Goal: Task Accomplishment & Management: Manage account settings

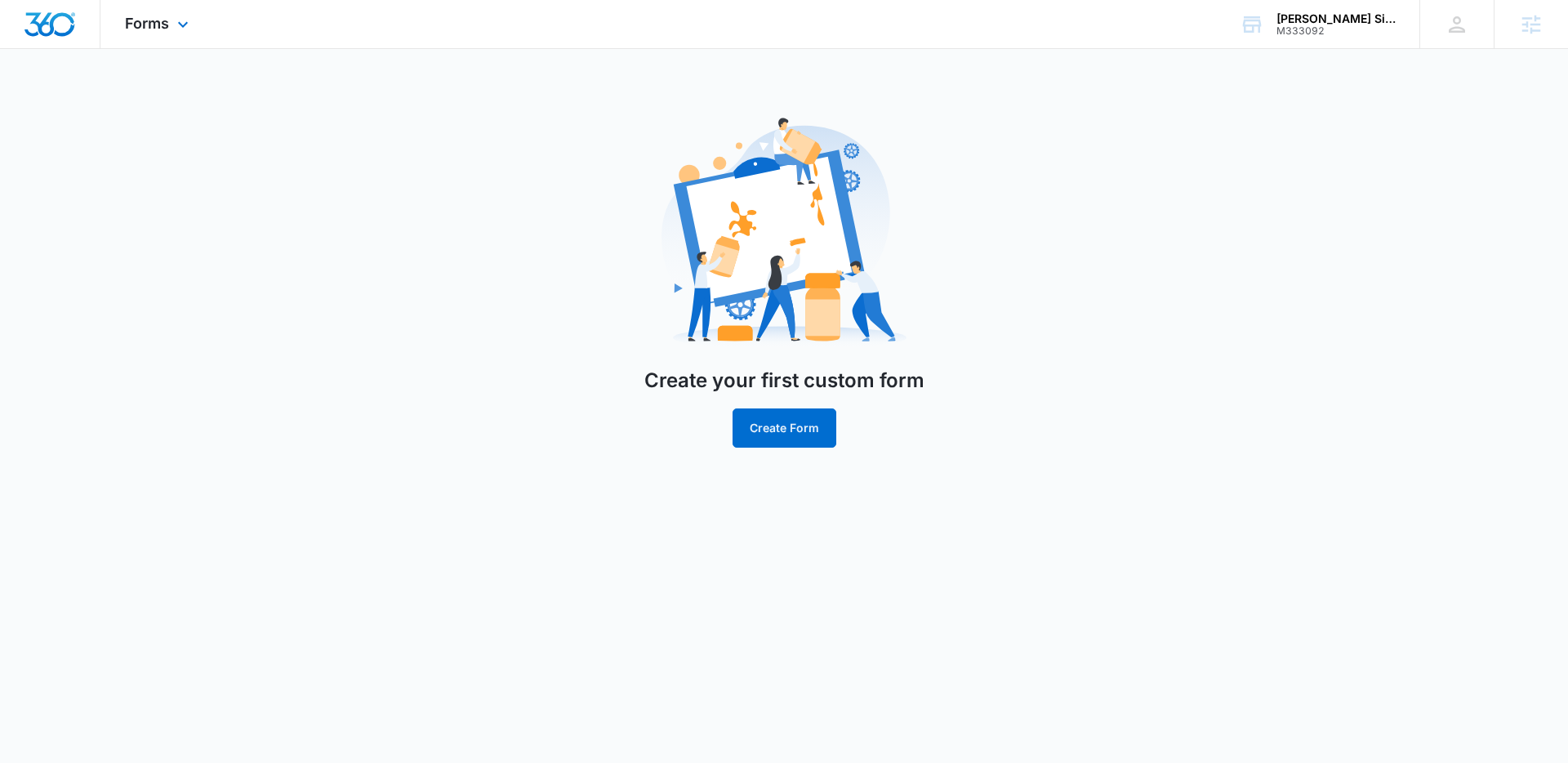
click at [53, 24] on img "Dashboard" at bounding box center [50, 25] width 53 height 25
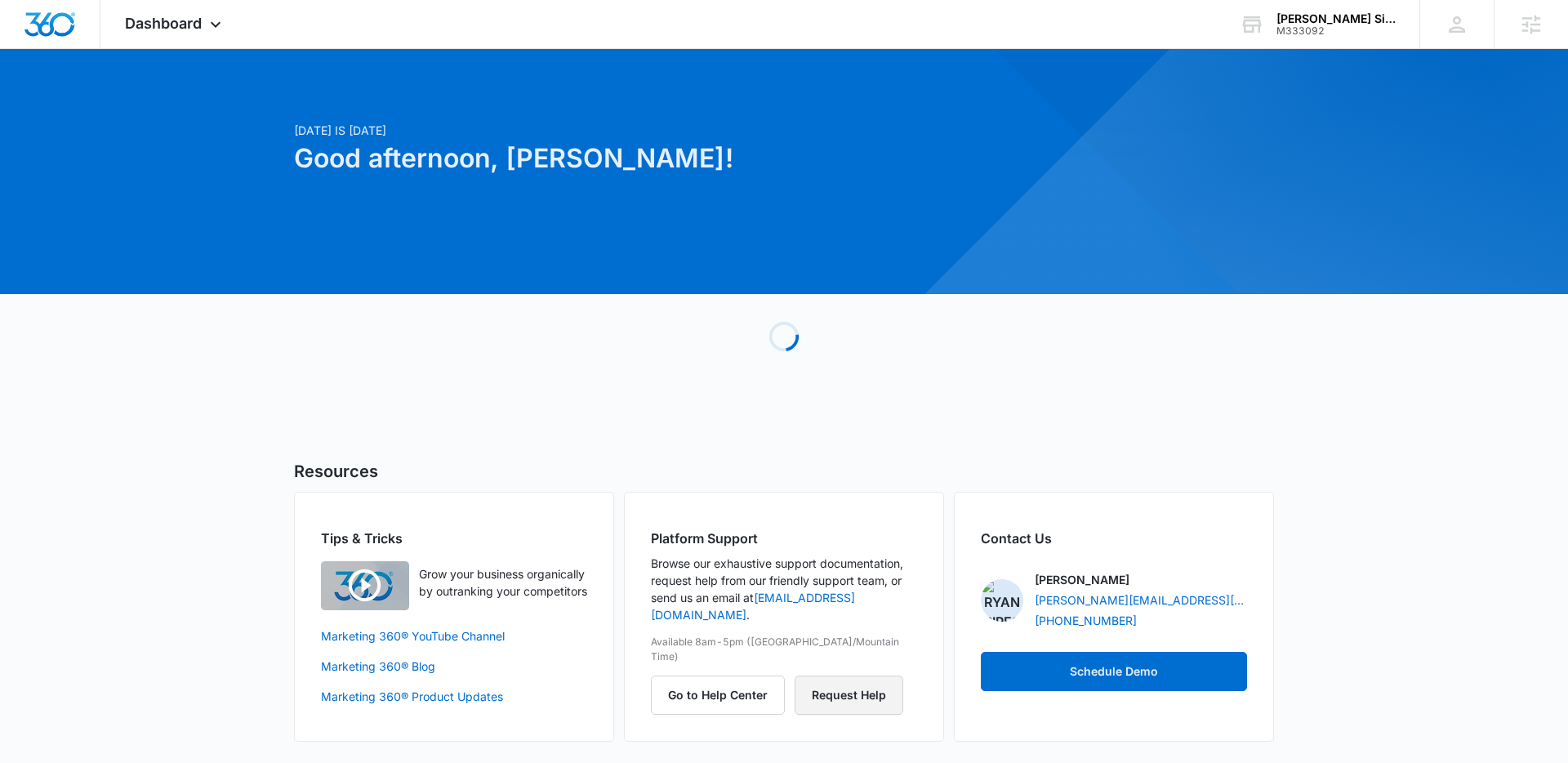
click at [849, 675] on button "Request Help" at bounding box center [849, 695] width 109 height 39
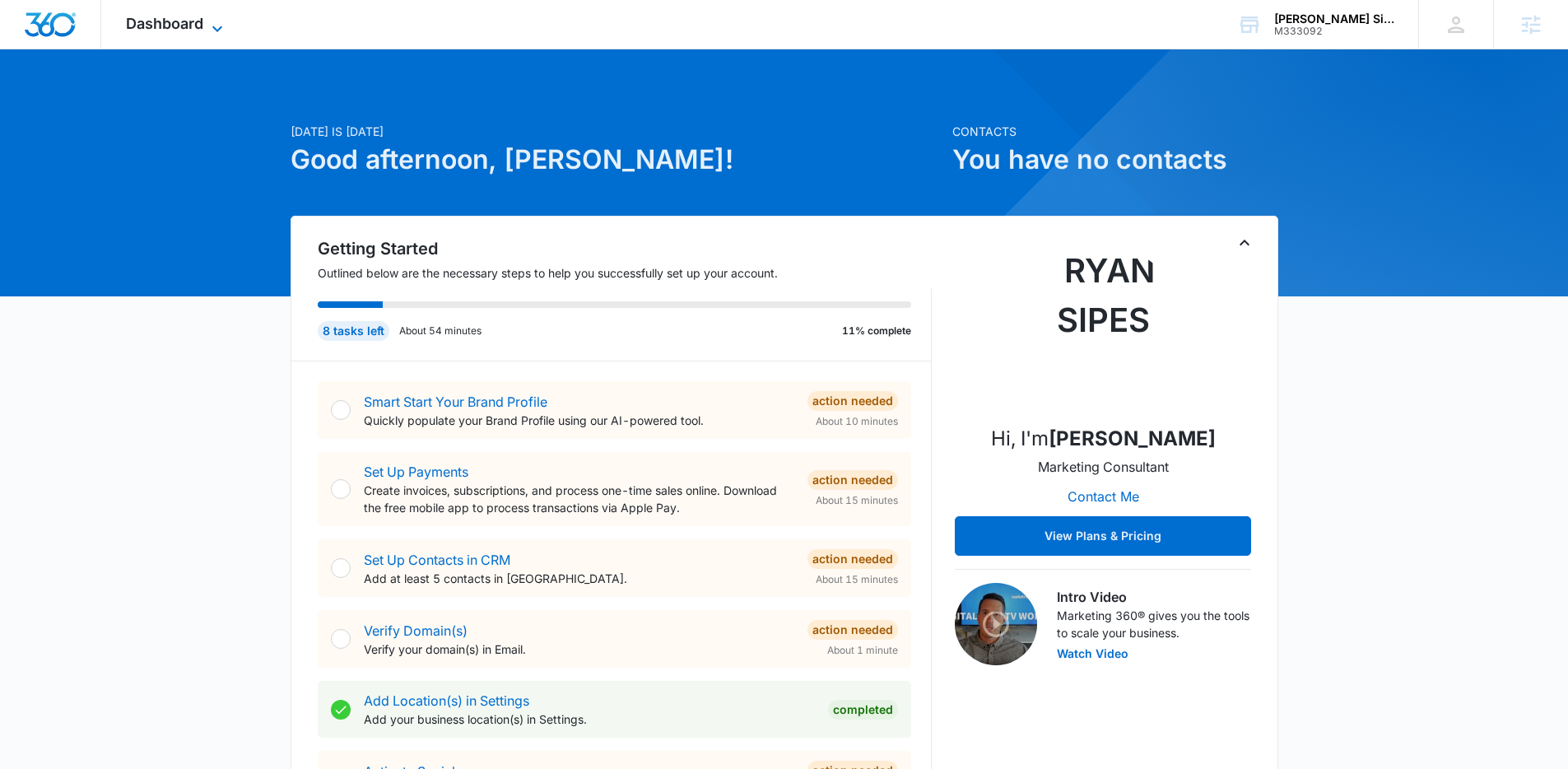
click at [137, 29] on span "Dashboard" at bounding box center [164, 23] width 77 height 17
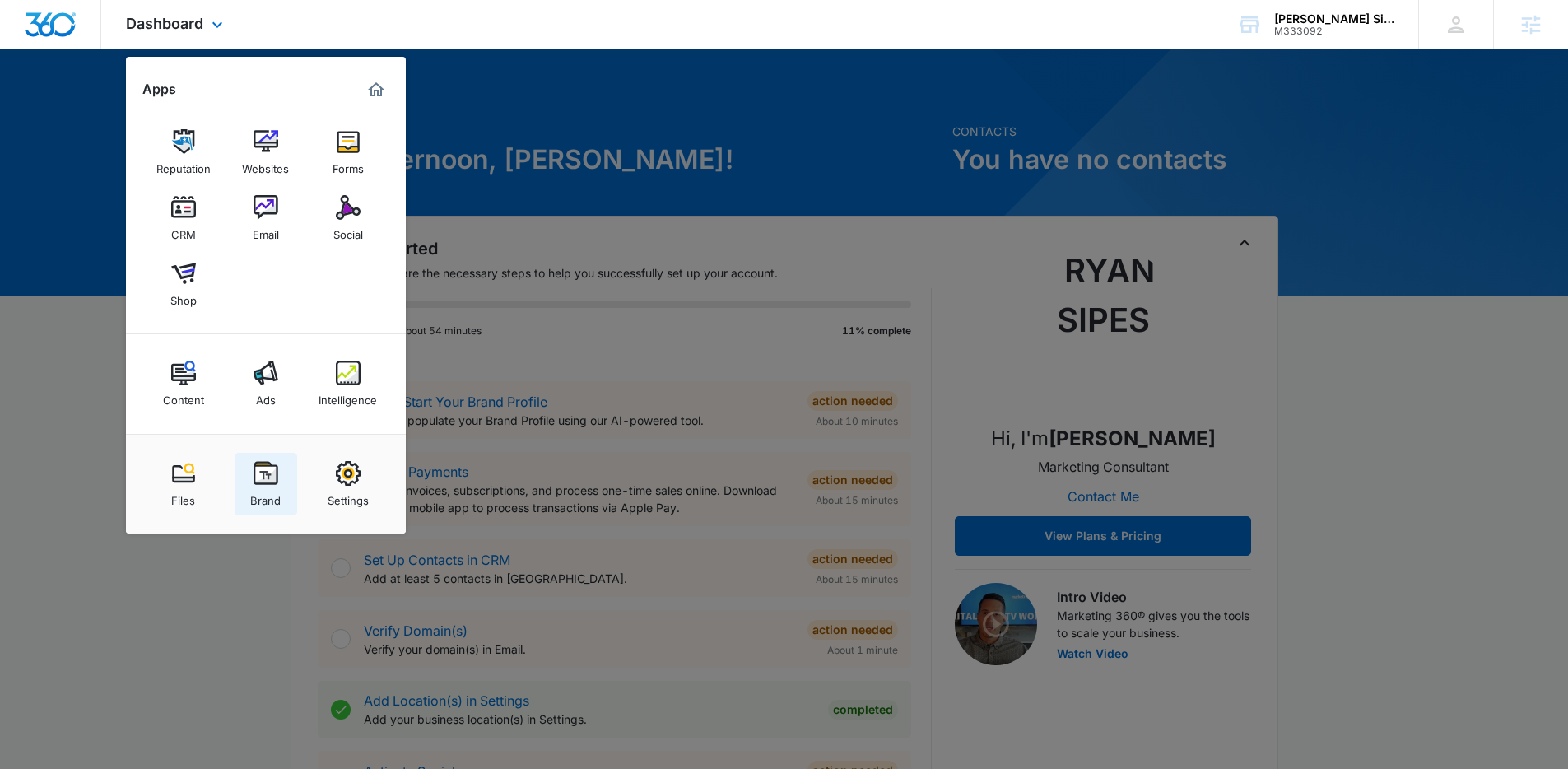
click at [258, 493] on div "Brand" at bounding box center [265, 496] width 31 height 22
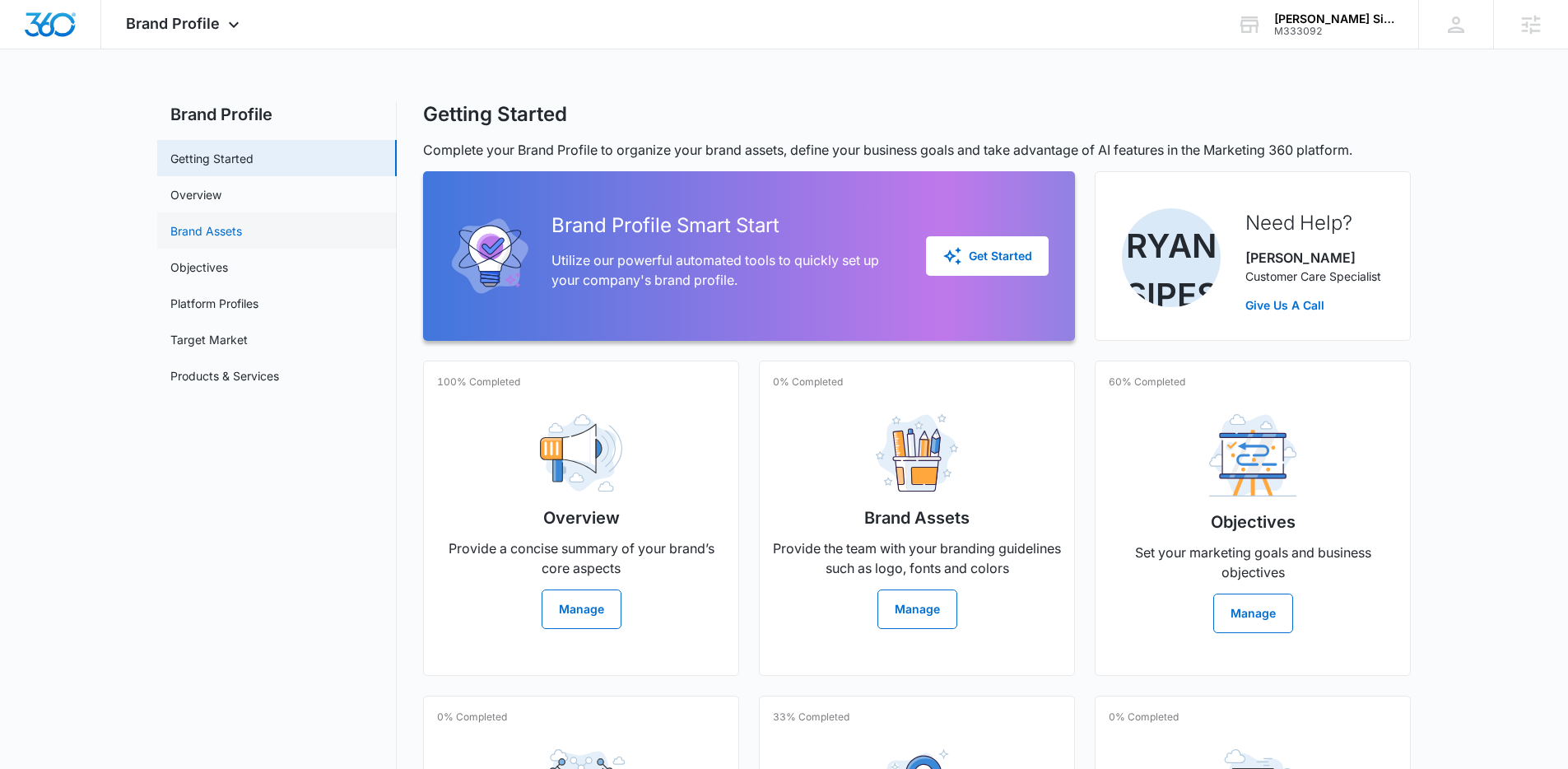
click at [233, 239] on link "Brand Assets" at bounding box center [206, 230] width 71 height 17
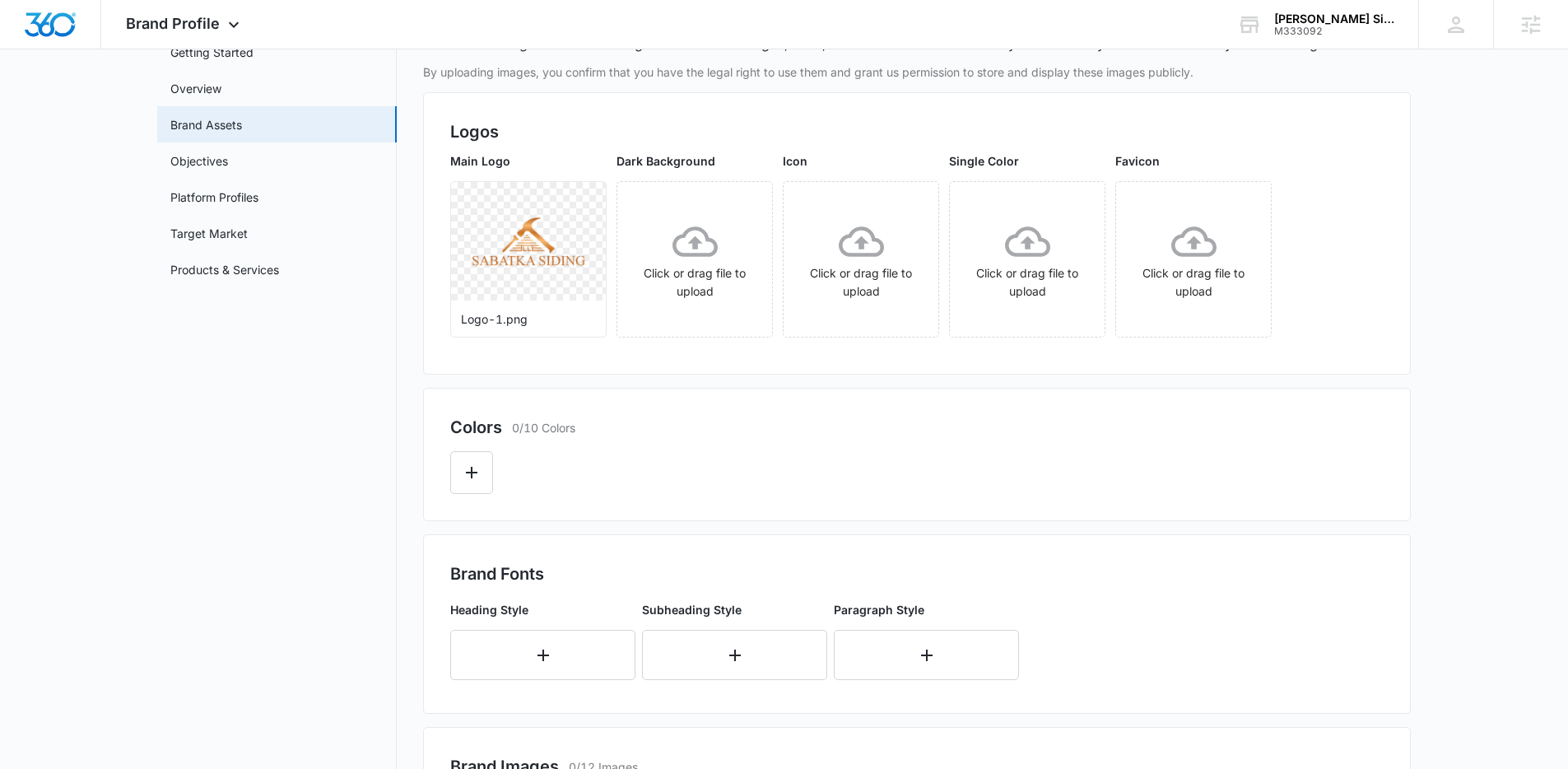
scroll to position [179, 0]
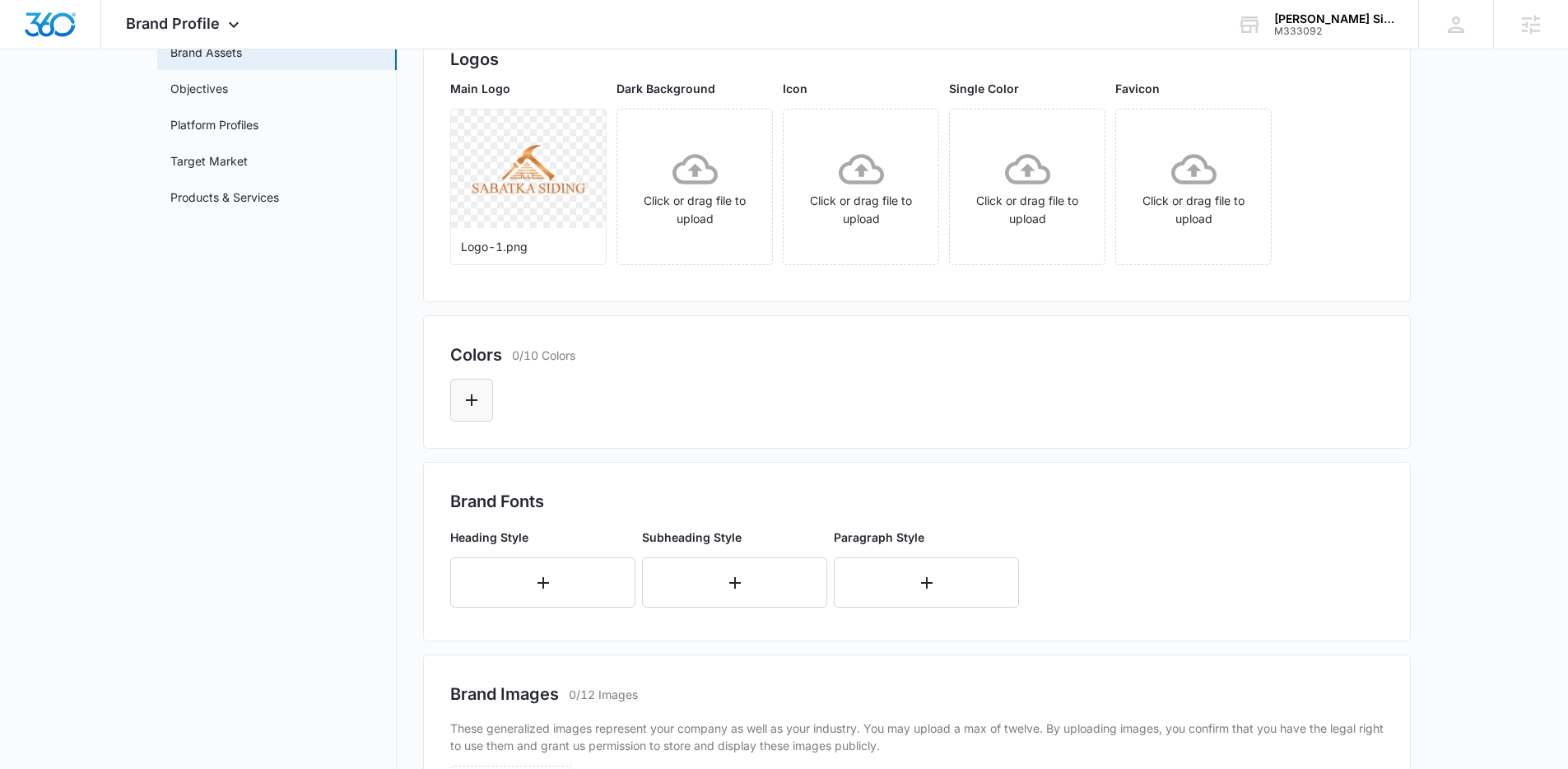
click at [478, 394] on icon "Edit Color" at bounding box center [472, 400] width 20 height 20
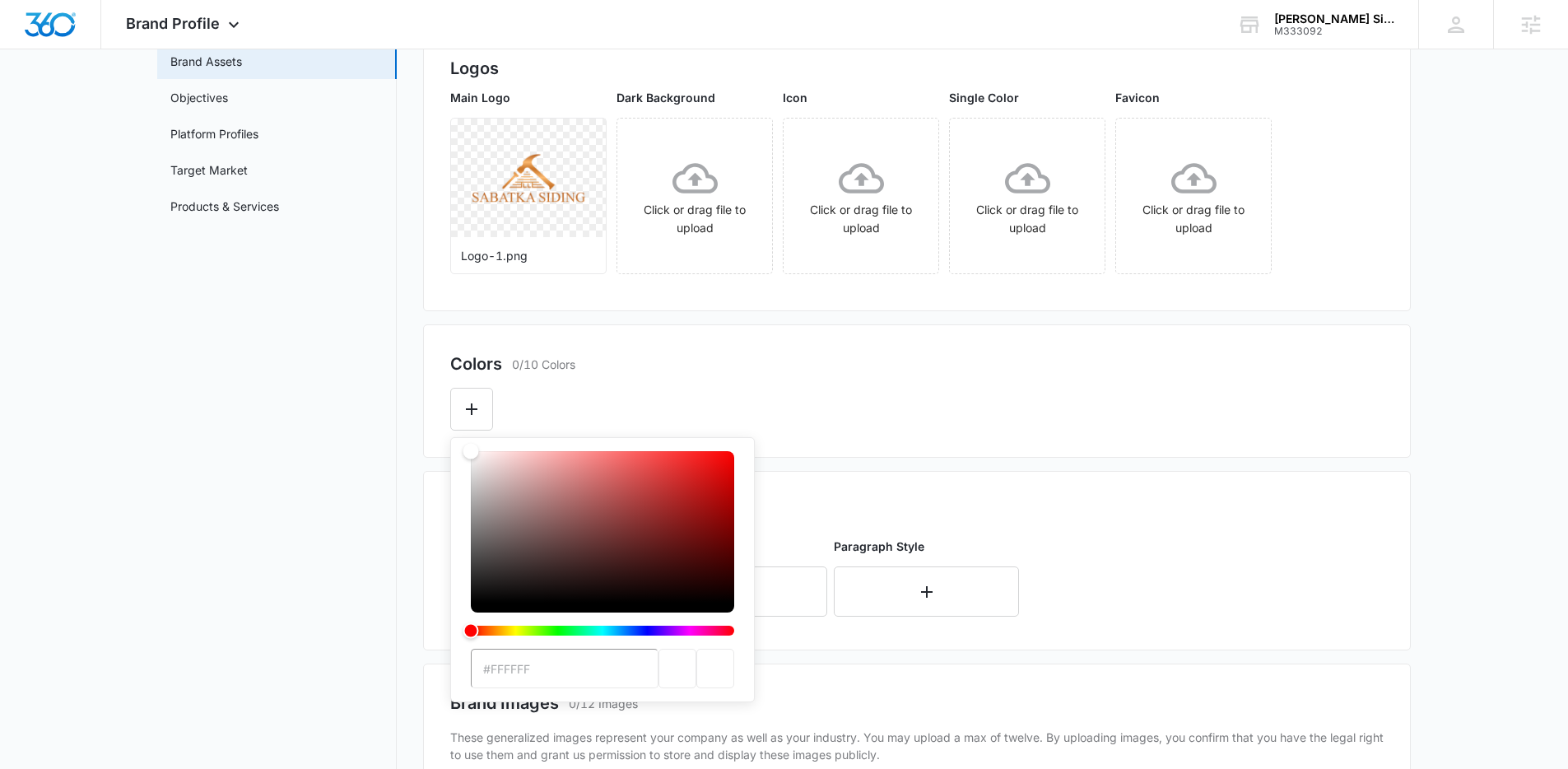
type input "#f0a960"
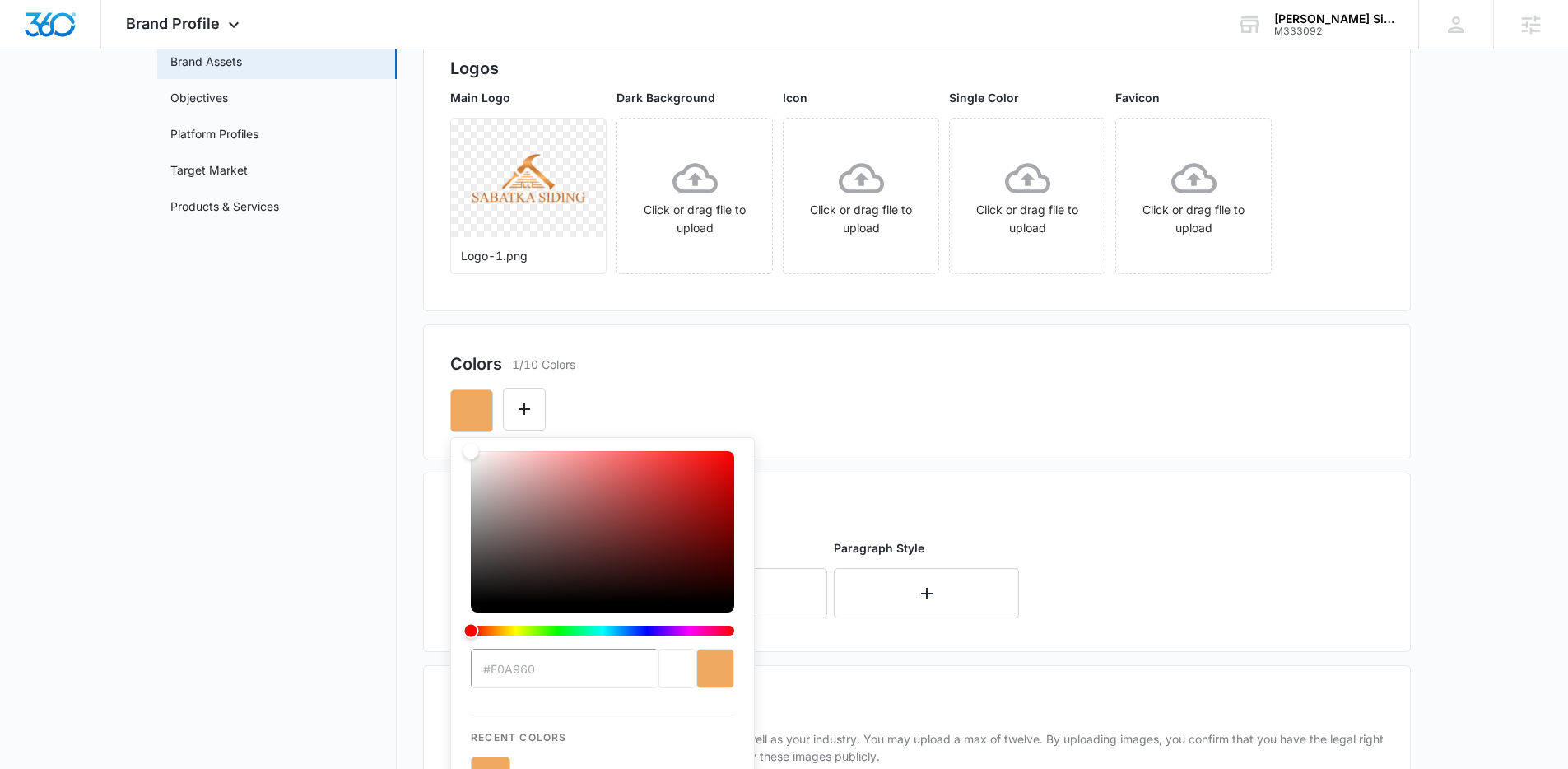
click at [753, 403] on div "#f0a960 Recent Colors Brand Colors" at bounding box center [917, 404] width 933 height 56
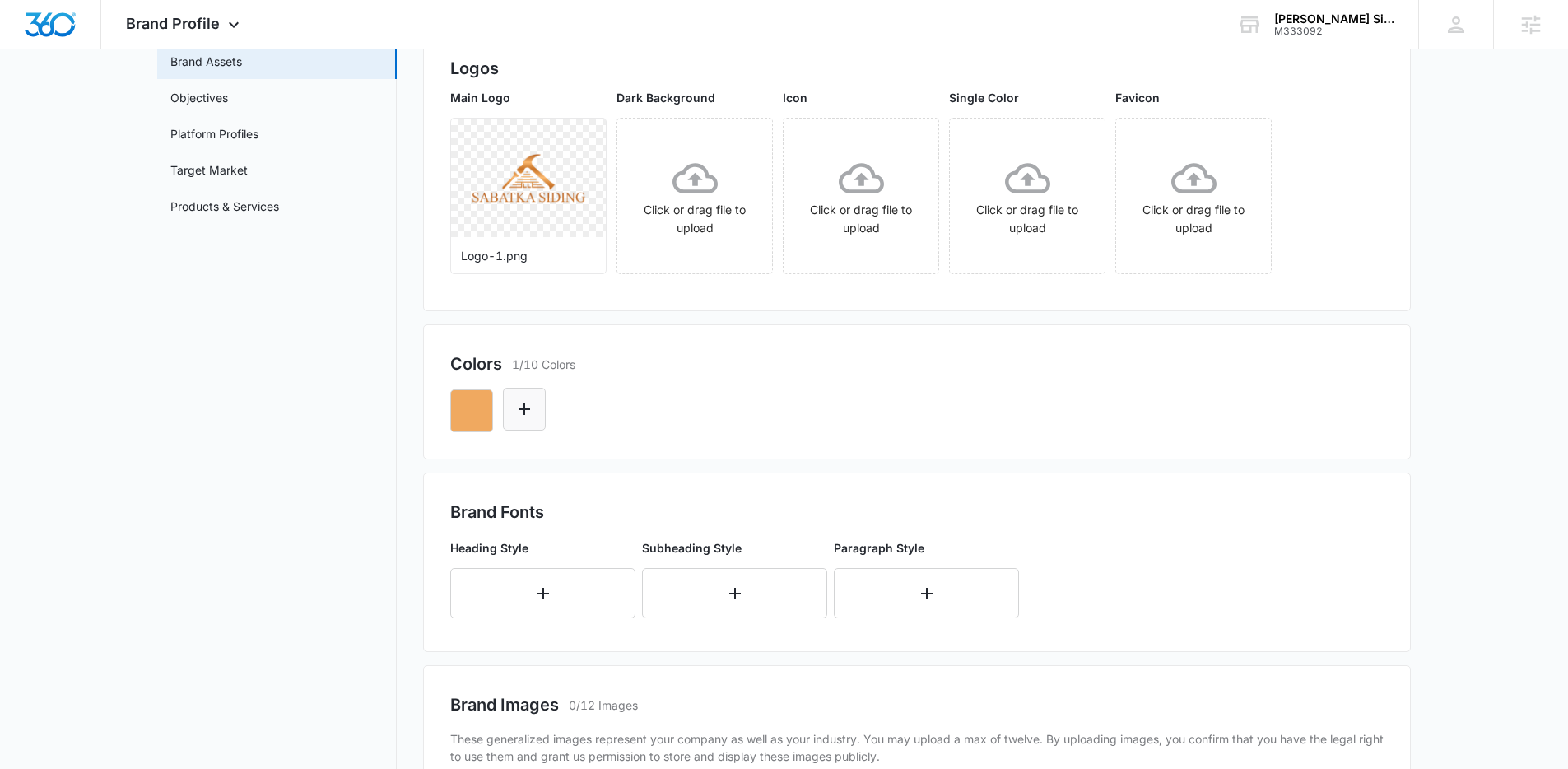
click at [520, 415] on icon "Edit Color" at bounding box center [525, 409] width 20 height 20
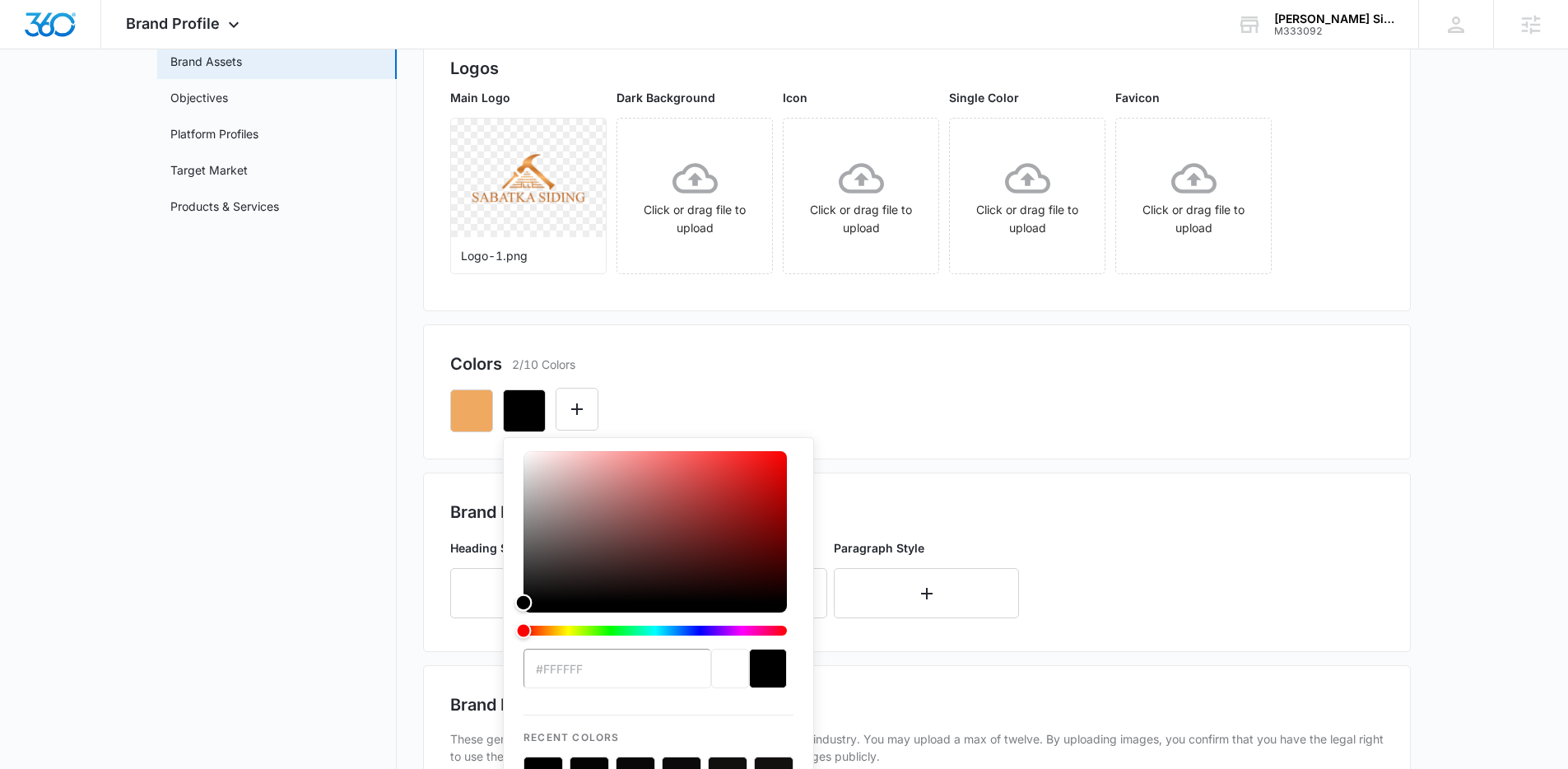
drag, startPoint x: 564, startPoint y: 597, endPoint x: 496, endPoint y: 623, distance: 72.8
click at [505, 636] on div "#FFFFFF Recent Colors Brand Colors" at bounding box center [658, 672] width 311 height 471
click at [414, 534] on div "Brand Profile Getting Started Overview Brand Assets Objectives Platform Profile…" at bounding box center [784, 519] width 1254 height 1173
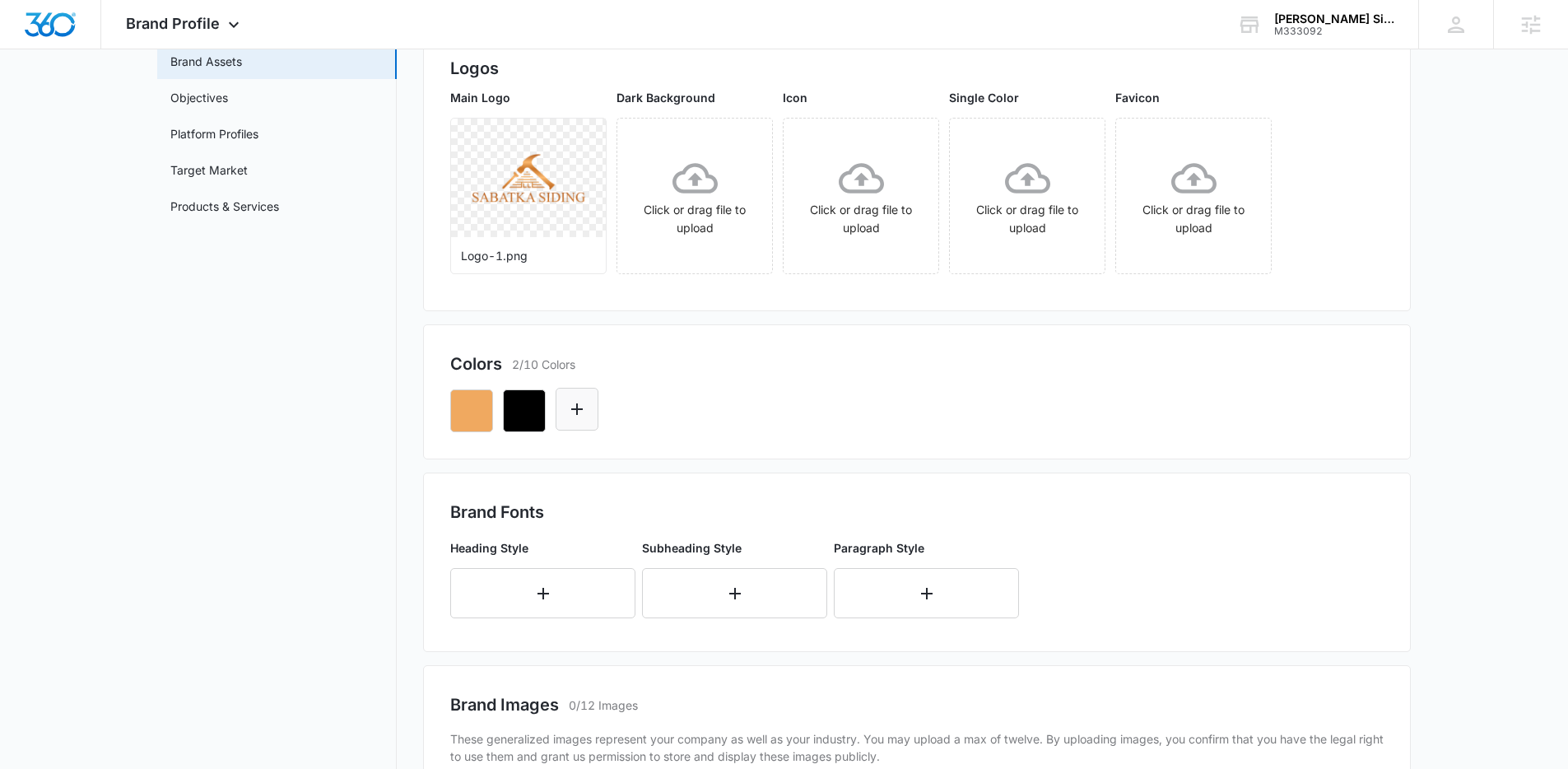
click at [565, 418] on button "Edit Color" at bounding box center [577, 409] width 43 height 43
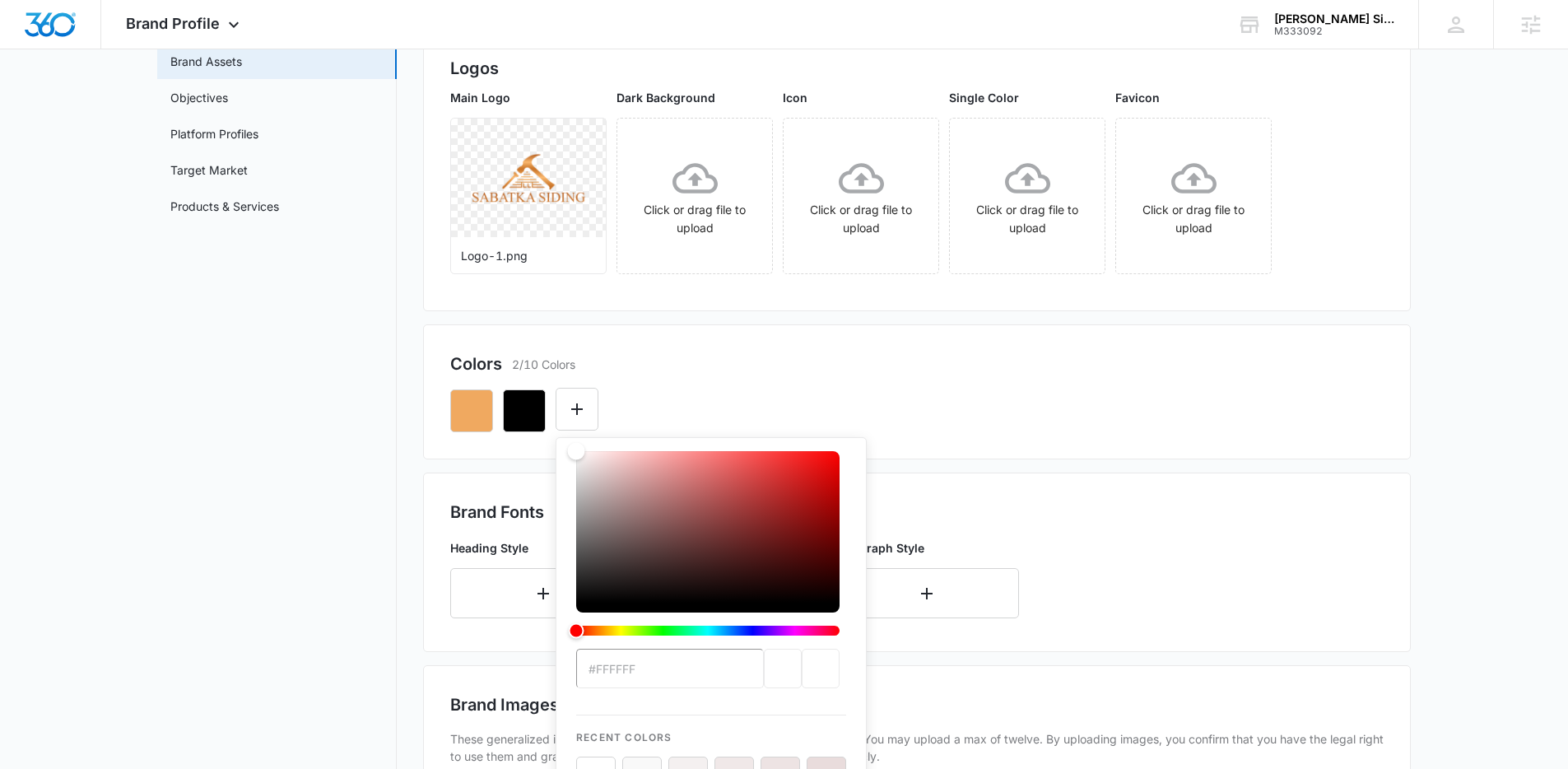
drag, startPoint x: 597, startPoint y: 469, endPoint x: 554, endPoint y: 438, distance: 53.0
click at [554, 438] on div "Colors 2/10 Colors #FFFFFF Recent Colors Brand Colors" at bounding box center [917, 391] width 988 height 135
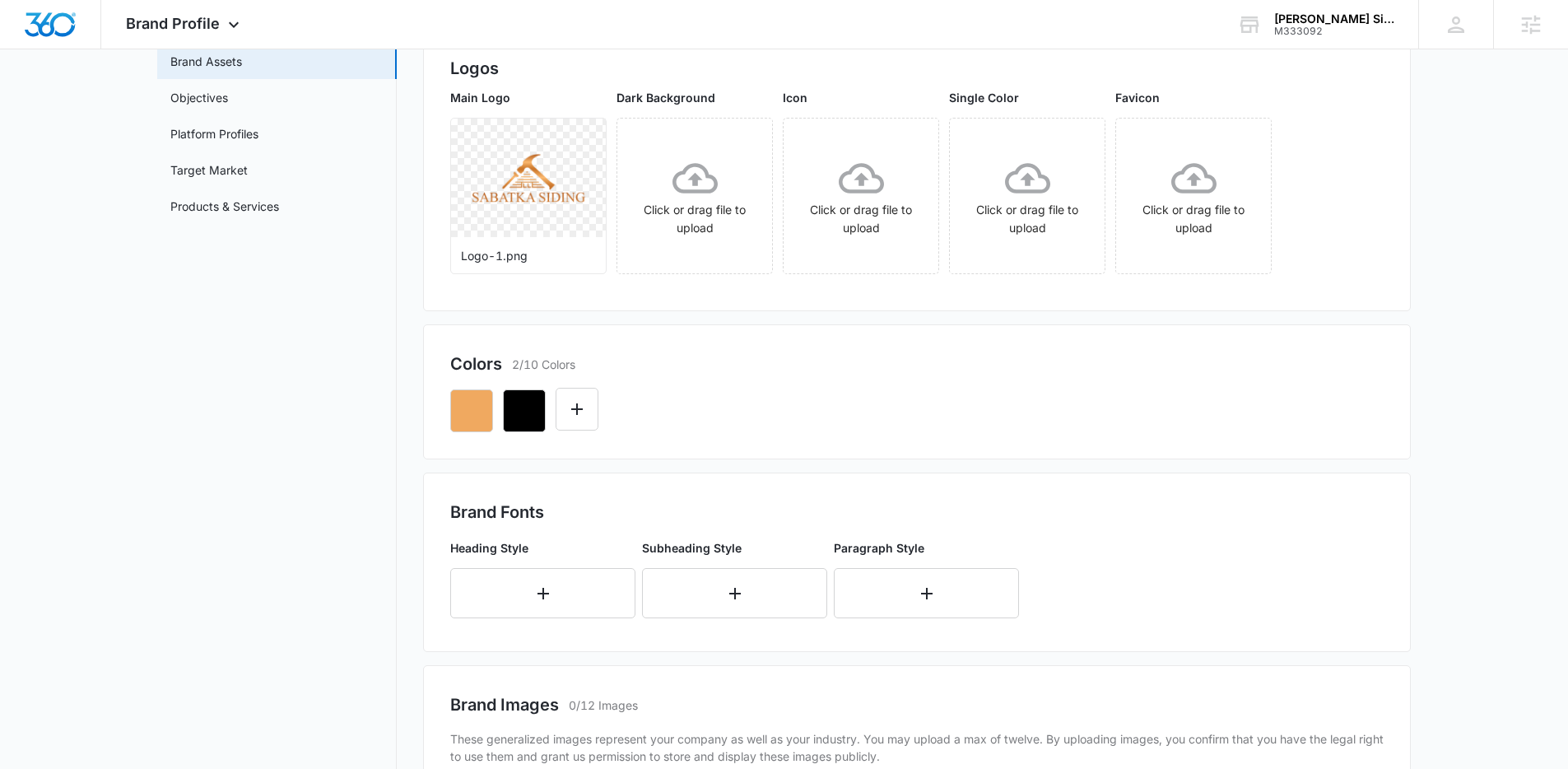
click at [738, 388] on div at bounding box center [917, 404] width 933 height 56
click at [592, 405] on button "Edit Color" at bounding box center [577, 409] width 43 height 43
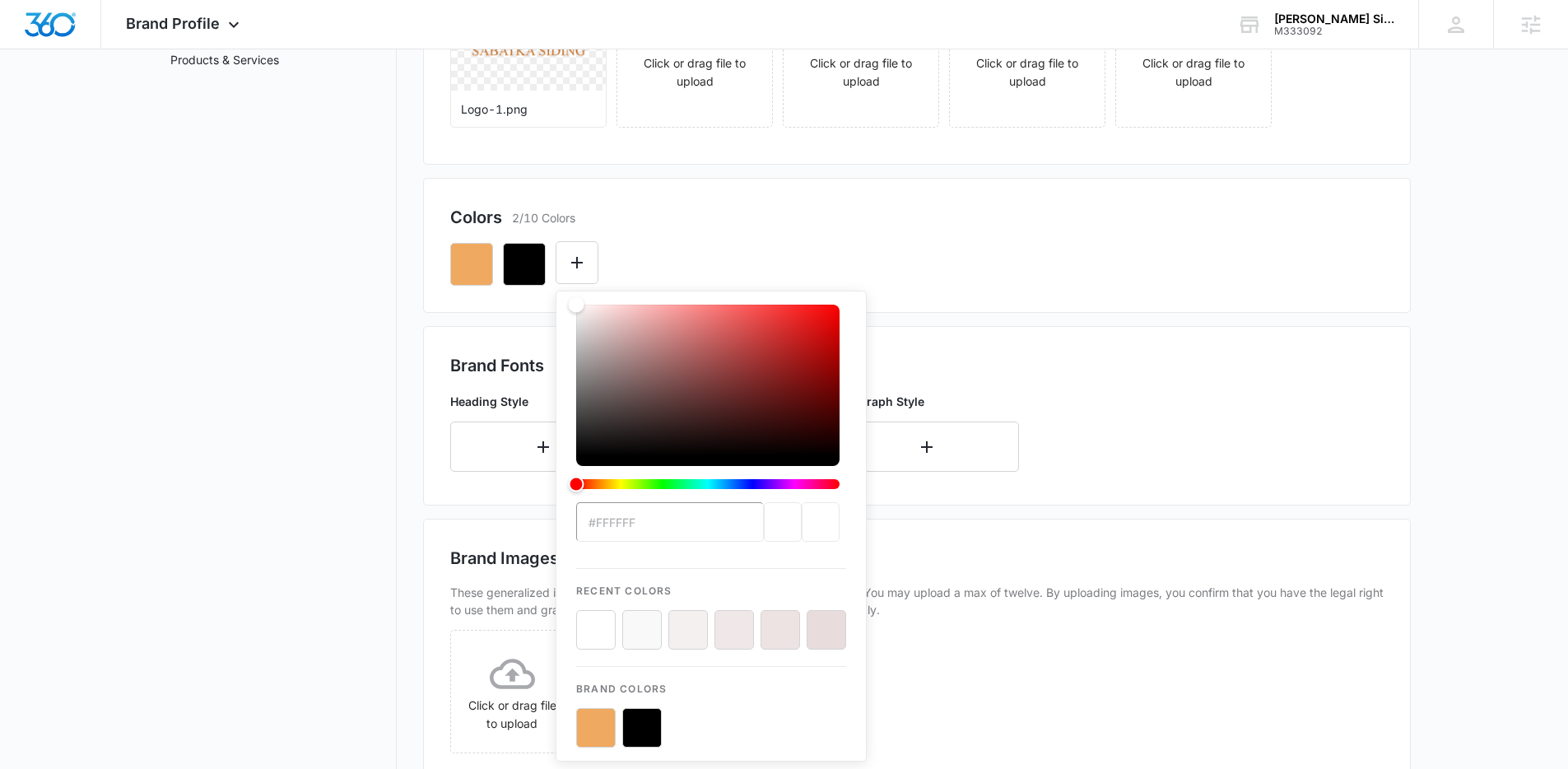
scroll to position [346, 0]
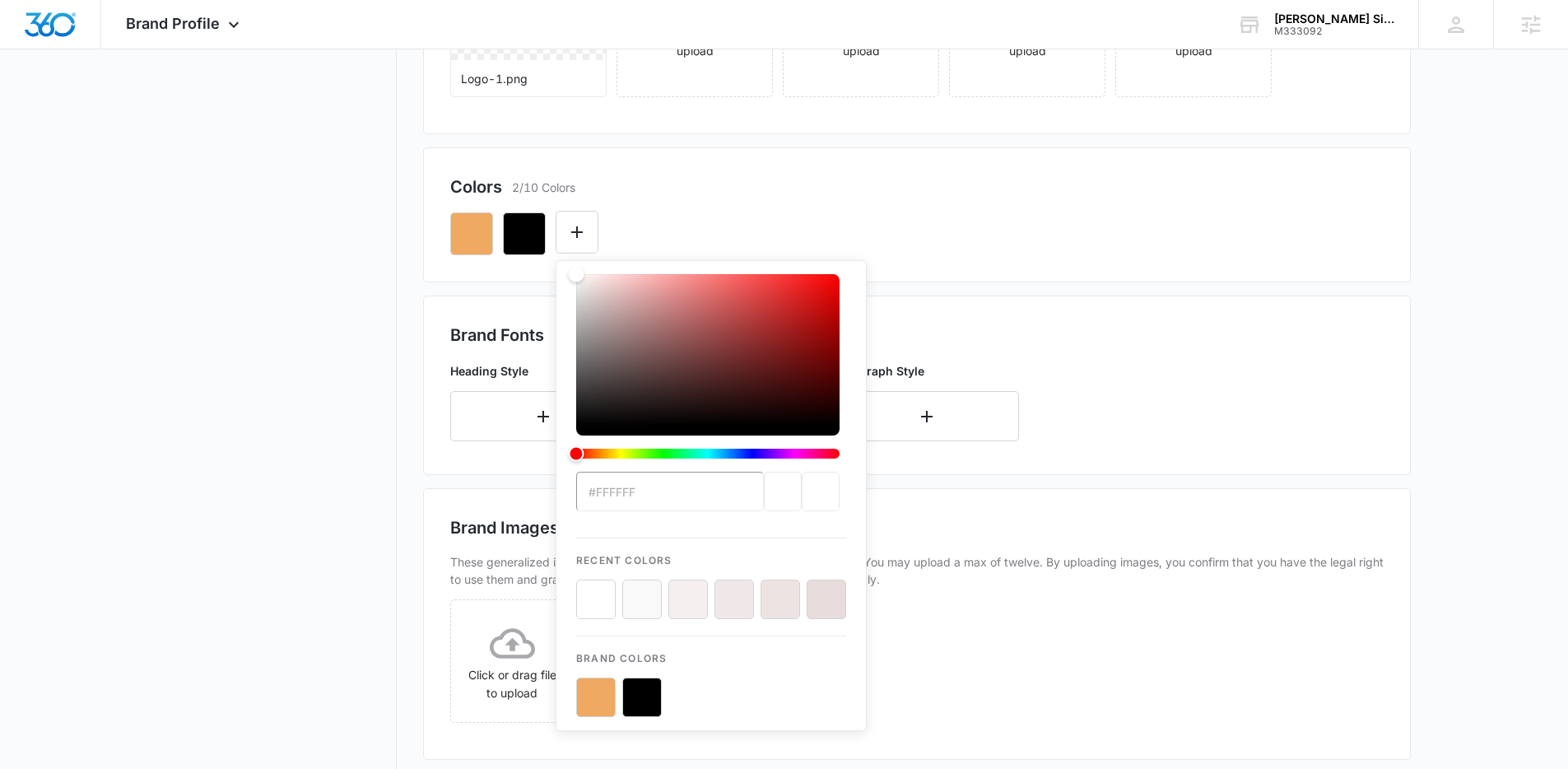
click at [598, 595] on button "color-picker-container" at bounding box center [596, 599] width 40 height 40
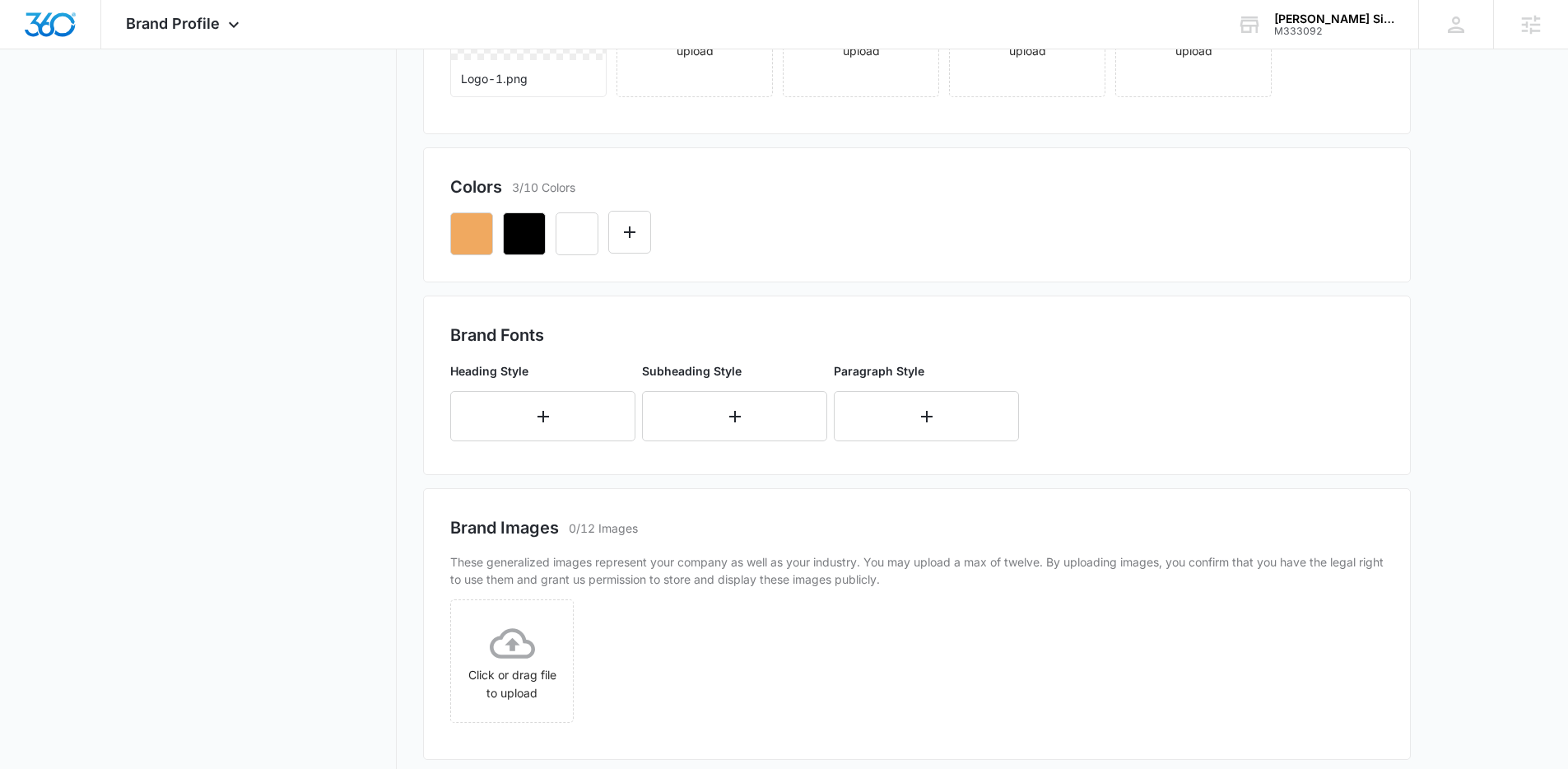
click at [719, 199] on div at bounding box center [917, 227] width 933 height 56
click at [532, 422] on button "button" at bounding box center [542, 416] width 185 height 51
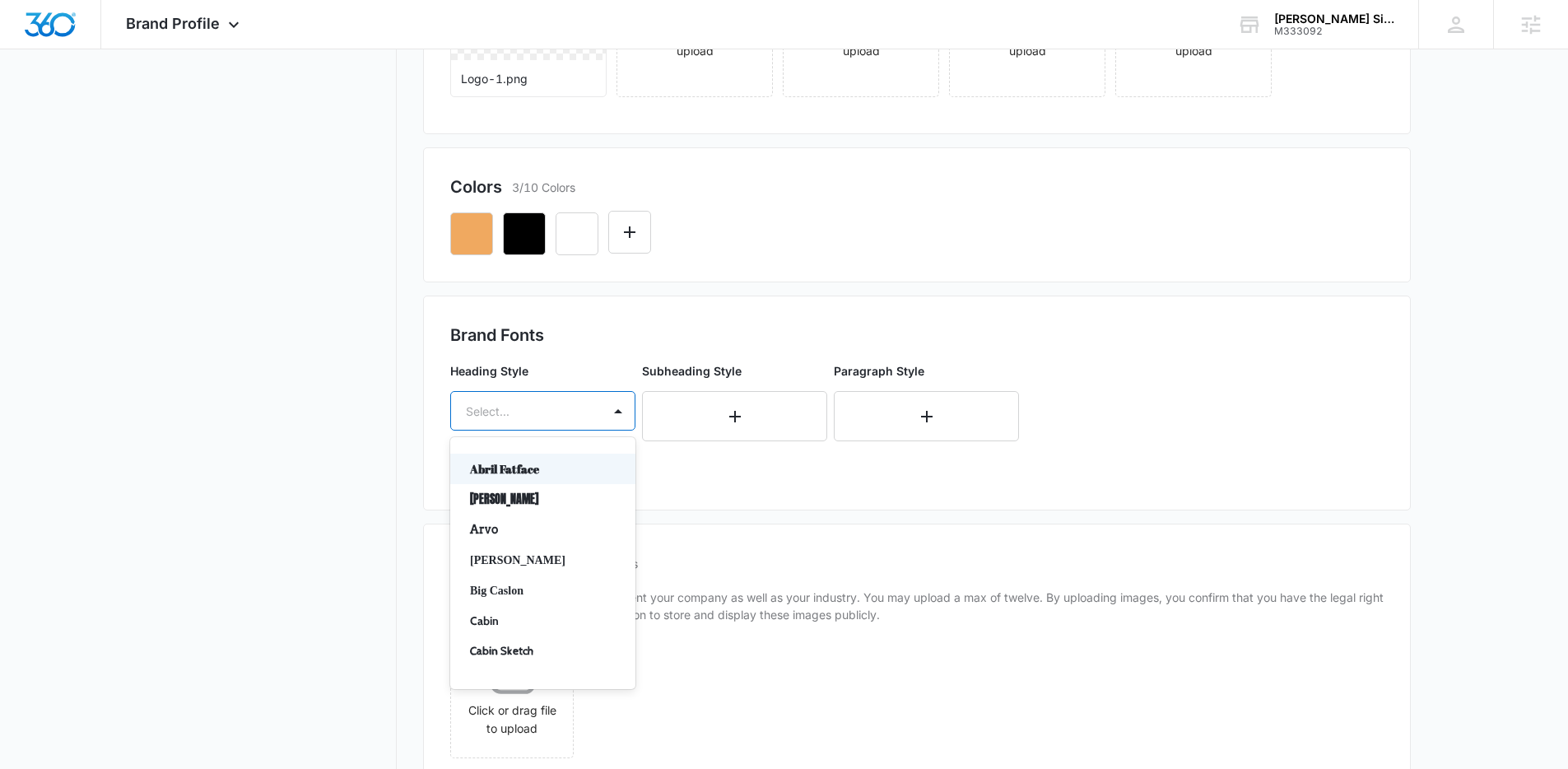
click at [516, 418] on div at bounding box center [523, 411] width 114 height 21
click at [535, 630] on p "Calisto MT" at bounding box center [541, 627] width 143 height 17
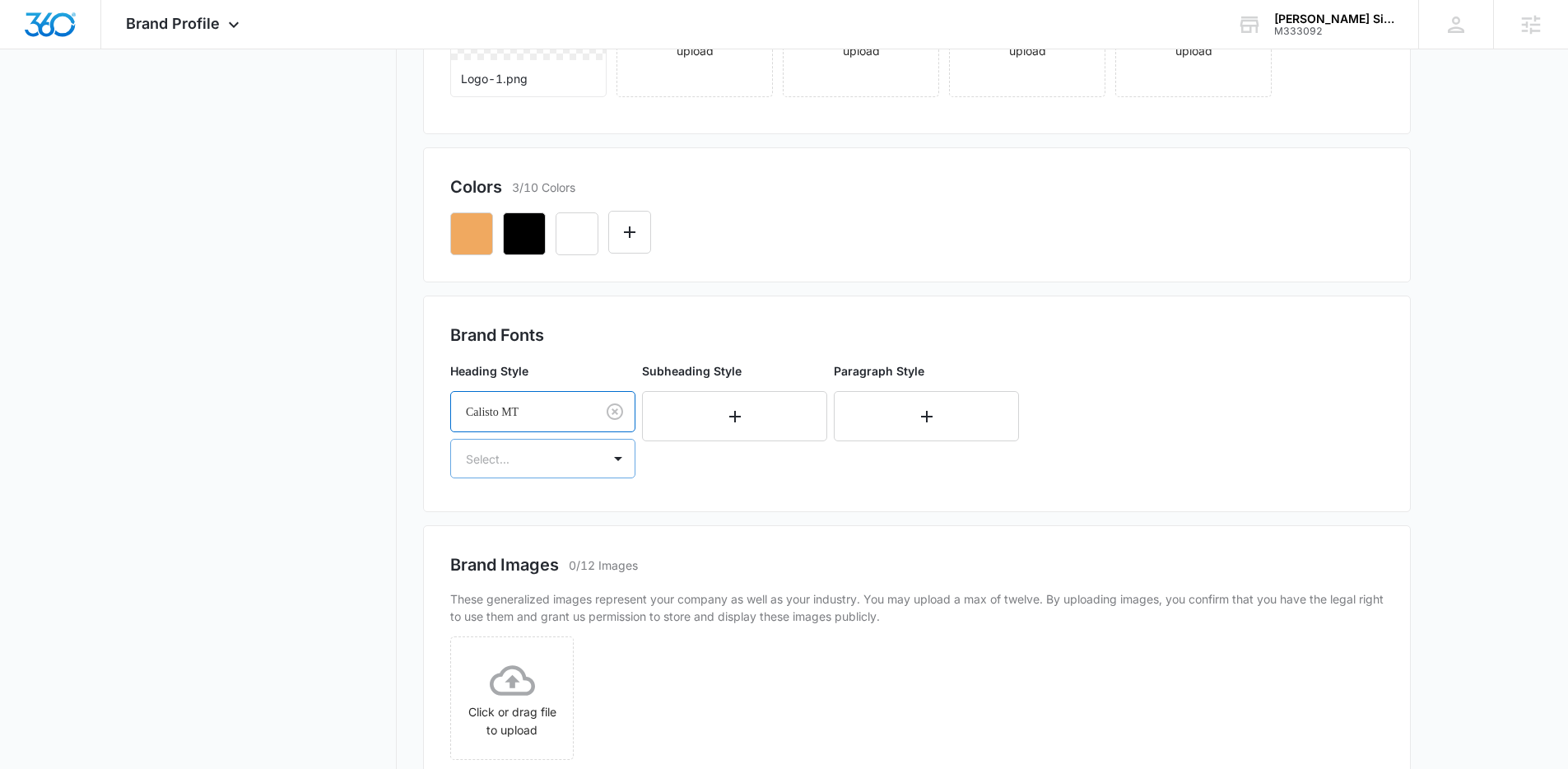
click at [543, 470] on div "Select..." at bounding box center [526, 458] width 151 height 37
click at [530, 544] on p "Bold" at bounding box center [541, 547] width 143 height 17
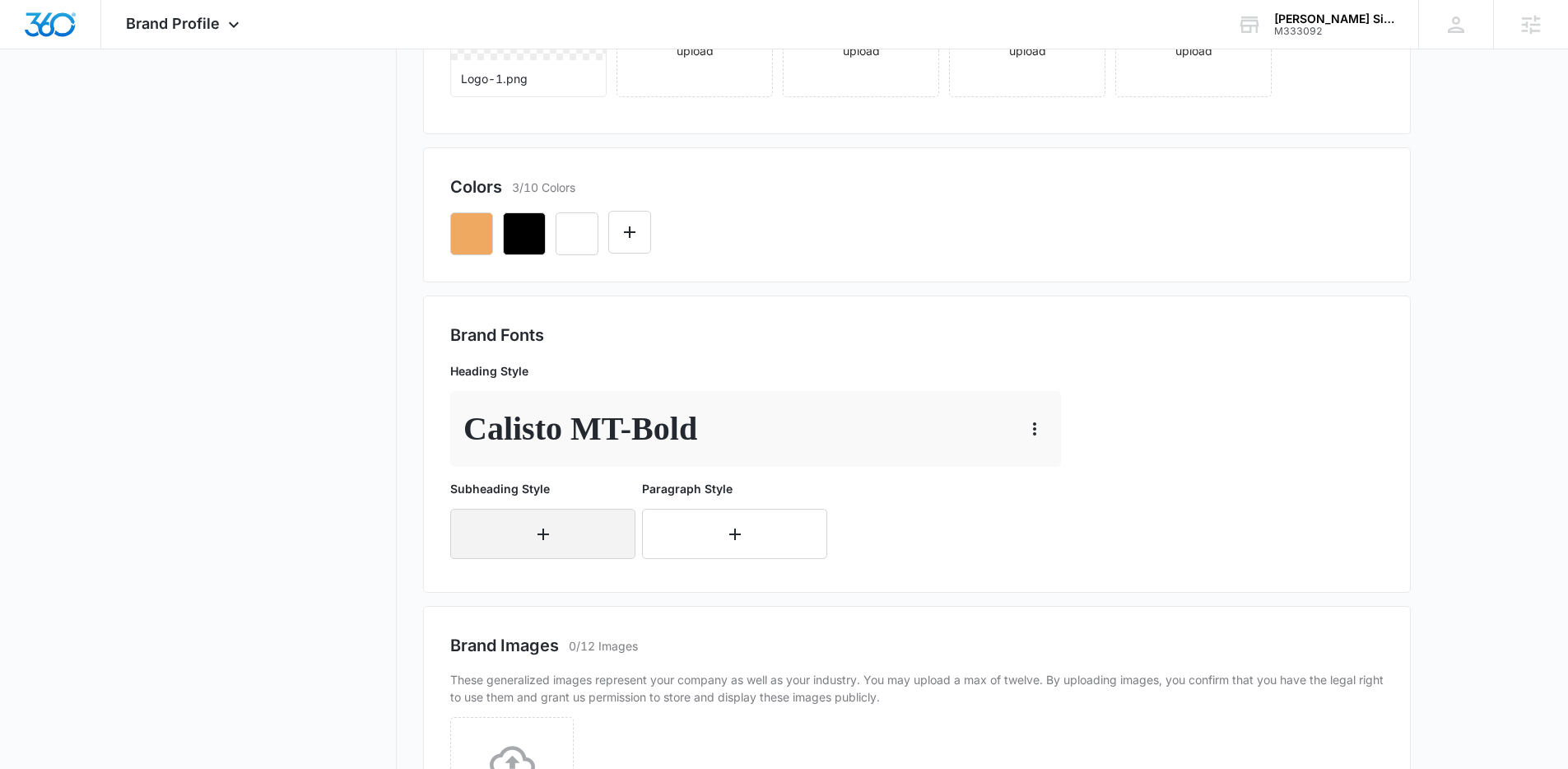
click at [538, 517] on button "button" at bounding box center [542, 534] width 185 height 51
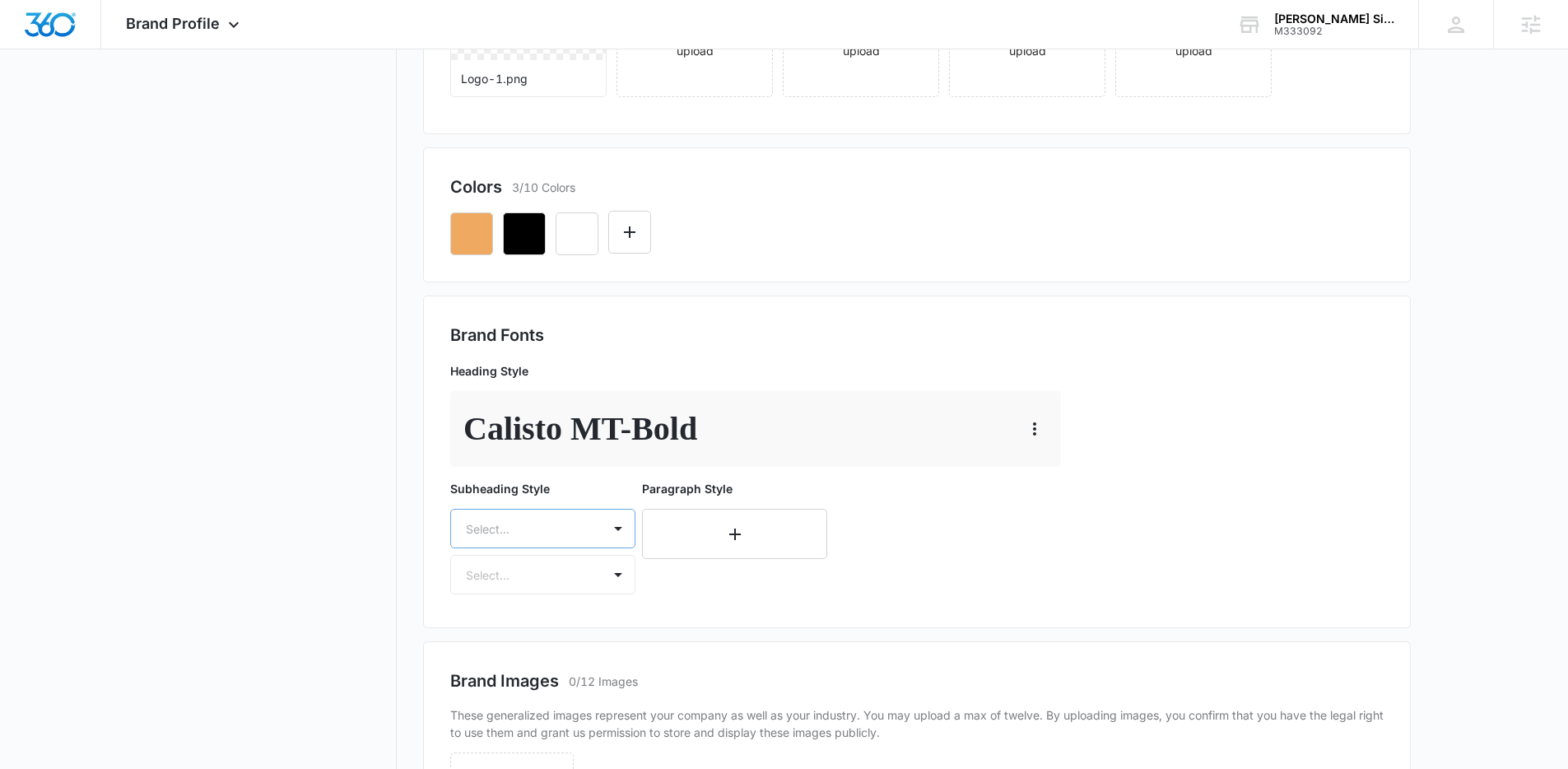
click at [537, 527] on div "Select..." at bounding box center [542, 529] width 185 height 40
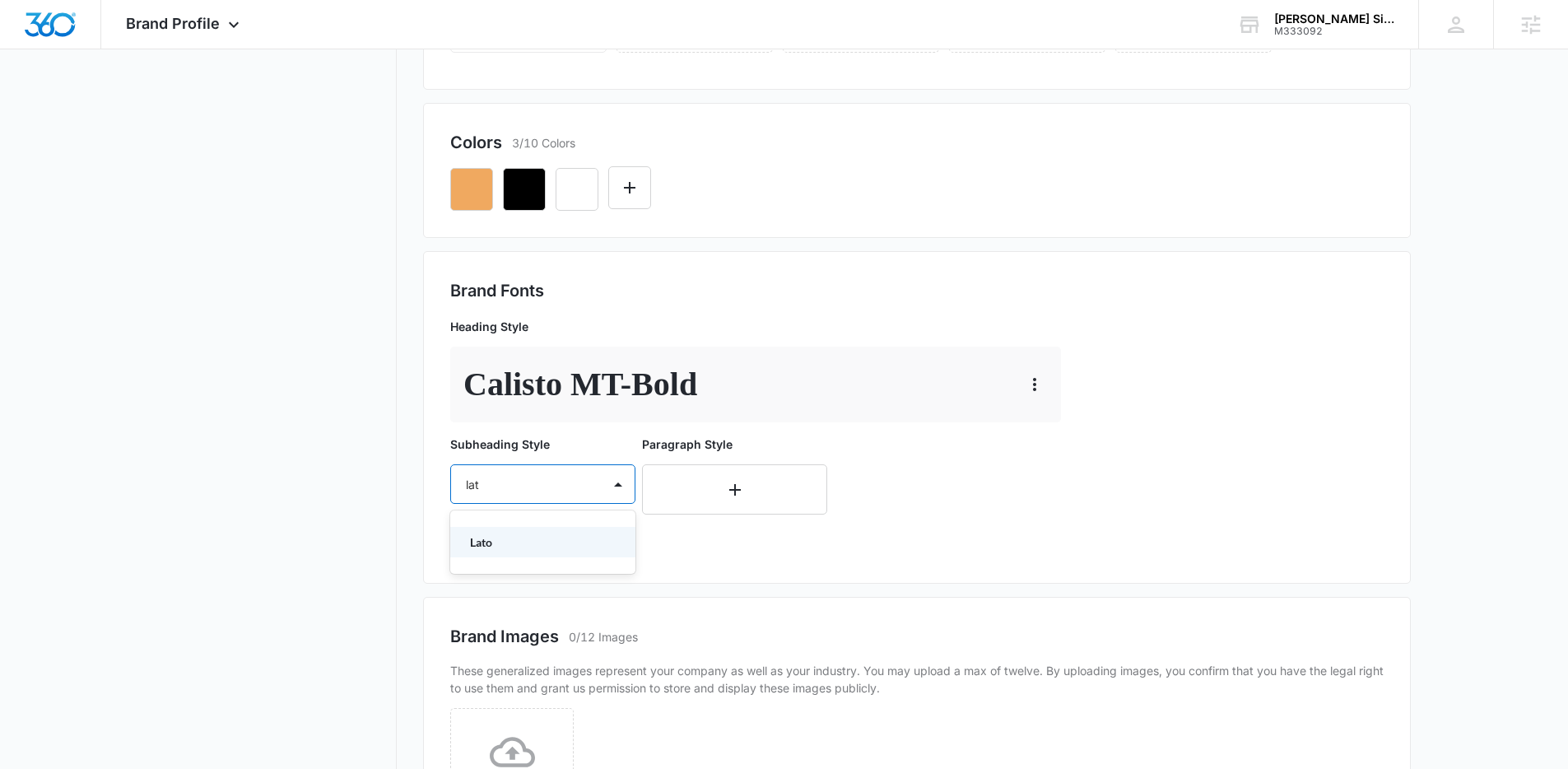
type input "lato"
click at [523, 539] on p "Lato" at bounding box center [541, 542] width 143 height 17
click at [530, 539] on div at bounding box center [523, 532] width 114 height 21
click at [516, 610] on div "Bold" at bounding box center [542, 620] width 185 height 31
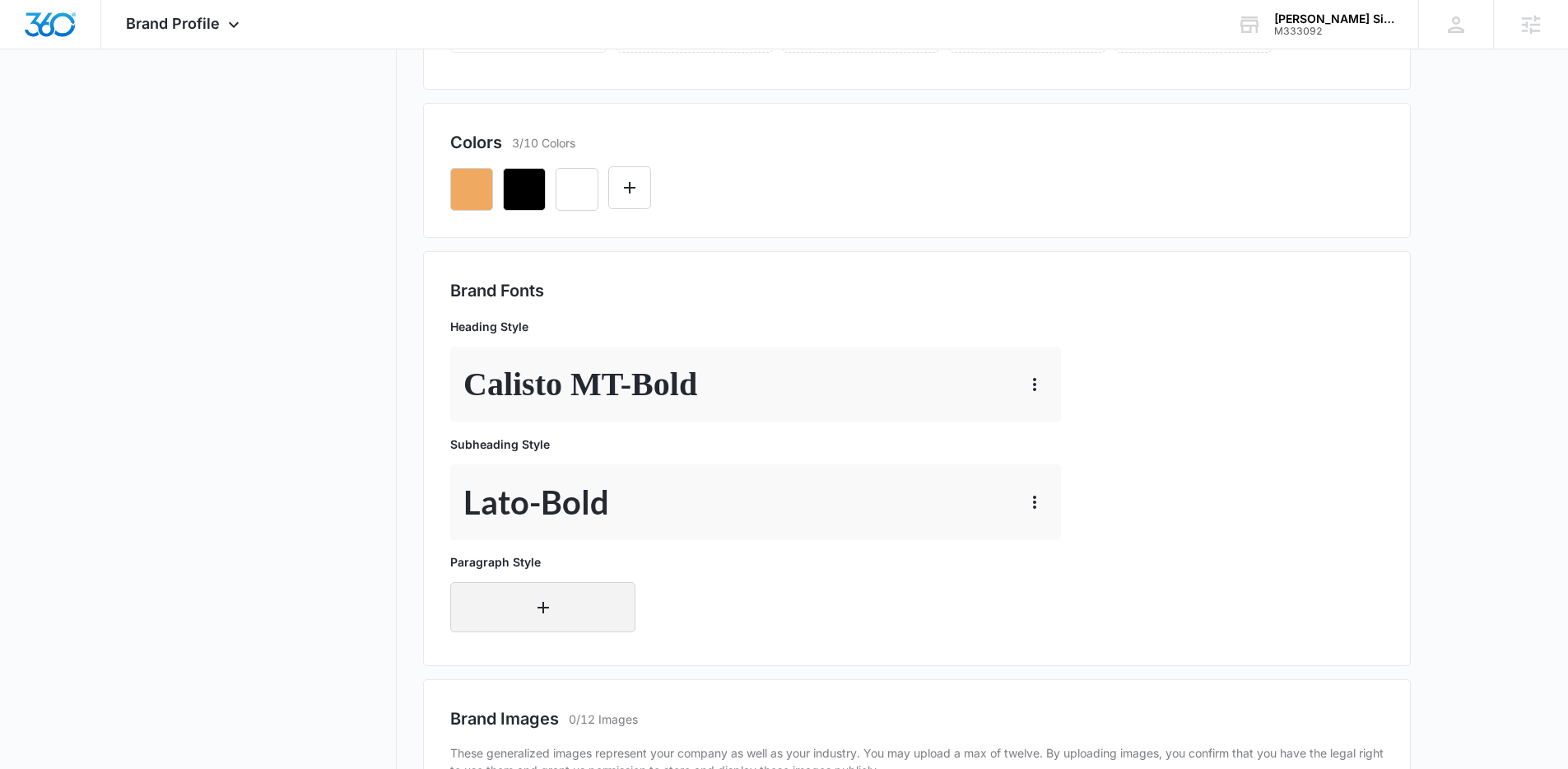
click at [525, 606] on button "button" at bounding box center [542, 607] width 185 height 51
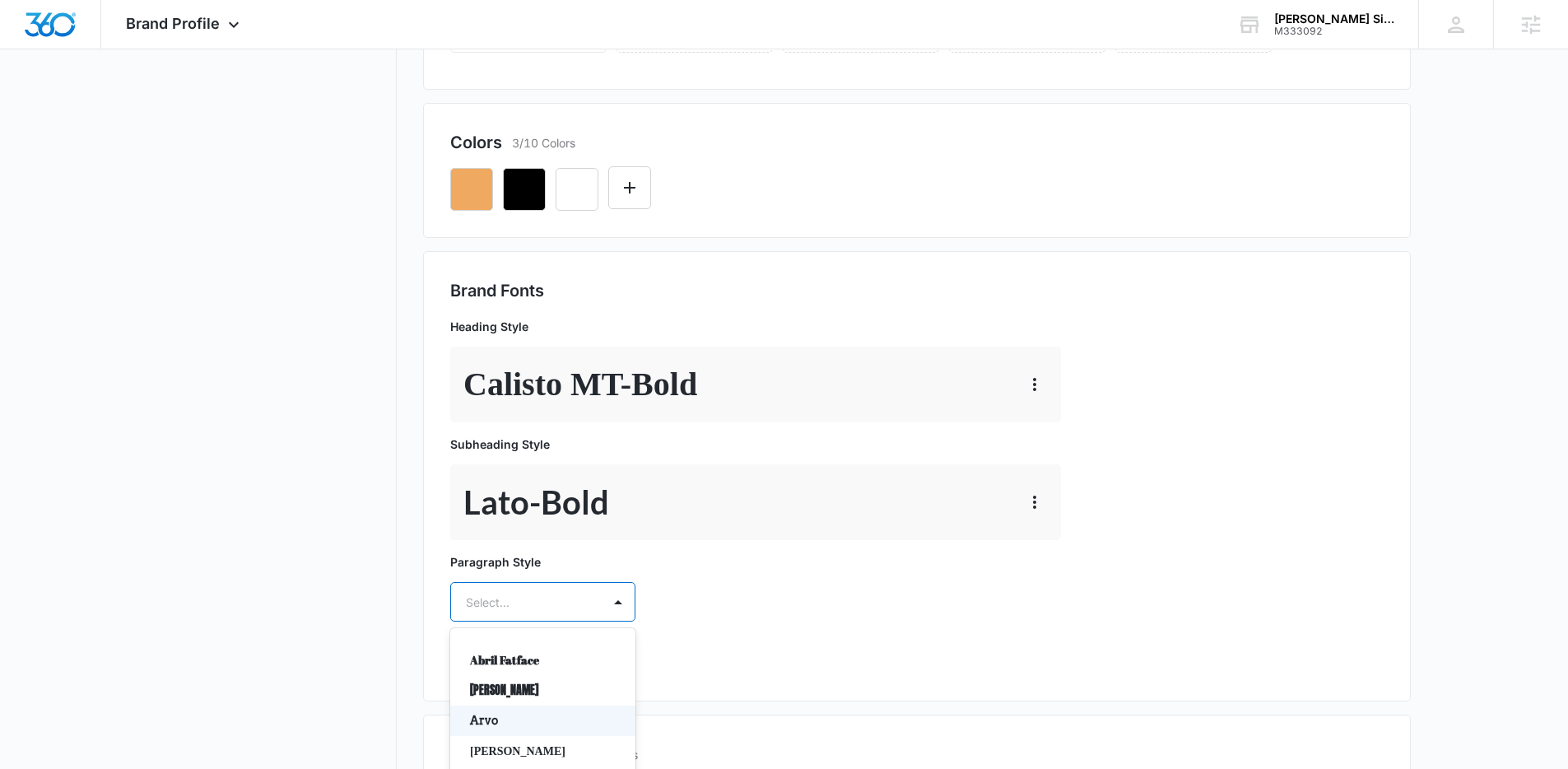
scroll to position [509, 0]
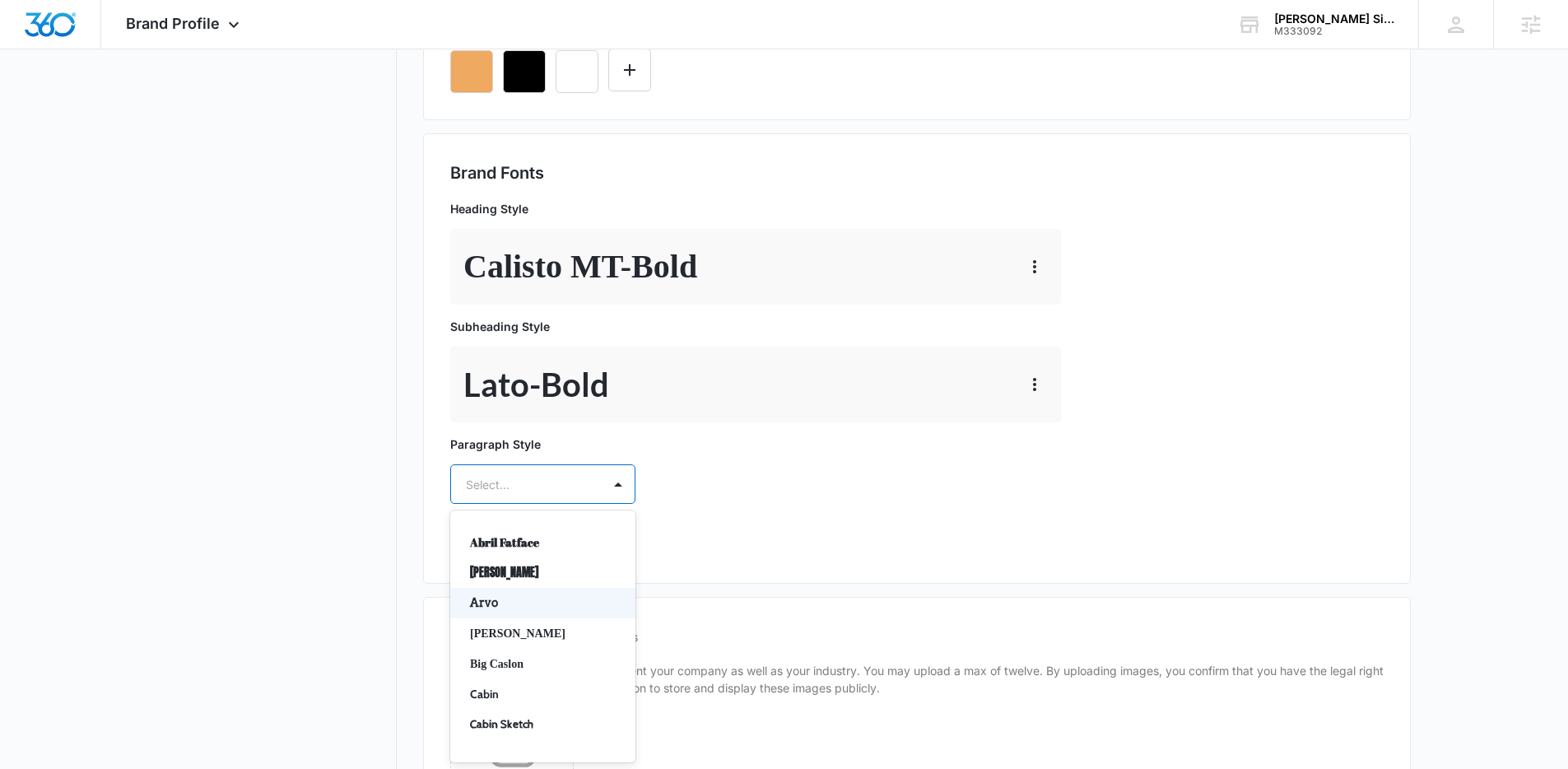
click at [527, 504] on div "Arvo, 3 of 50. 50 results available. Use Up and Down to choose options, press E…" at bounding box center [542, 484] width 185 height 40
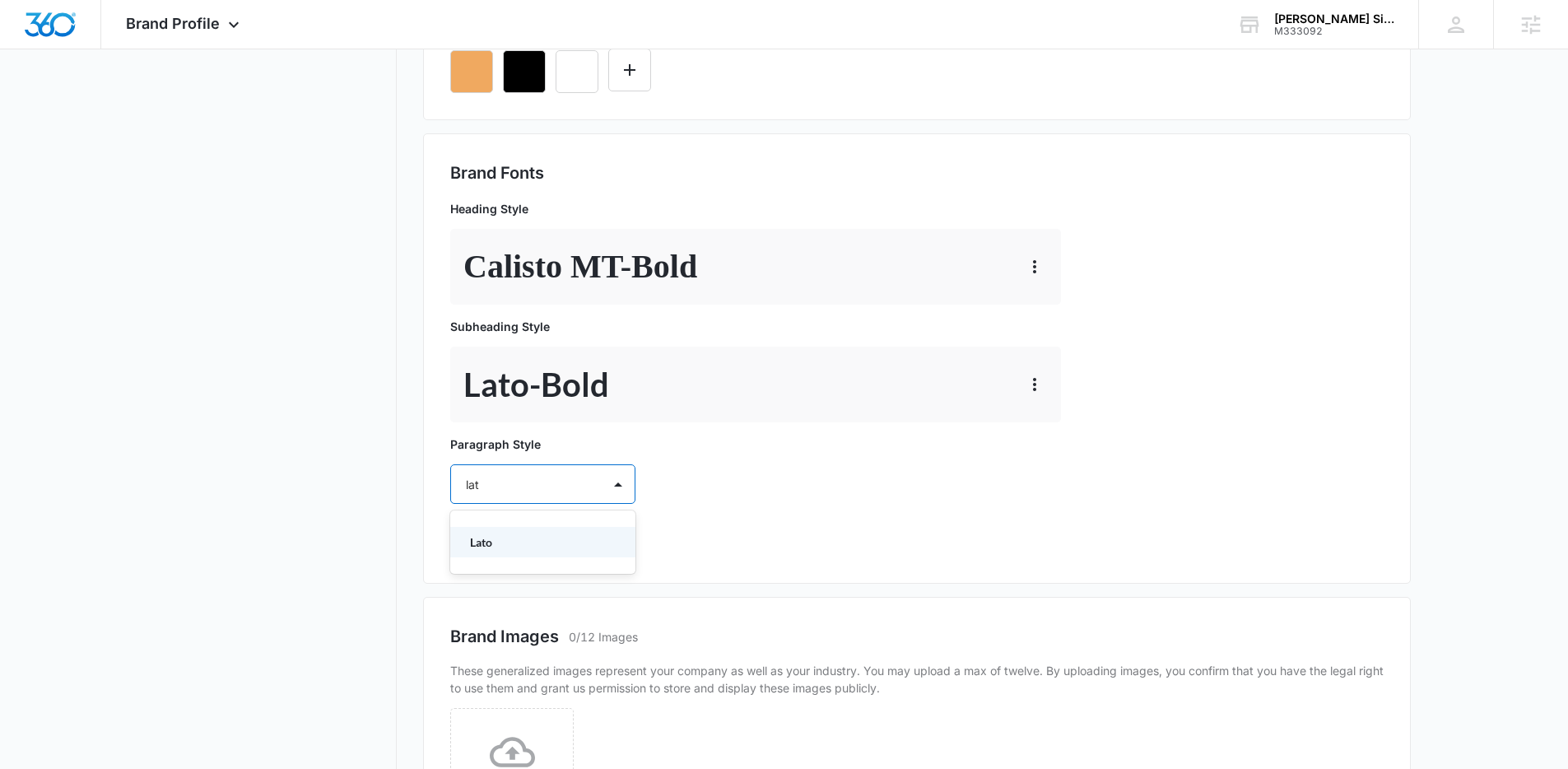
type input "lato"
click at [486, 544] on p "Lato" at bounding box center [541, 542] width 143 height 17
click at [496, 539] on div at bounding box center [523, 532] width 114 height 21
click at [502, 591] on p "Regular" at bounding box center [541, 589] width 143 height 17
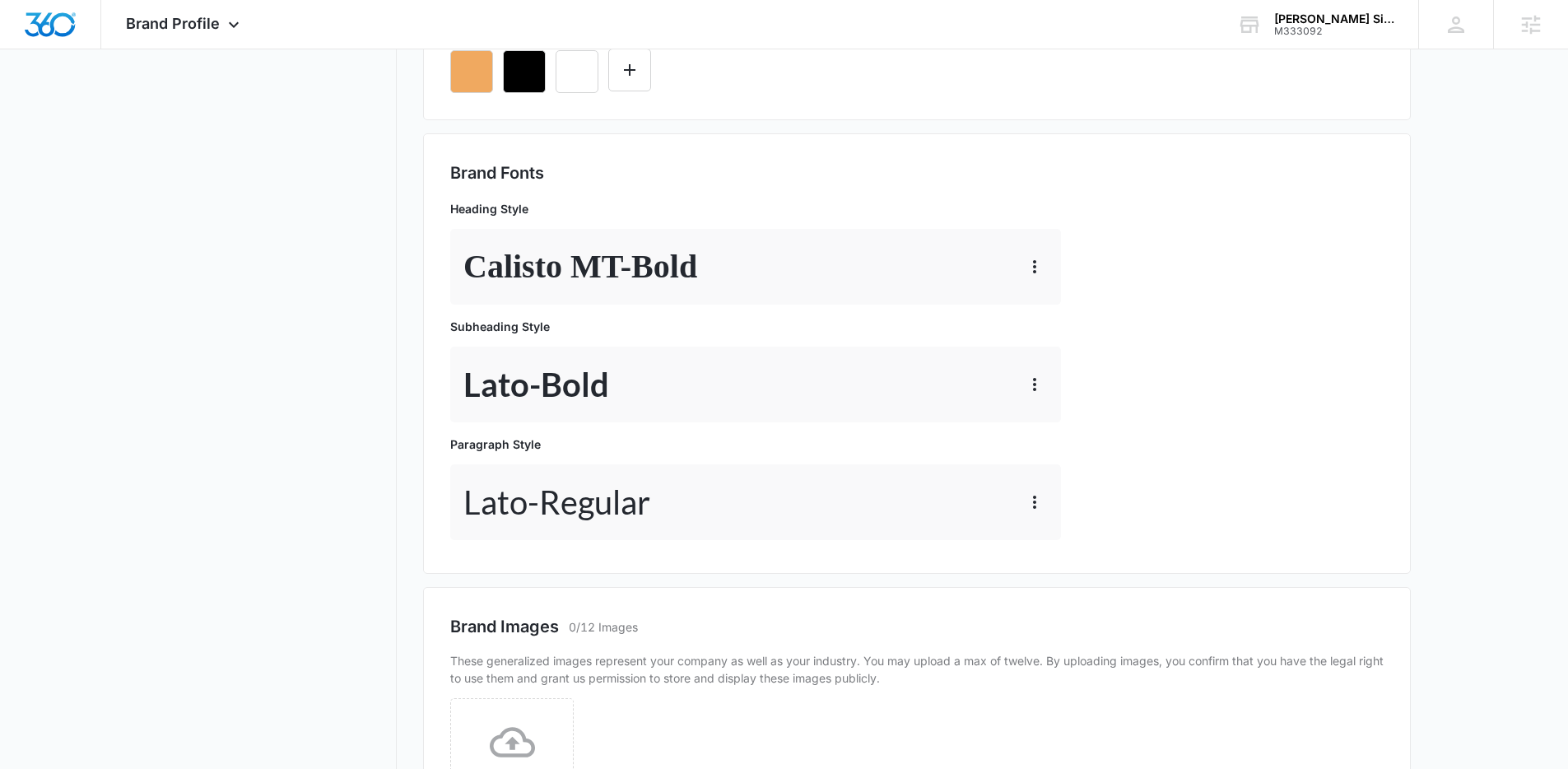
click at [323, 551] on nav "Brand Profile Getting Started Overview Brand Assets Objectives Platform Profile…" at bounding box center [277, 310] width 240 height 1434
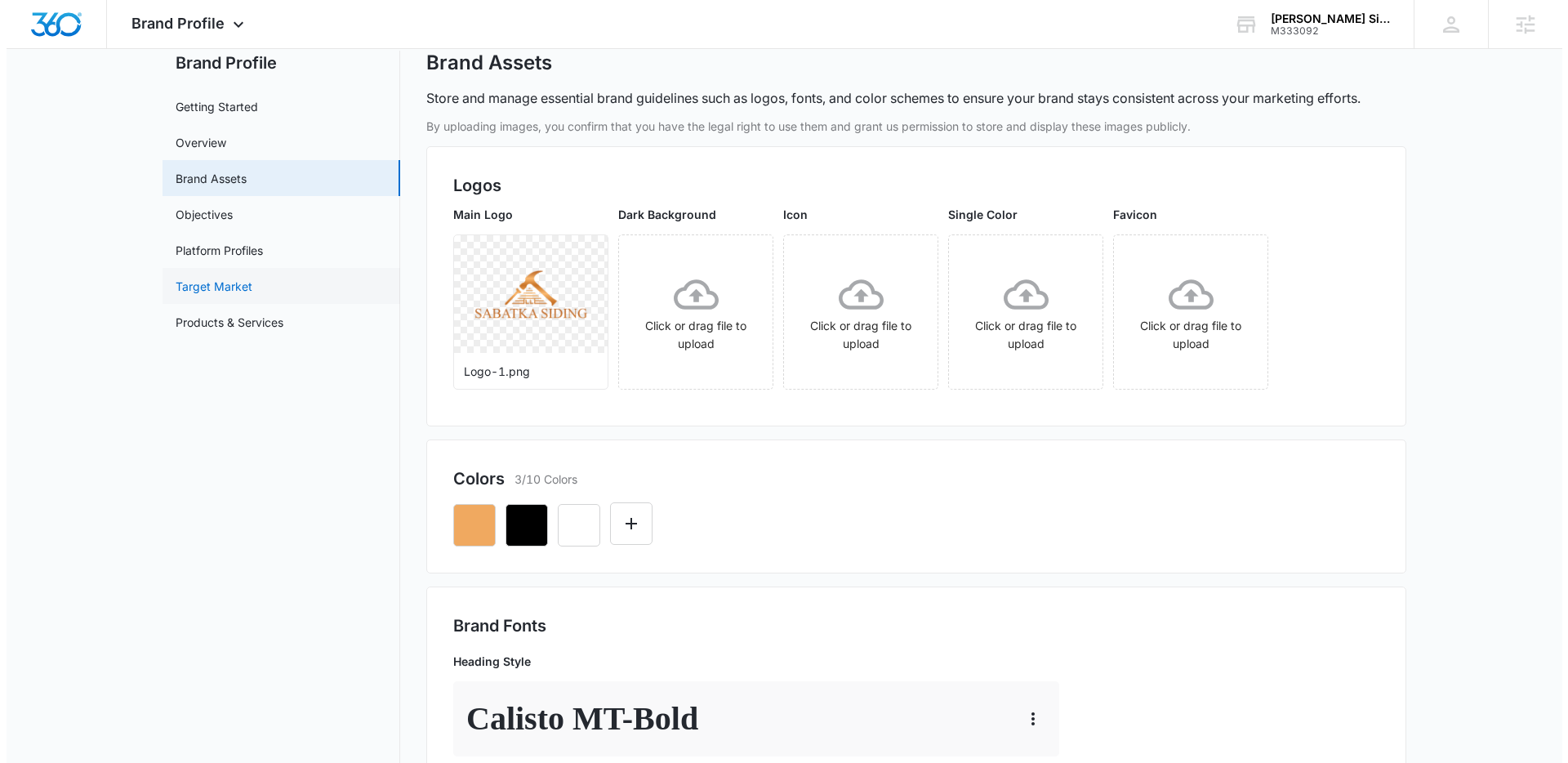
scroll to position [0, 0]
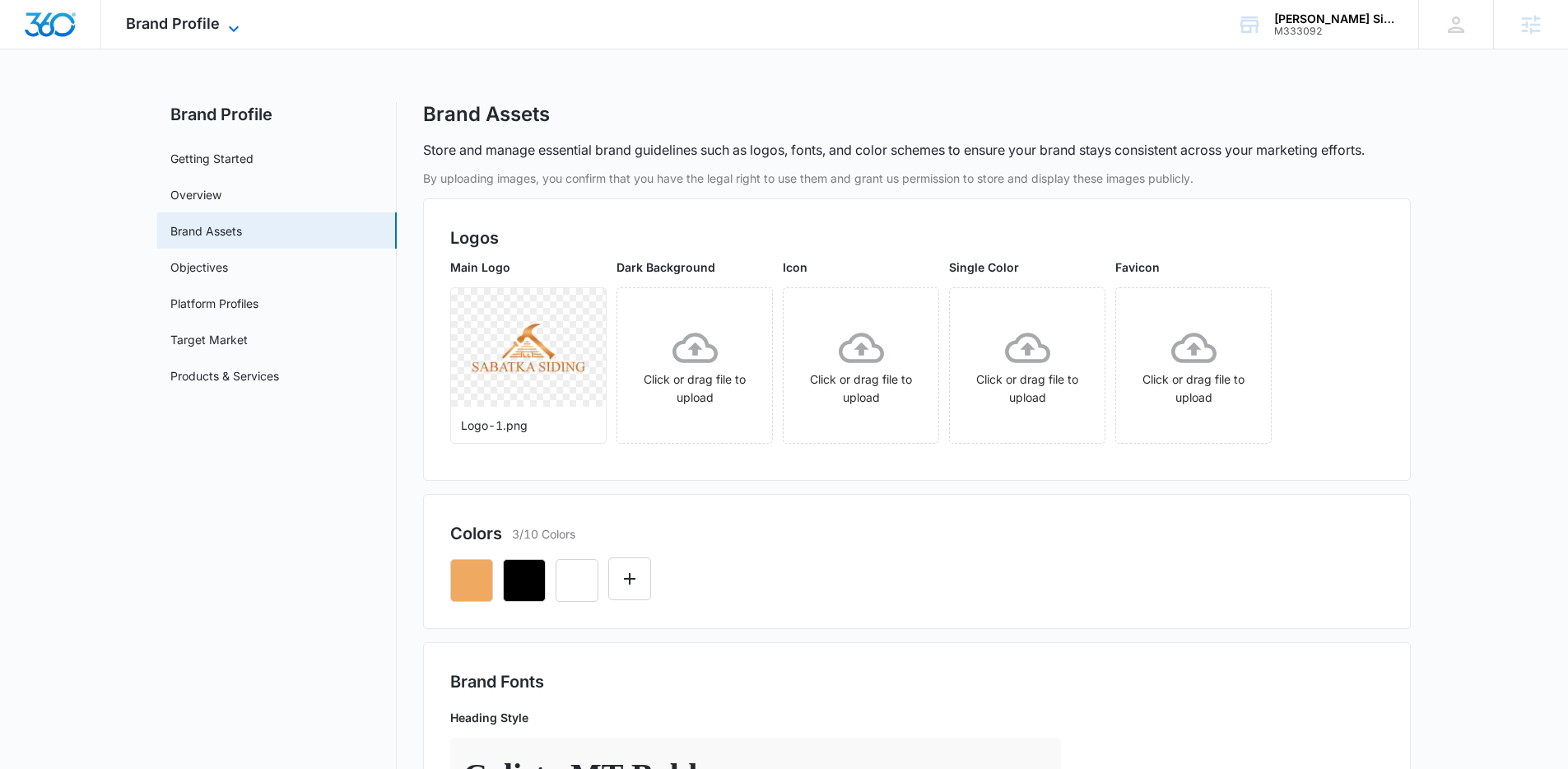
click at [158, 16] on span "Brand Profile" at bounding box center [172, 23] width 94 height 17
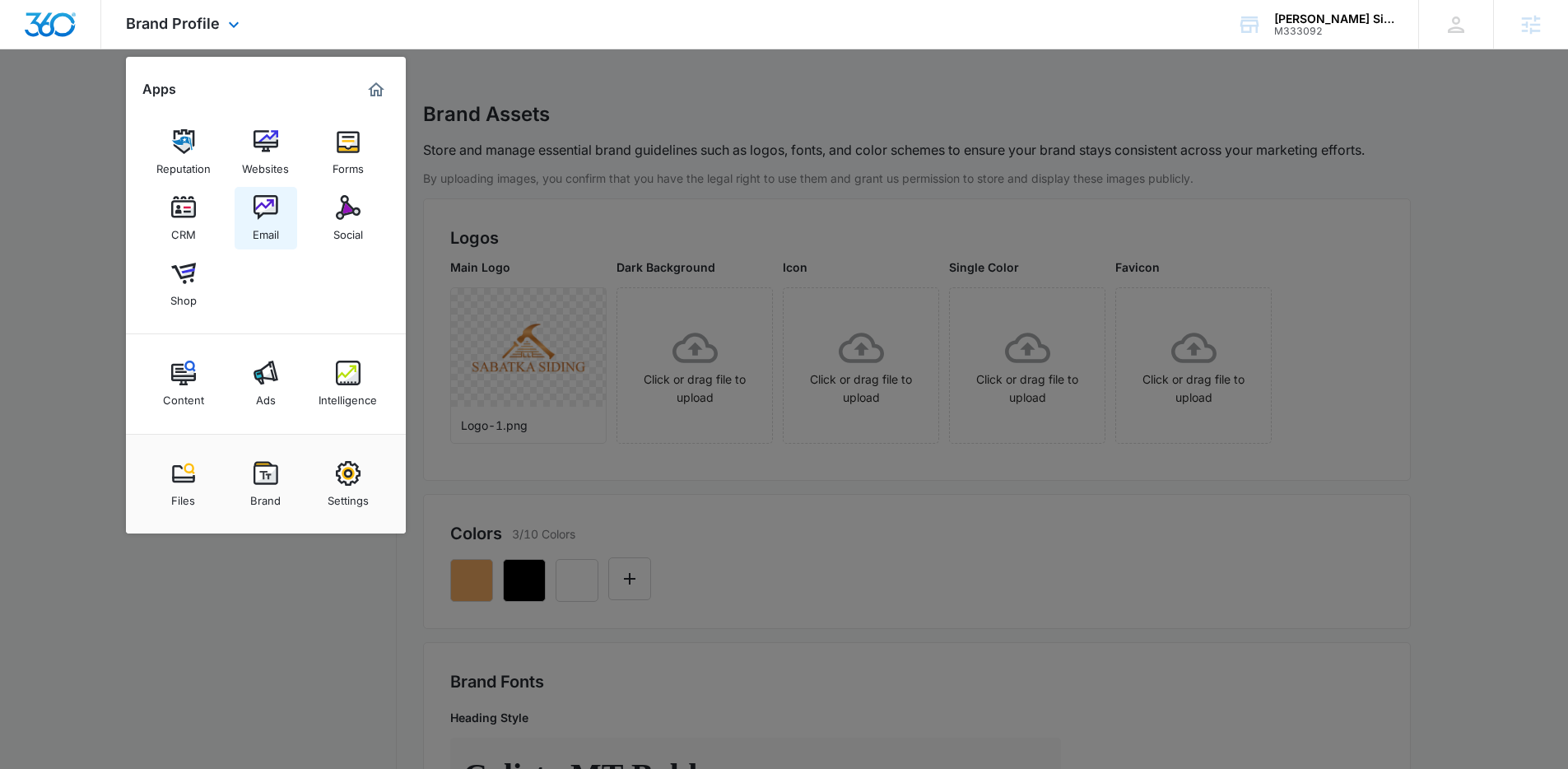
click at [273, 215] on img at bounding box center [266, 207] width 25 height 25
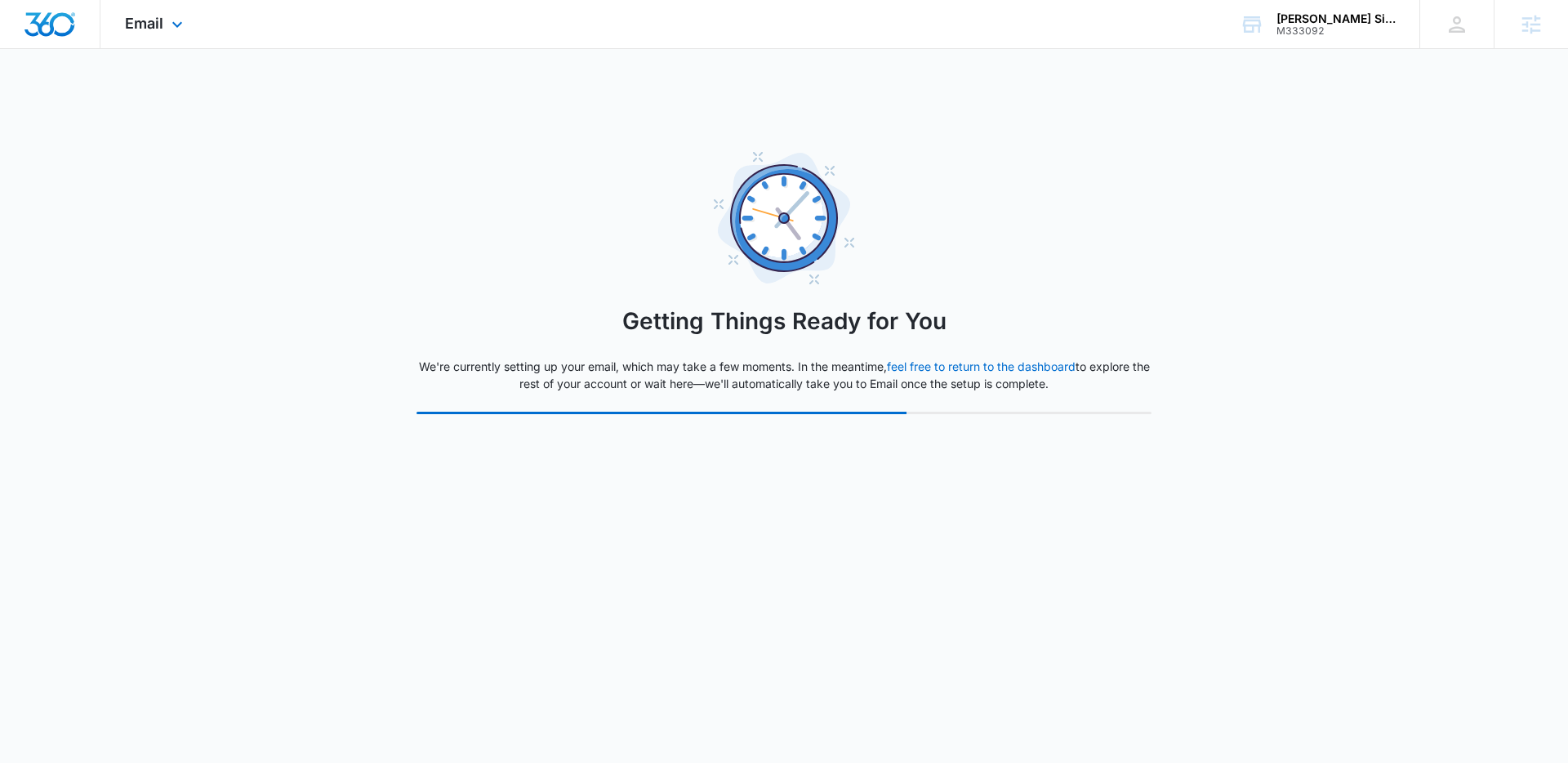
click at [156, 35] on div "Email Apps Reputation Websites Forms CRM Email Social Shop Content Ads Intellig…" at bounding box center [155, 24] width 111 height 49
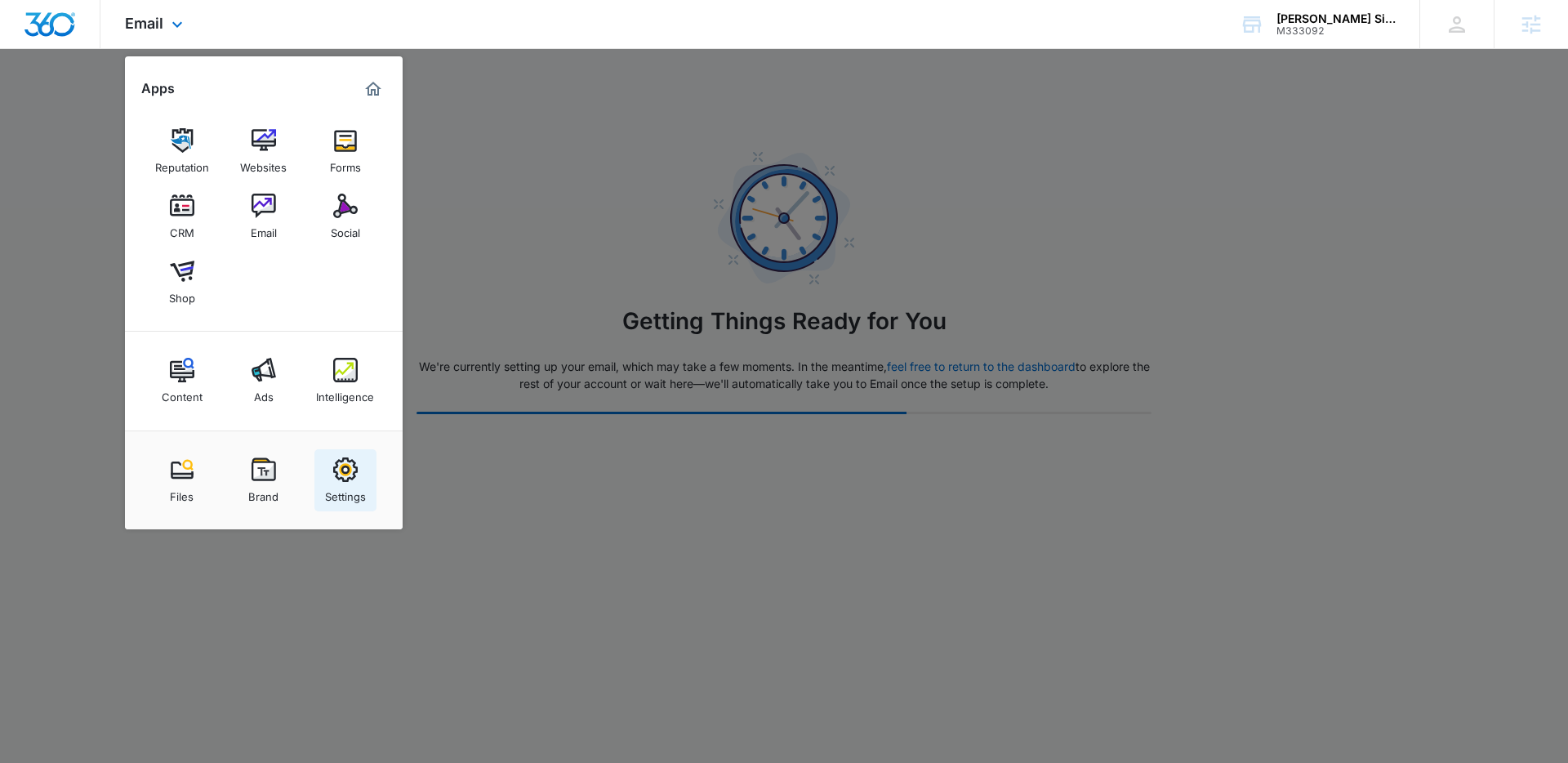
click at [354, 474] on img at bounding box center [345, 469] width 25 height 25
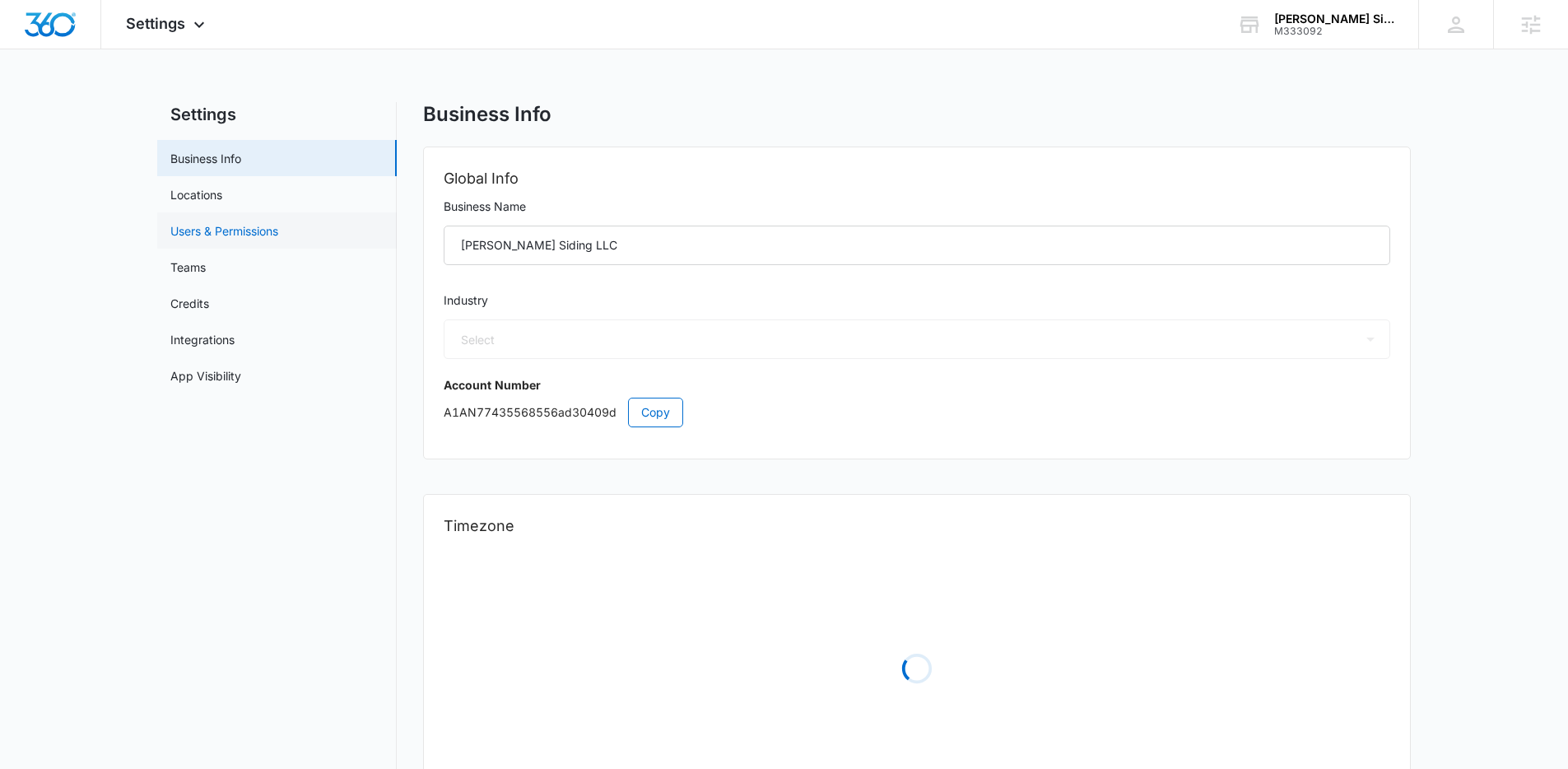
select select "4"
select select "US"
select select "America/[GEOGRAPHIC_DATA]"
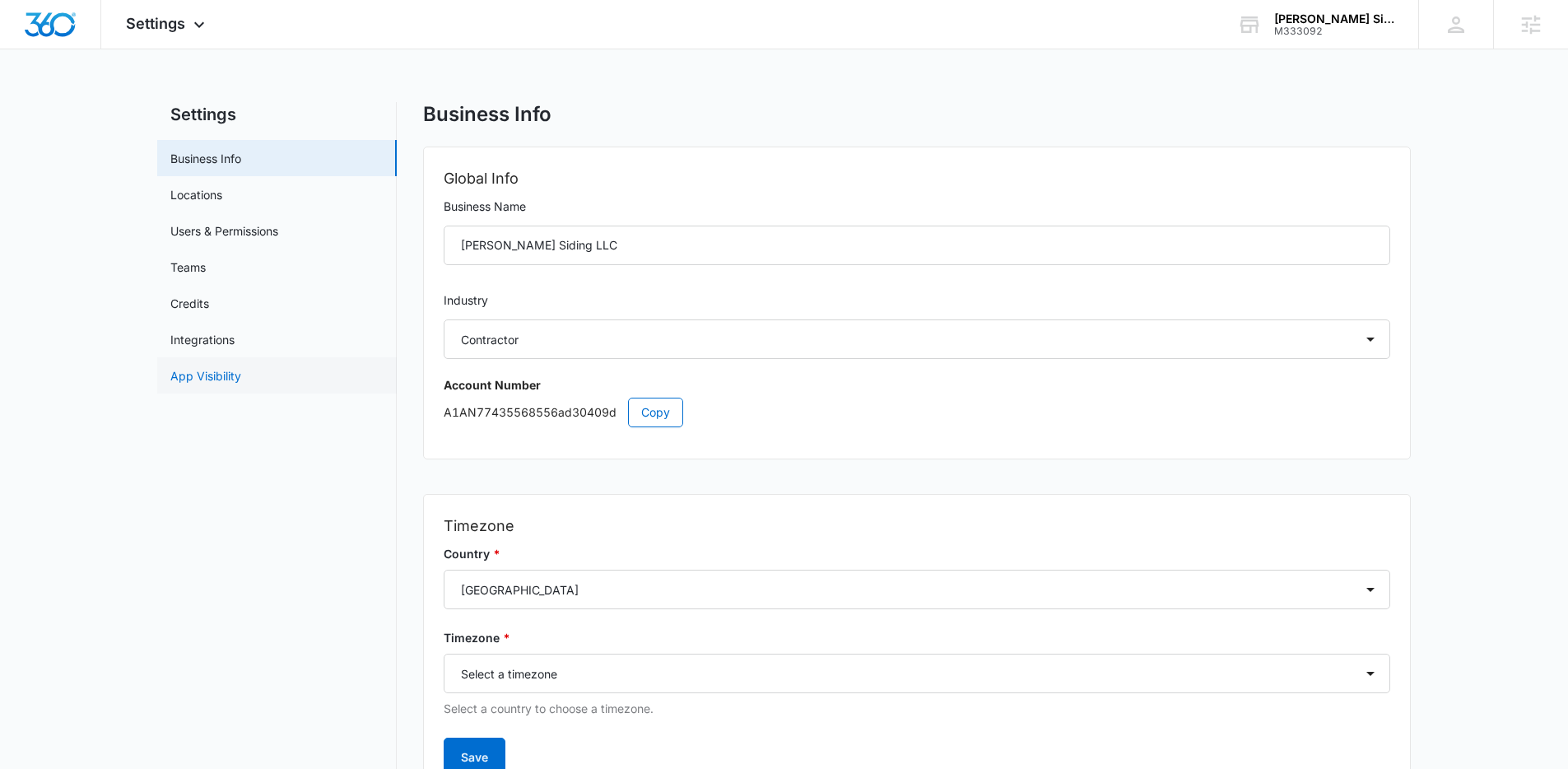
click at [220, 367] on link "App Visibility" at bounding box center [206, 375] width 70 height 17
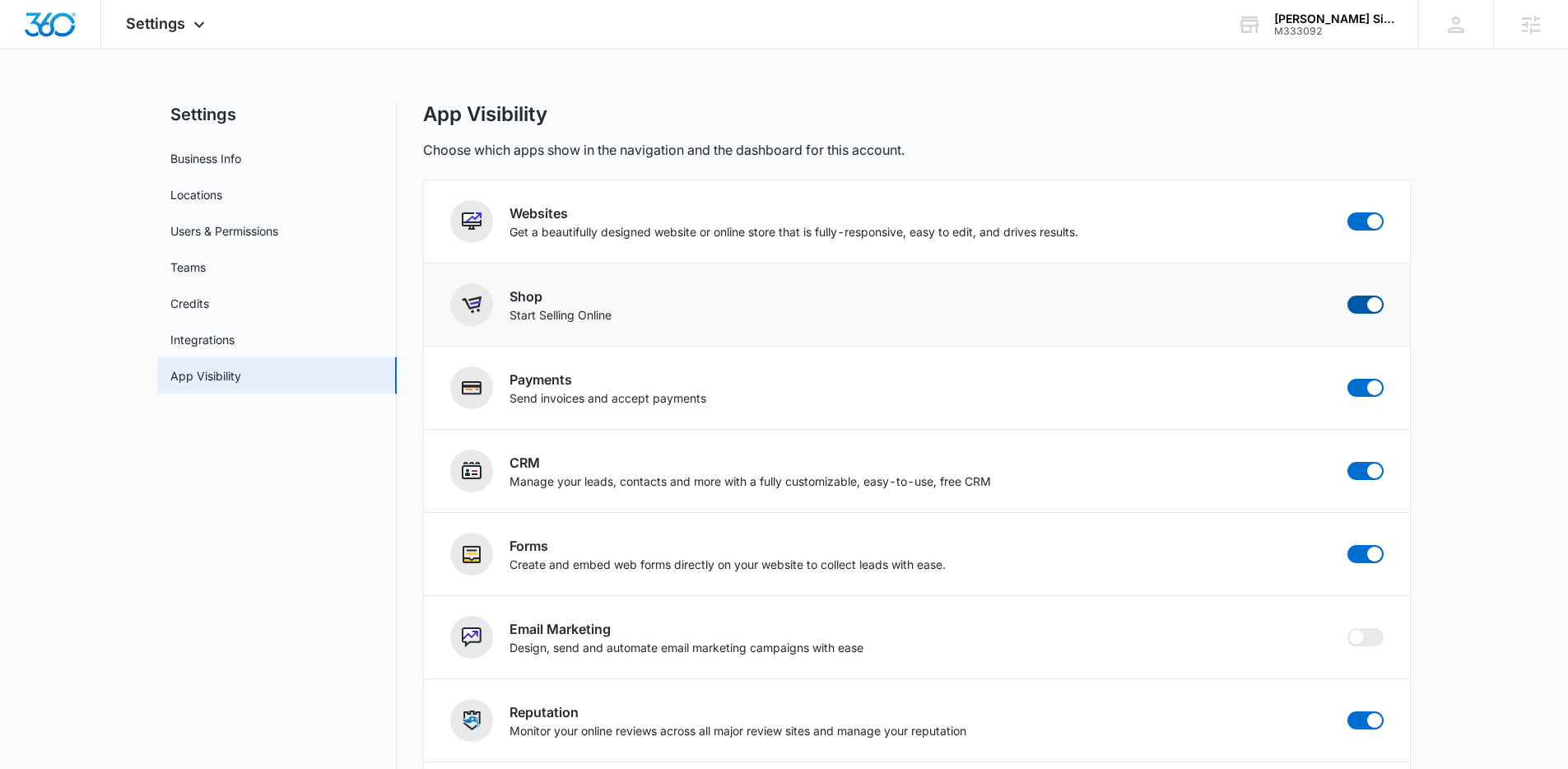
click at [1371, 304] on span at bounding box center [1375, 305] width 15 height 15
click at [1348, 296] on input "checkbox" at bounding box center [1347, 295] width 1 height 1
checkbox input "false"
click at [51, 33] on img "Dashboard" at bounding box center [51, 25] width 53 height 25
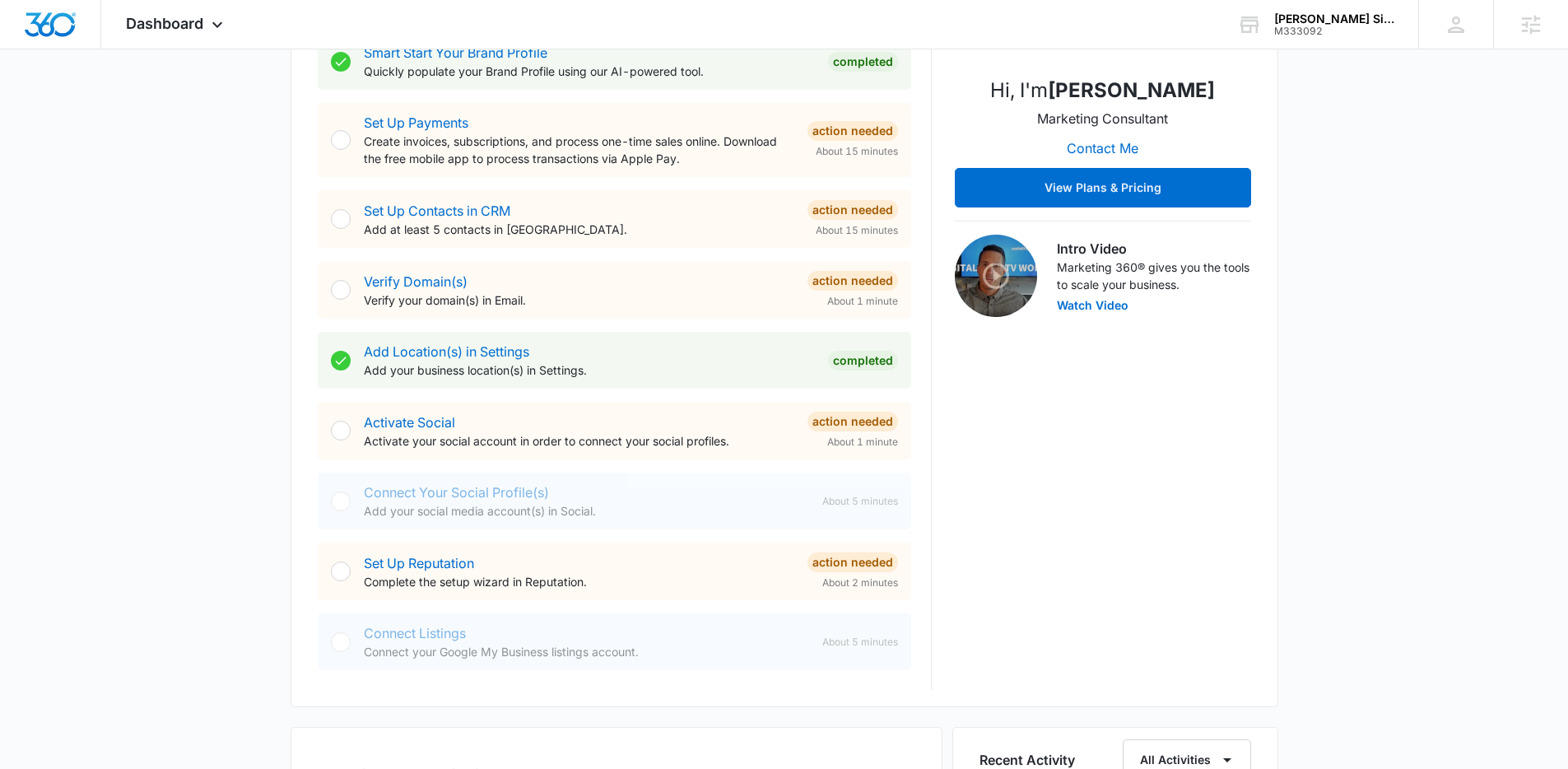
scroll to position [355, 0]
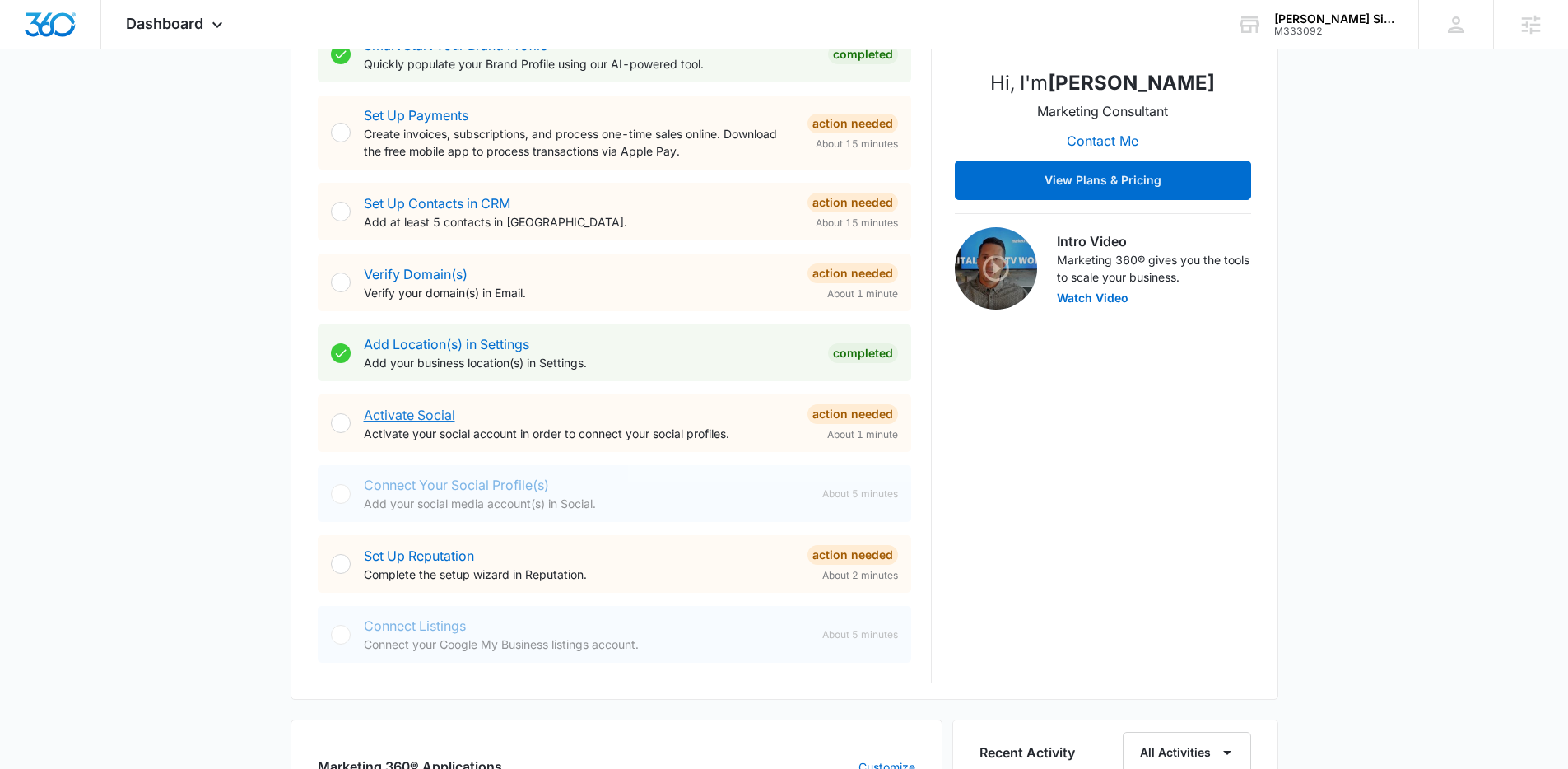
click at [409, 415] on link "Activate Social" at bounding box center [409, 415] width 91 height 17
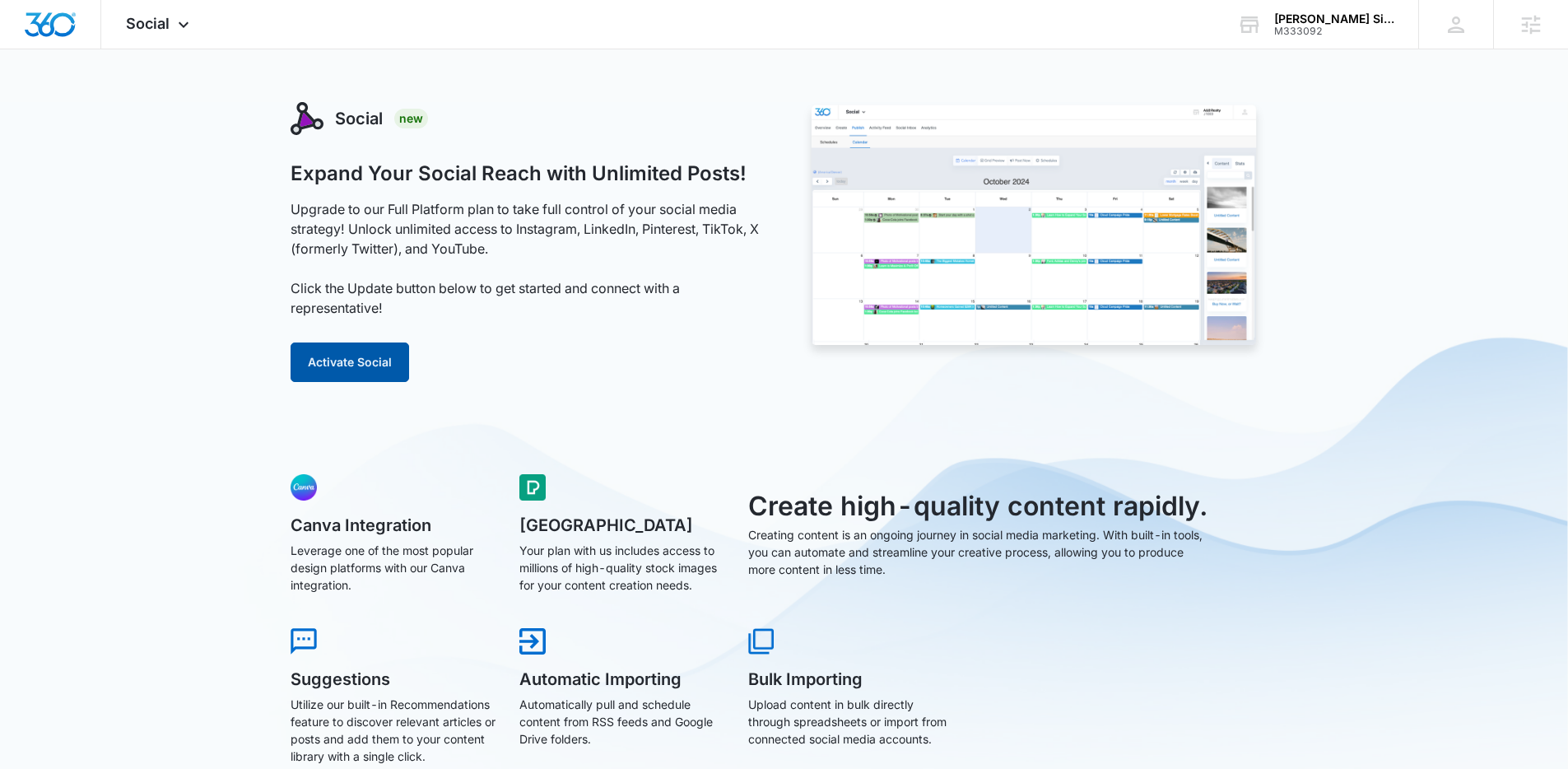
click at [392, 352] on button "Activate Social" at bounding box center [350, 362] width 119 height 40
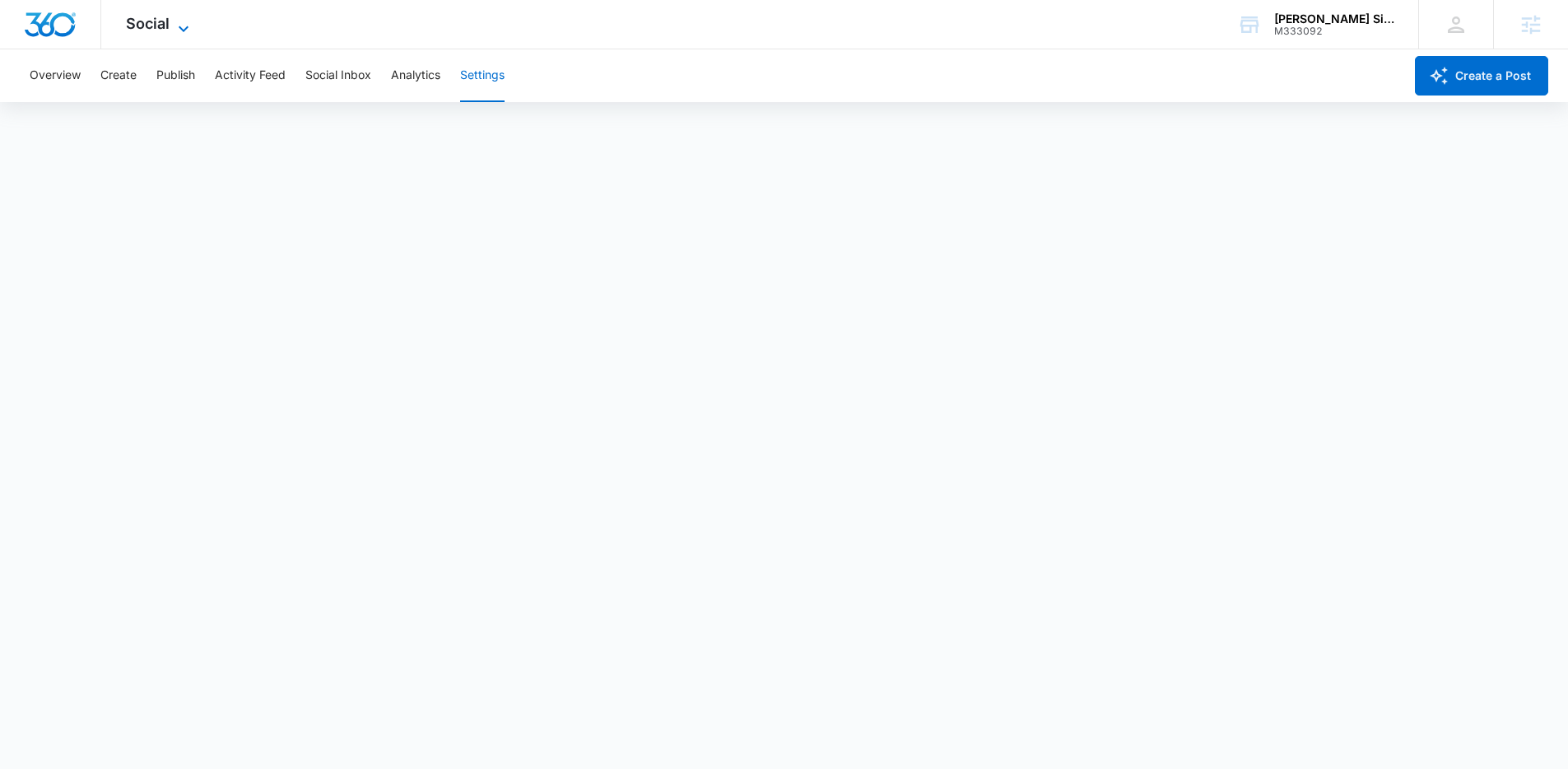
click at [144, 7] on div "Social Apps Reputation Websites Forms CRM Email Social Content Ads Intelligence…" at bounding box center [159, 24] width 117 height 49
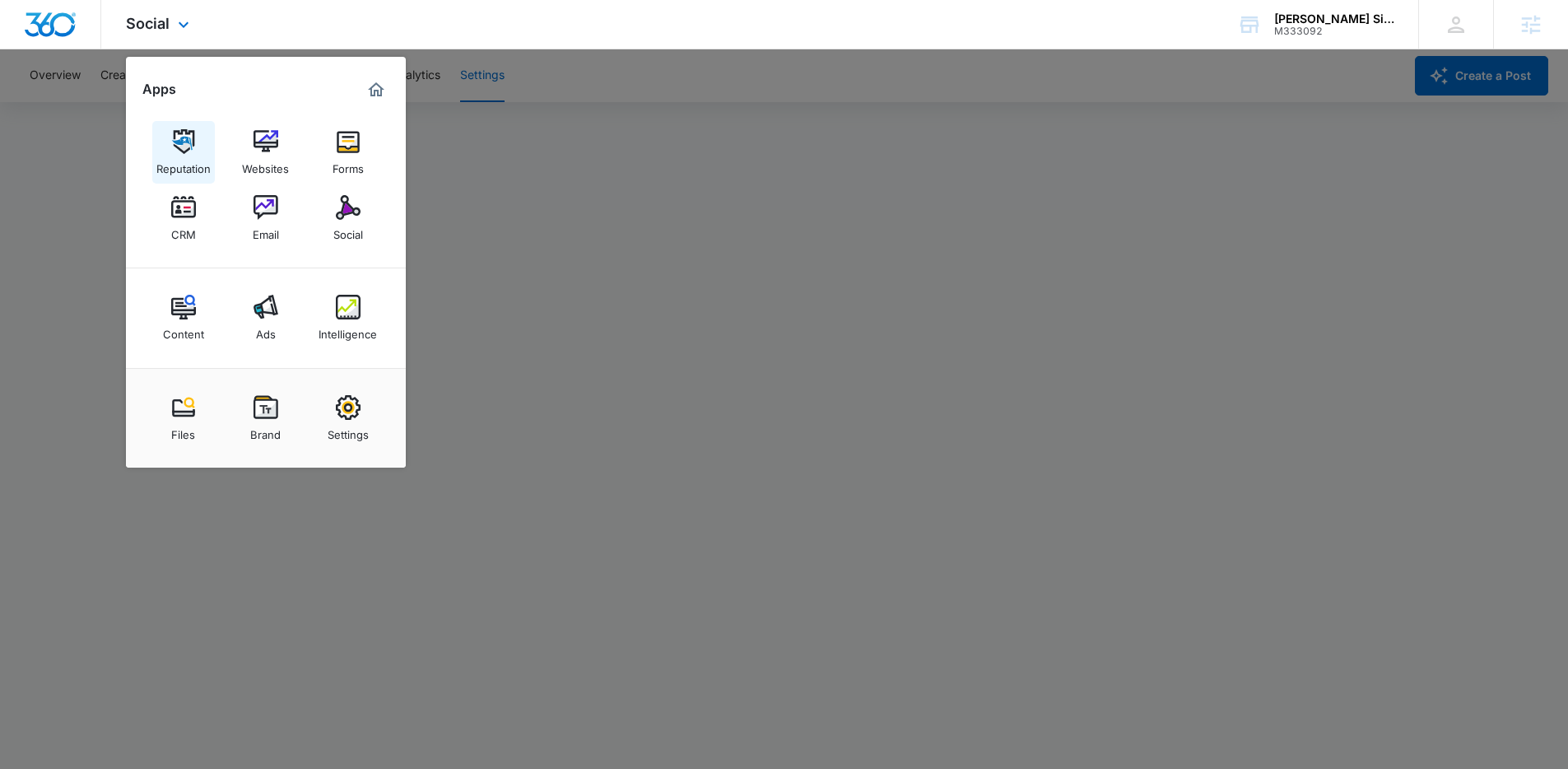
click at [186, 158] on div "Reputation" at bounding box center [184, 165] width 55 height 22
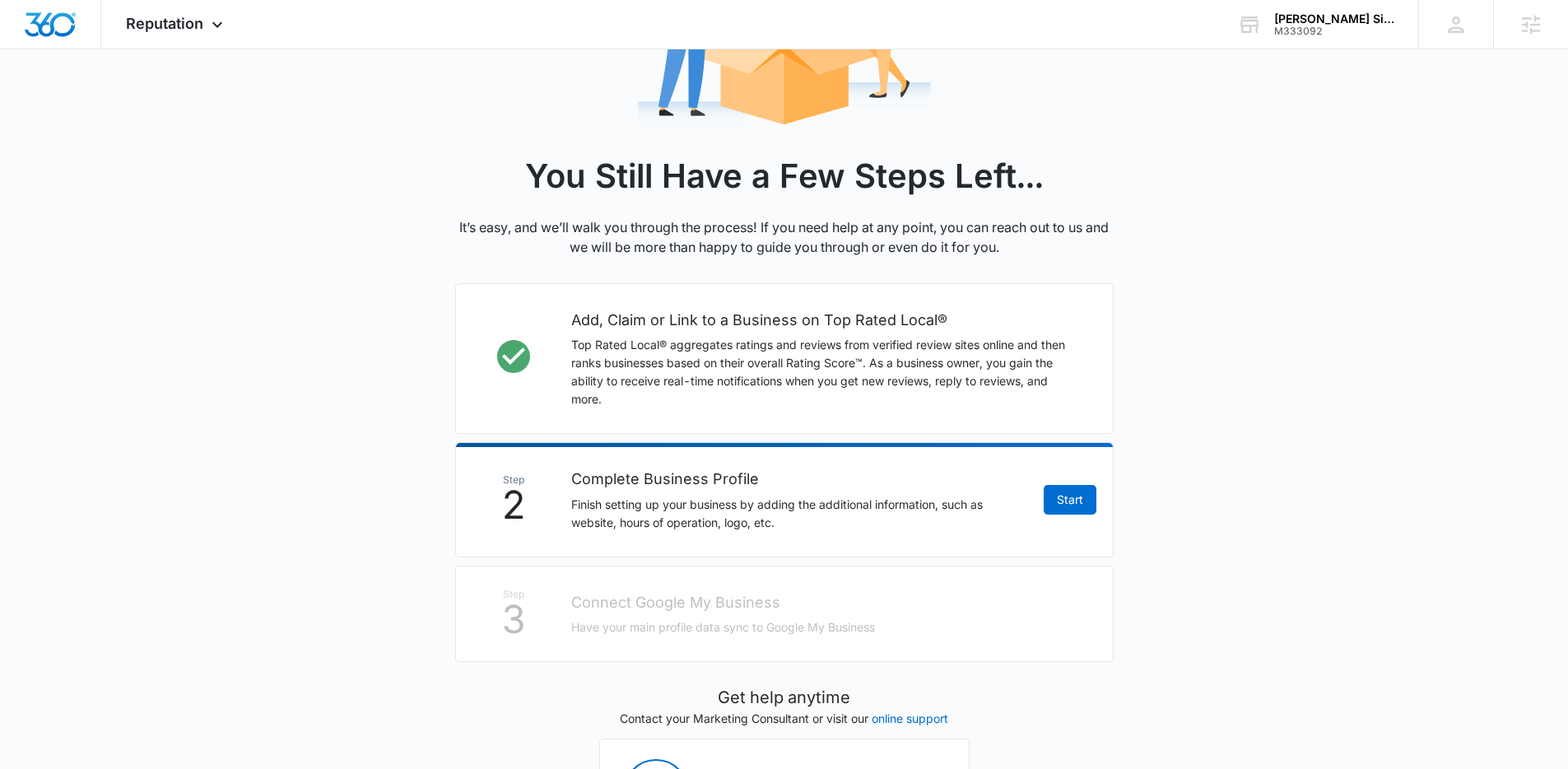
scroll to position [405, 0]
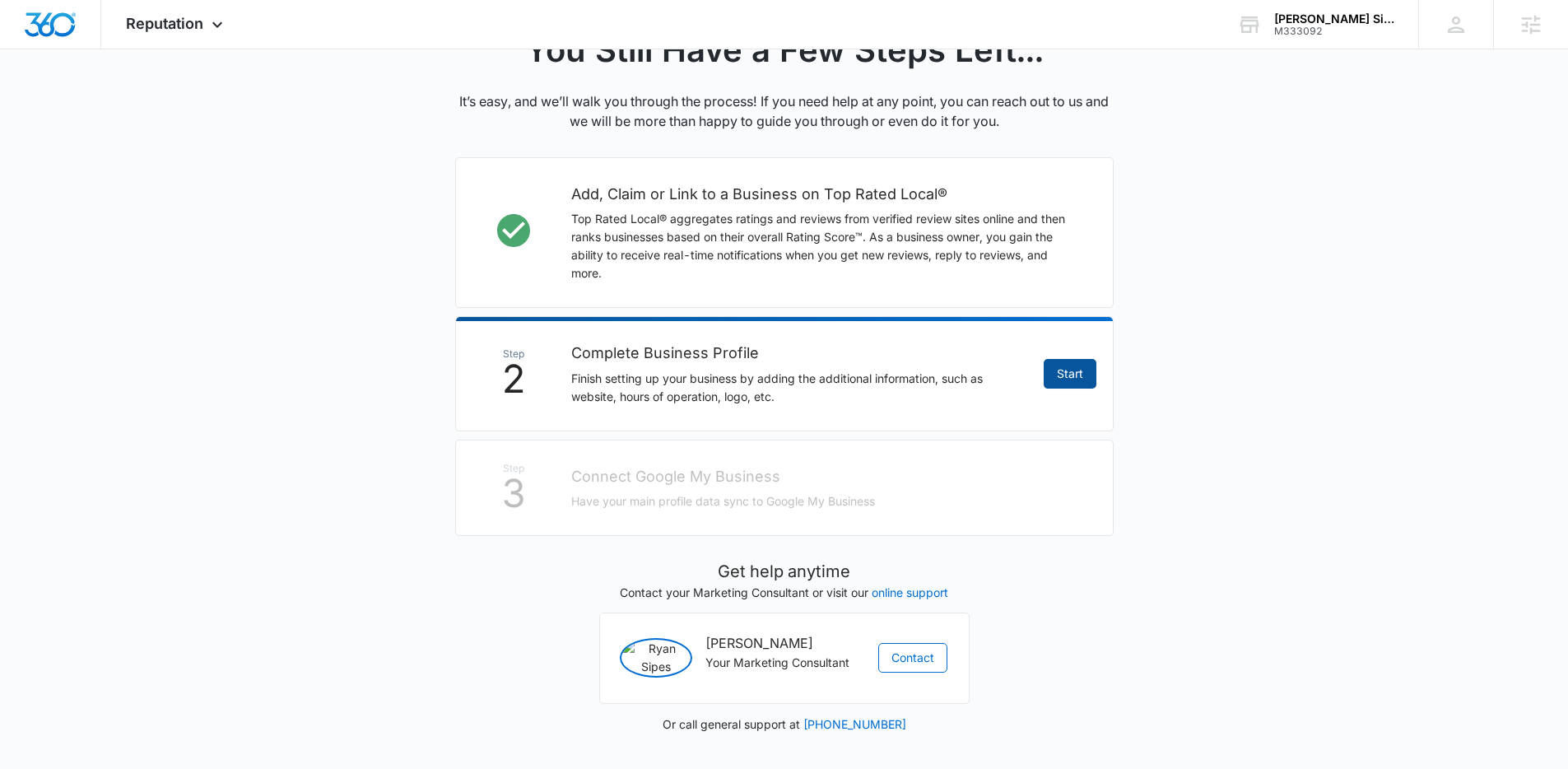
click at [1085, 359] on link "Start" at bounding box center [1070, 374] width 53 height 30
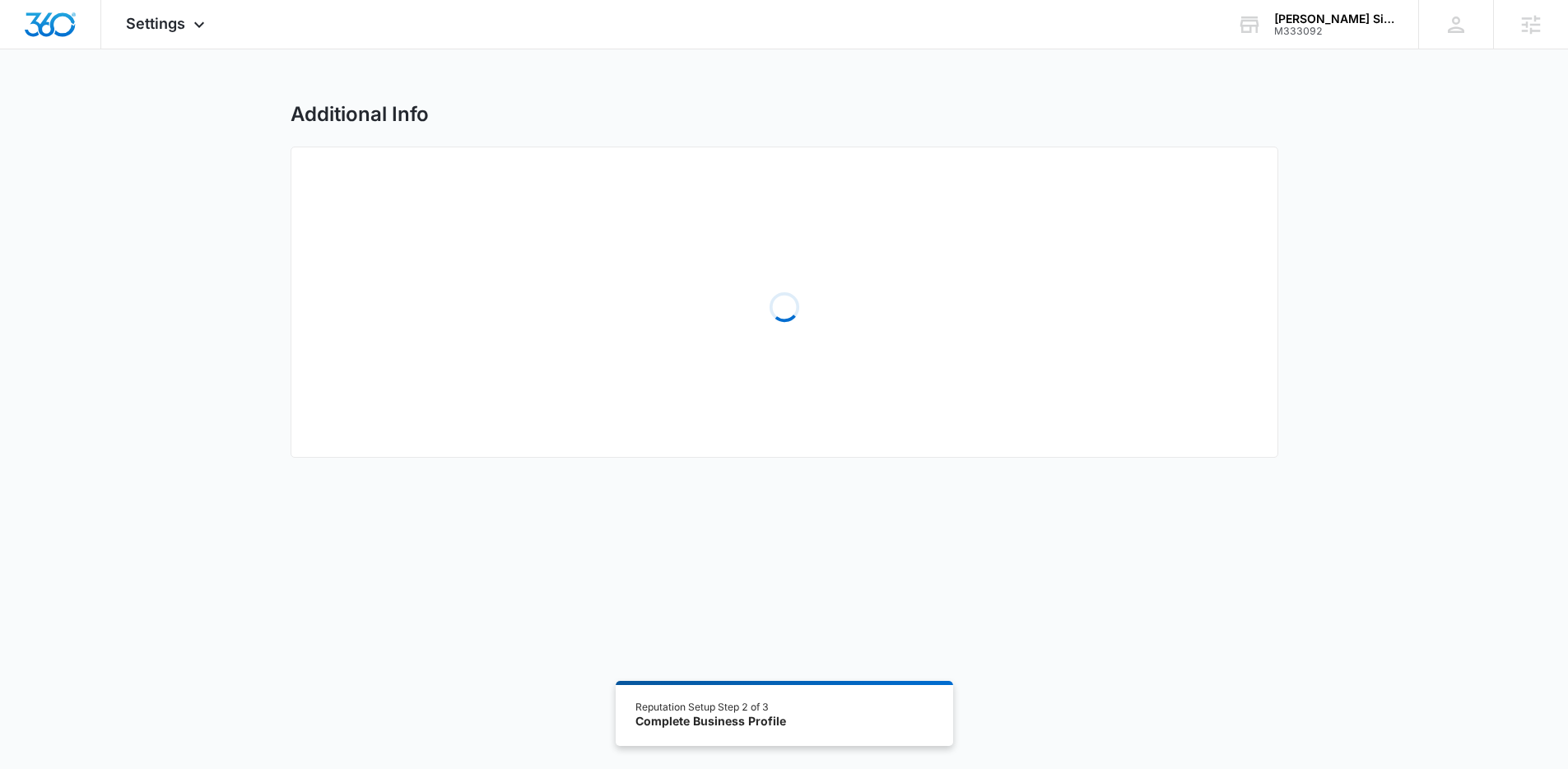
select select "2019"
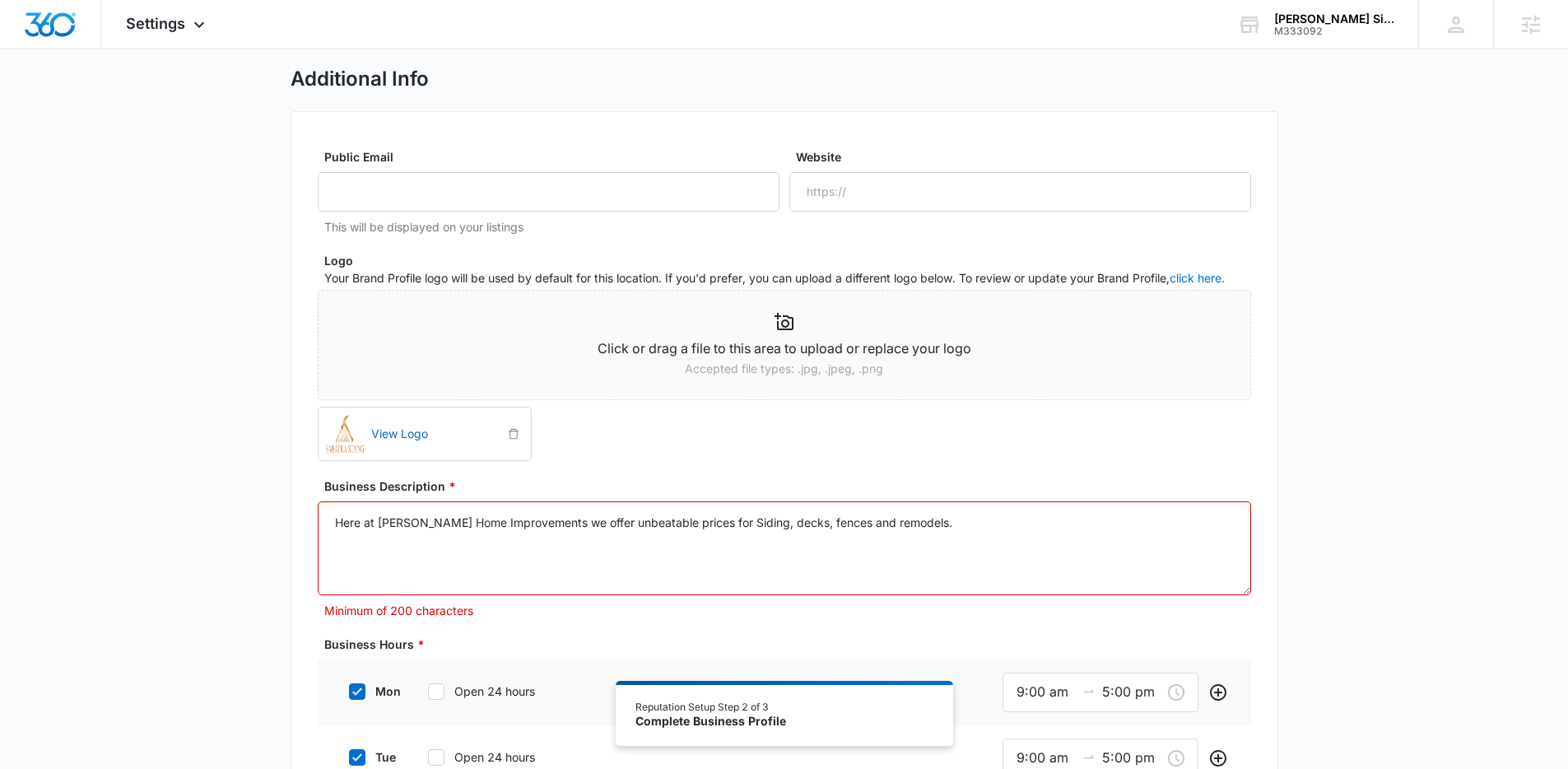
scroll to position [37, 0]
click at [838, 509] on textarea "Here at [PERSON_NAME] Home Improvements we offer unbeatable prices for Siding, …" at bounding box center [784, 546] width 933 height 94
click at [835, 515] on textarea "Here at [PERSON_NAME] Home Improvements we offer unbeatable prices for Siding, …" at bounding box center [784, 546] width 933 height 94
click at [835, 516] on textarea "Here at [PERSON_NAME] Home Improvements we offer unbeatable prices for Siding, …" at bounding box center [784, 546] width 933 height 94
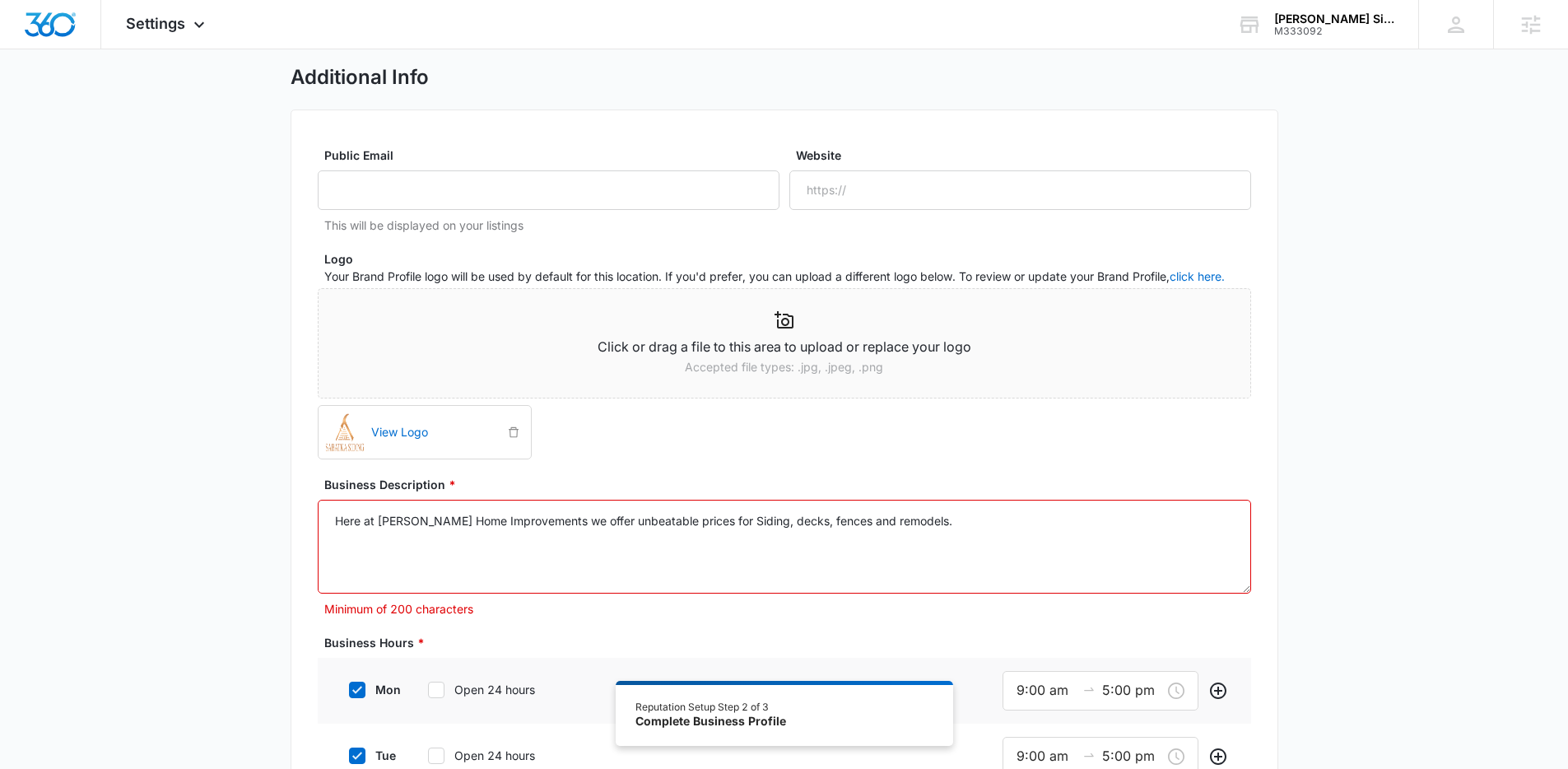
paste textarea "Welcome to [PERSON_NAME], your premier local contractor for a wide range of hom…"
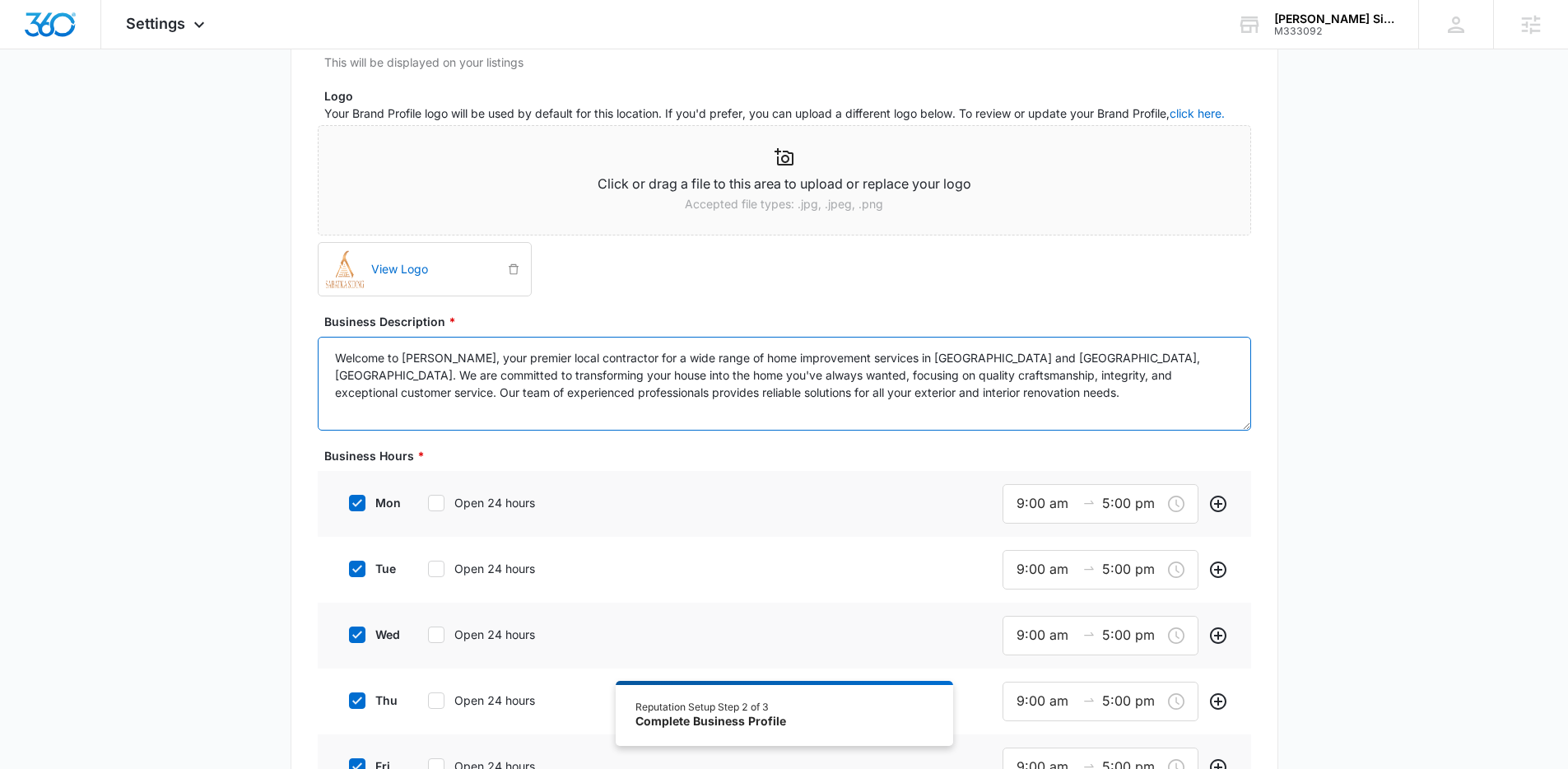
scroll to position [317, 0]
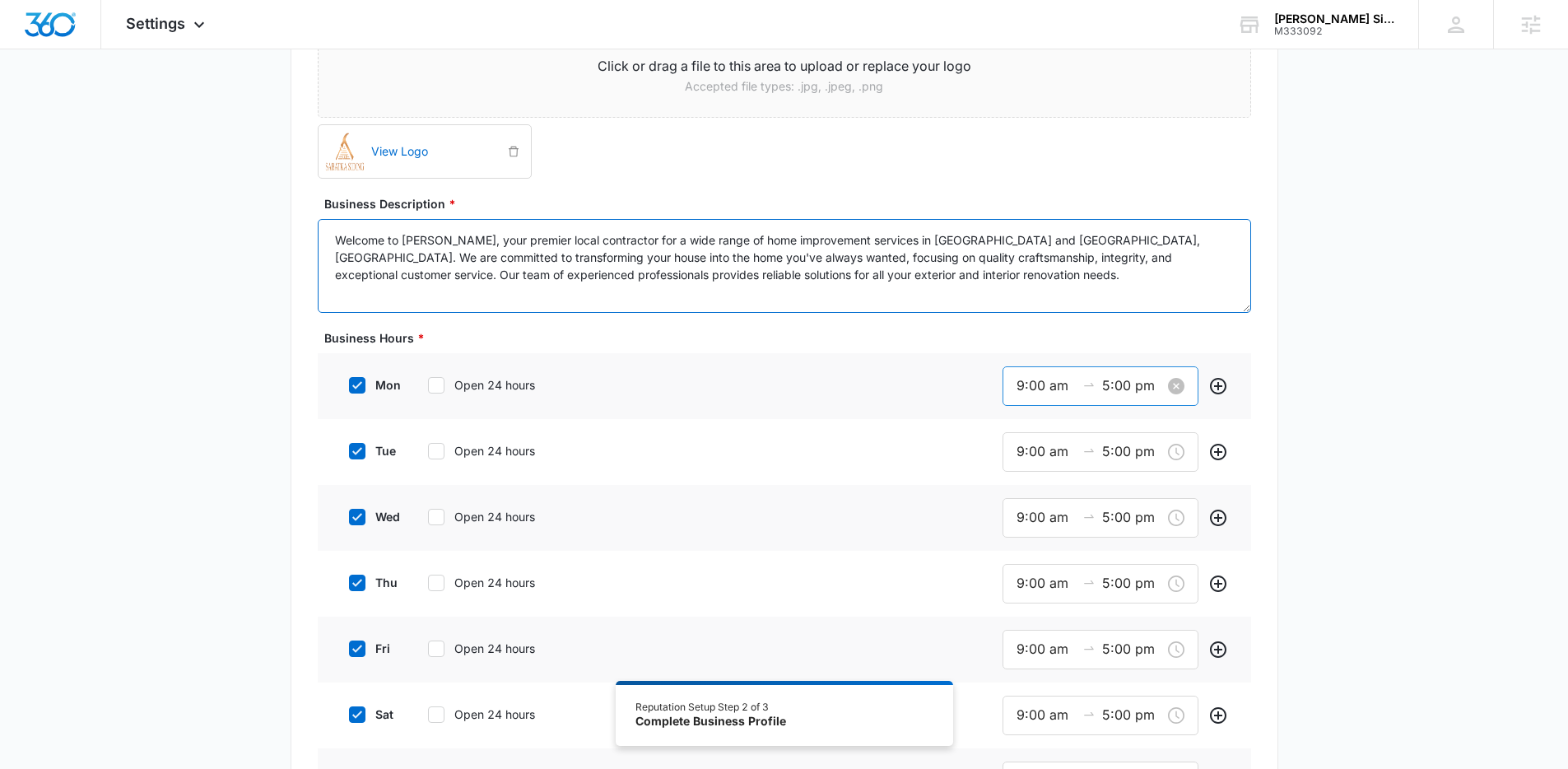
type textarea "Welcome to [PERSON_NAME], your premier local contractor for a wide range of hom…"
click at [1062, 397] on div "9:00 am 5:00 pm" at bounding box center [1101, 386] width 196 height 40
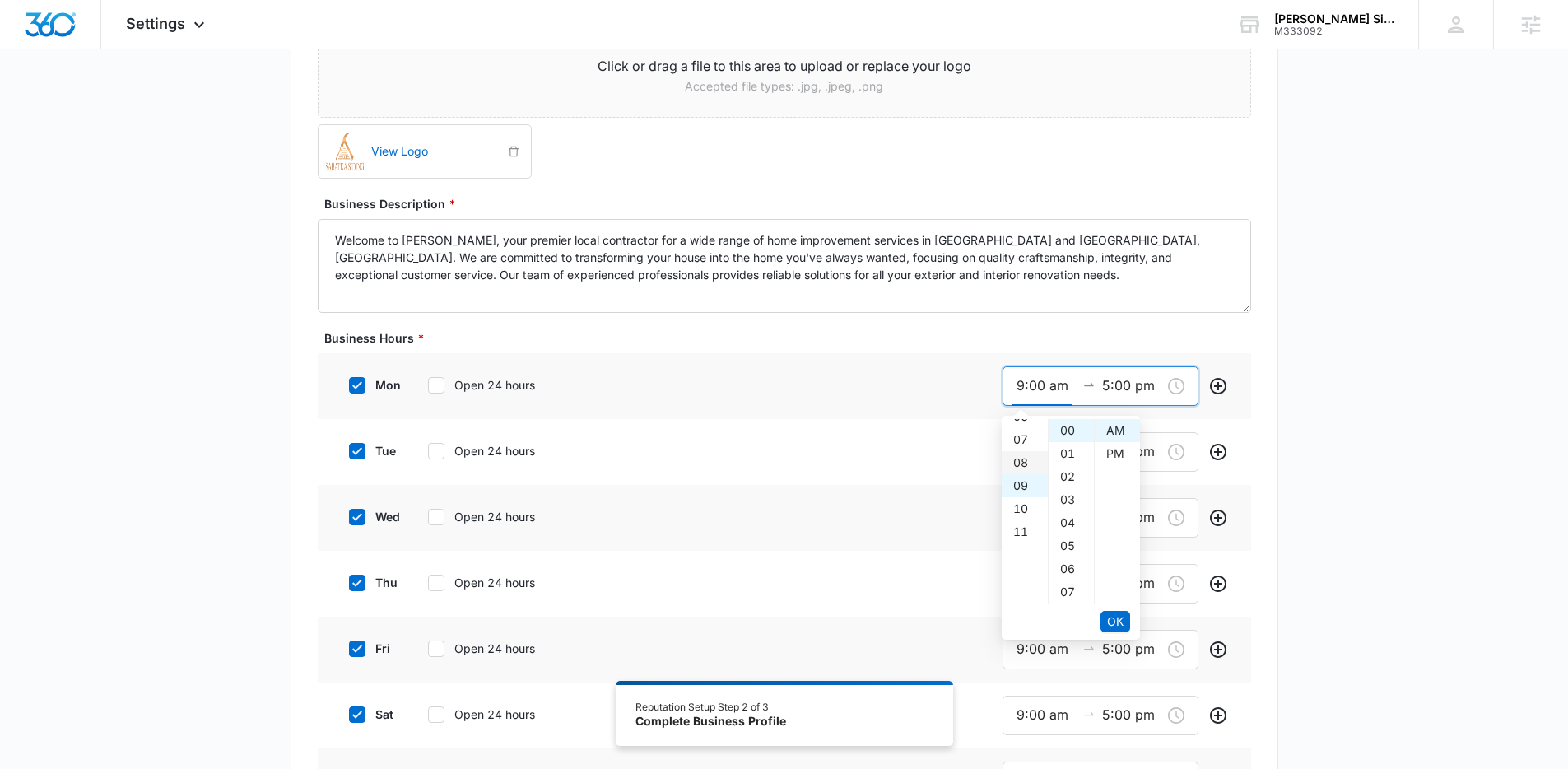
click at [1020, 454] on div "08" at bounding box center [1025, 462] width 46 height 23
type input "8:00 am"
click at [1031, 382] on input "8:00 am" at bounding box center [1047, 385] width 60 height 21
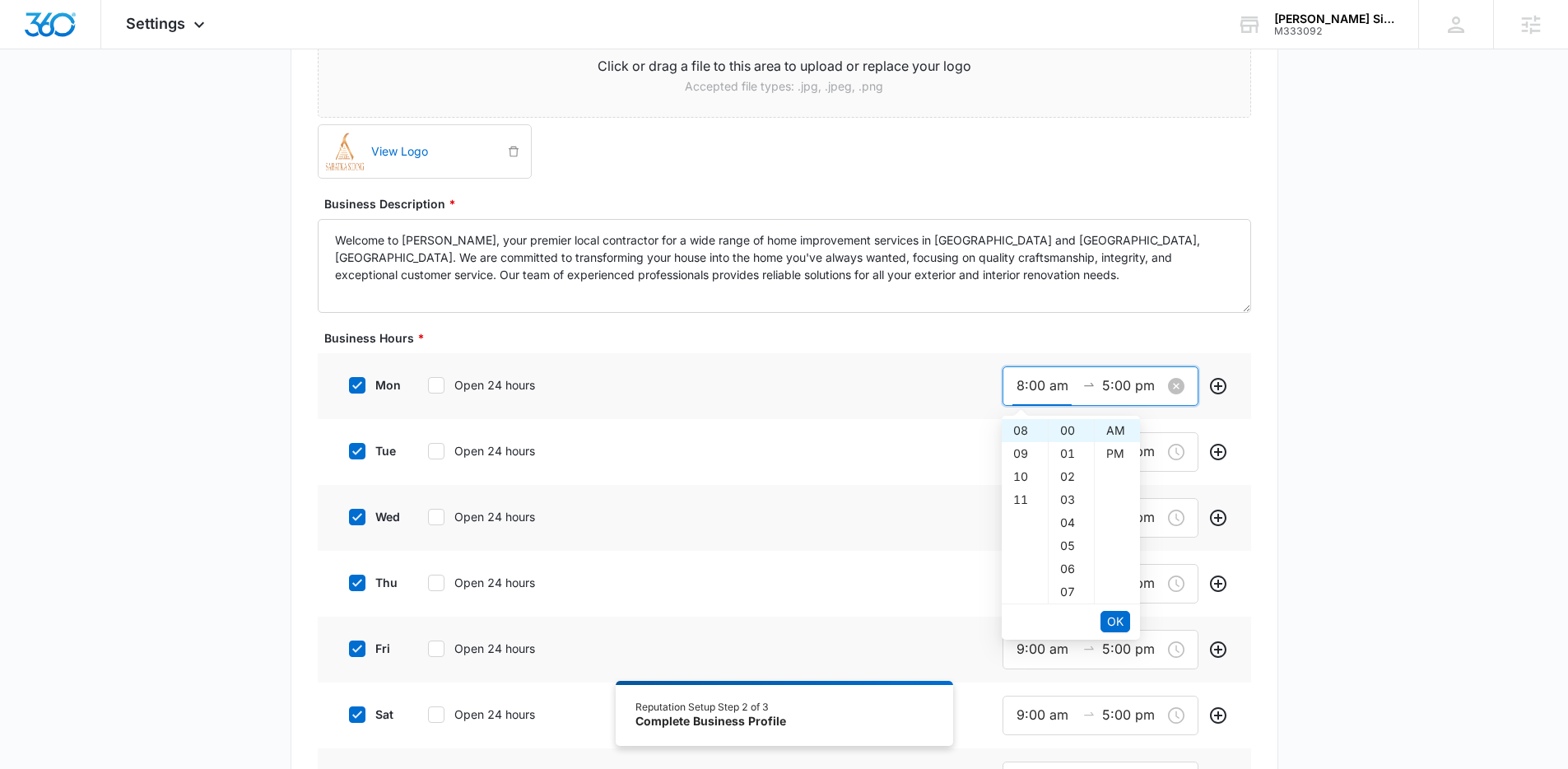
click at [1031, 383] on input "8:00 am" at bounding box center [1047, 385] width 60 height 21
click at [1123, 623] on span "OK" at bounding box center [1116, 621] width 17 height 18
click at [1122, 622] on span "OK" at bounding box center [1116, 621] width 17 height 18
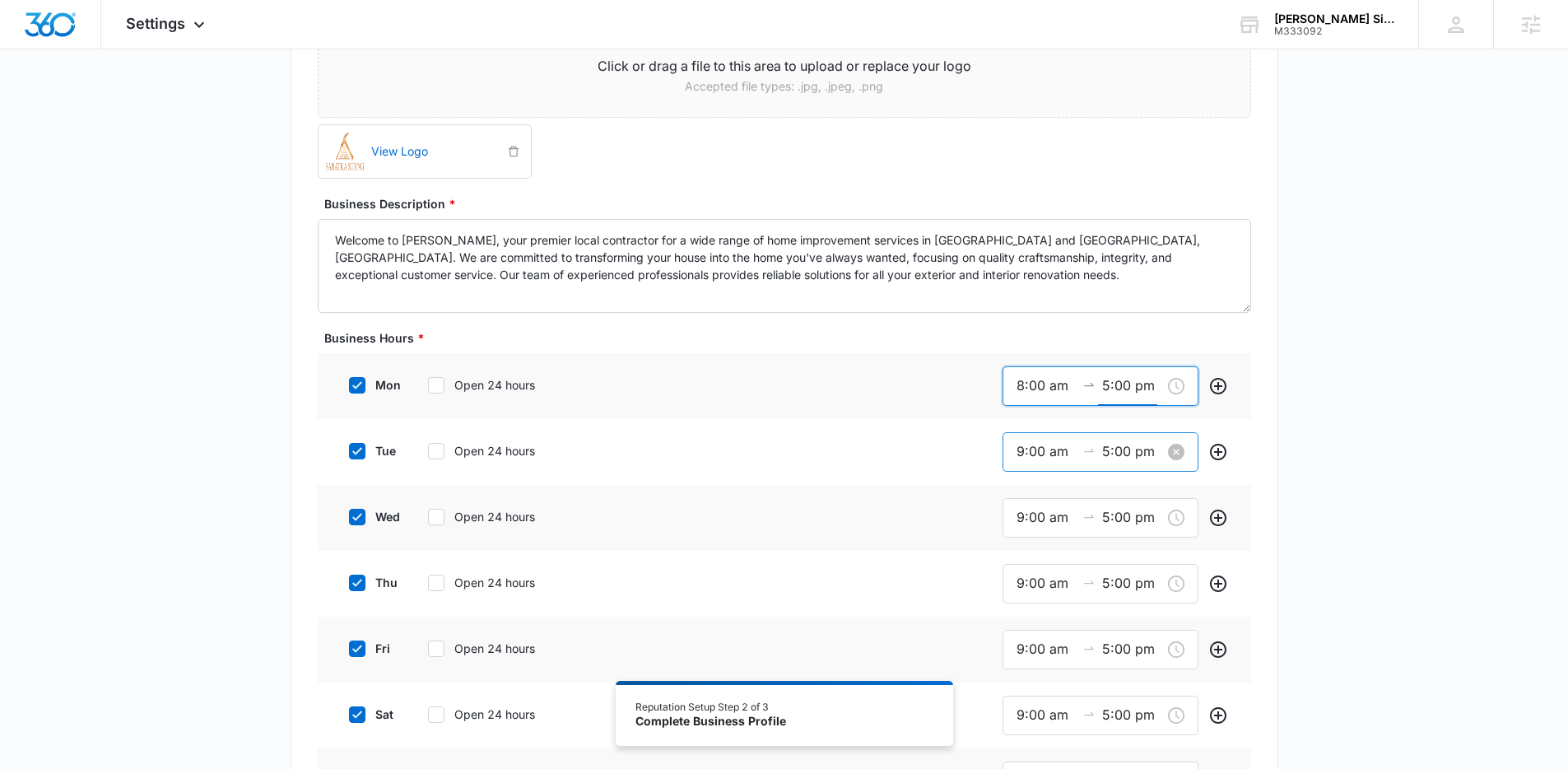
click at [1062, 450] on input "9:00 am" at bounding box center [1047, 451] width 60 height 21
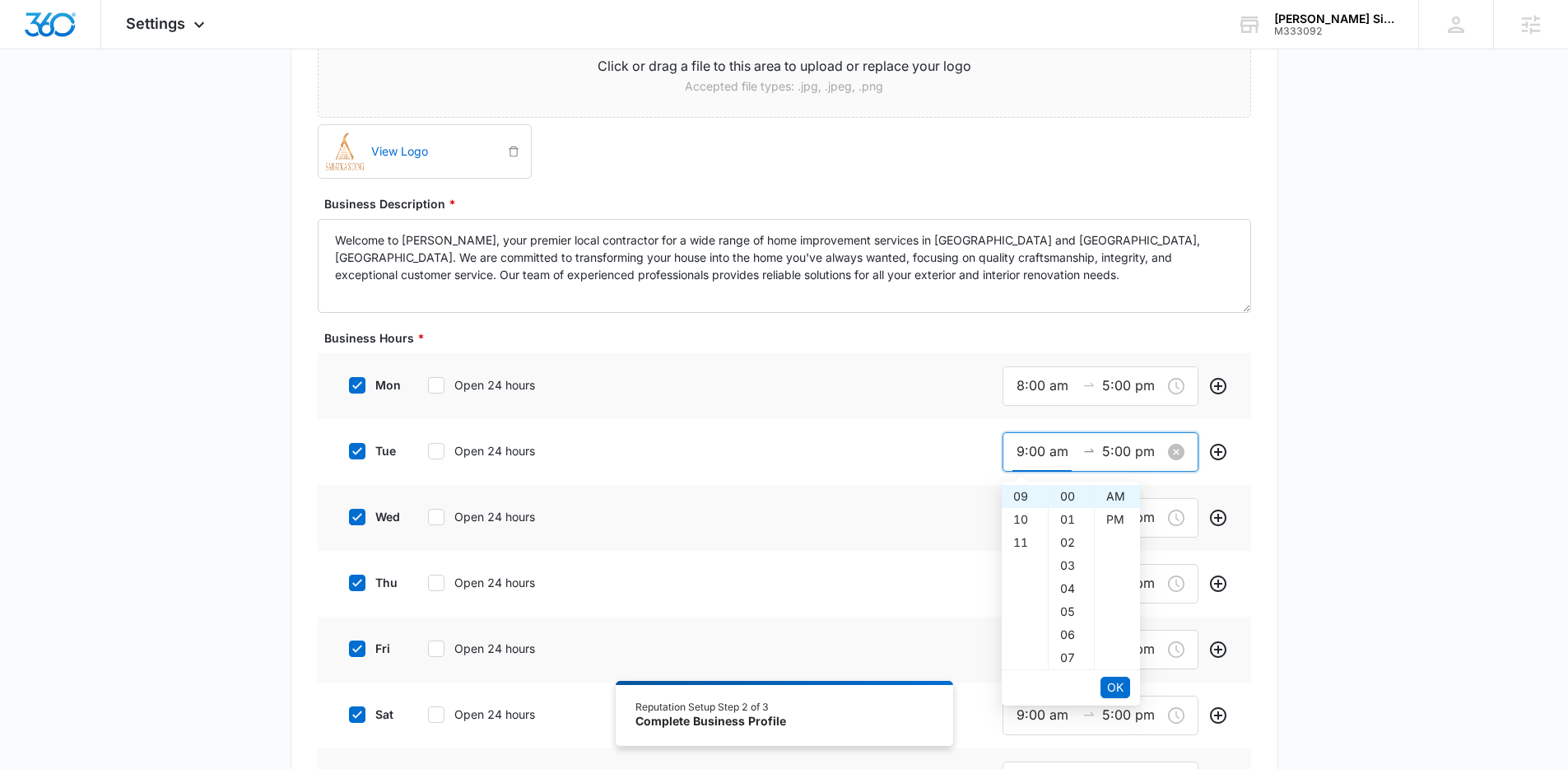
click at [1062, 450] on input "9:00 am" at bounding box center [1047, 451] width 60 height 21
paste input "8"
click at [1109, 695] on span "OK" at bounding box center [1116, 687] width 17 height 18
type input "8:00 am"
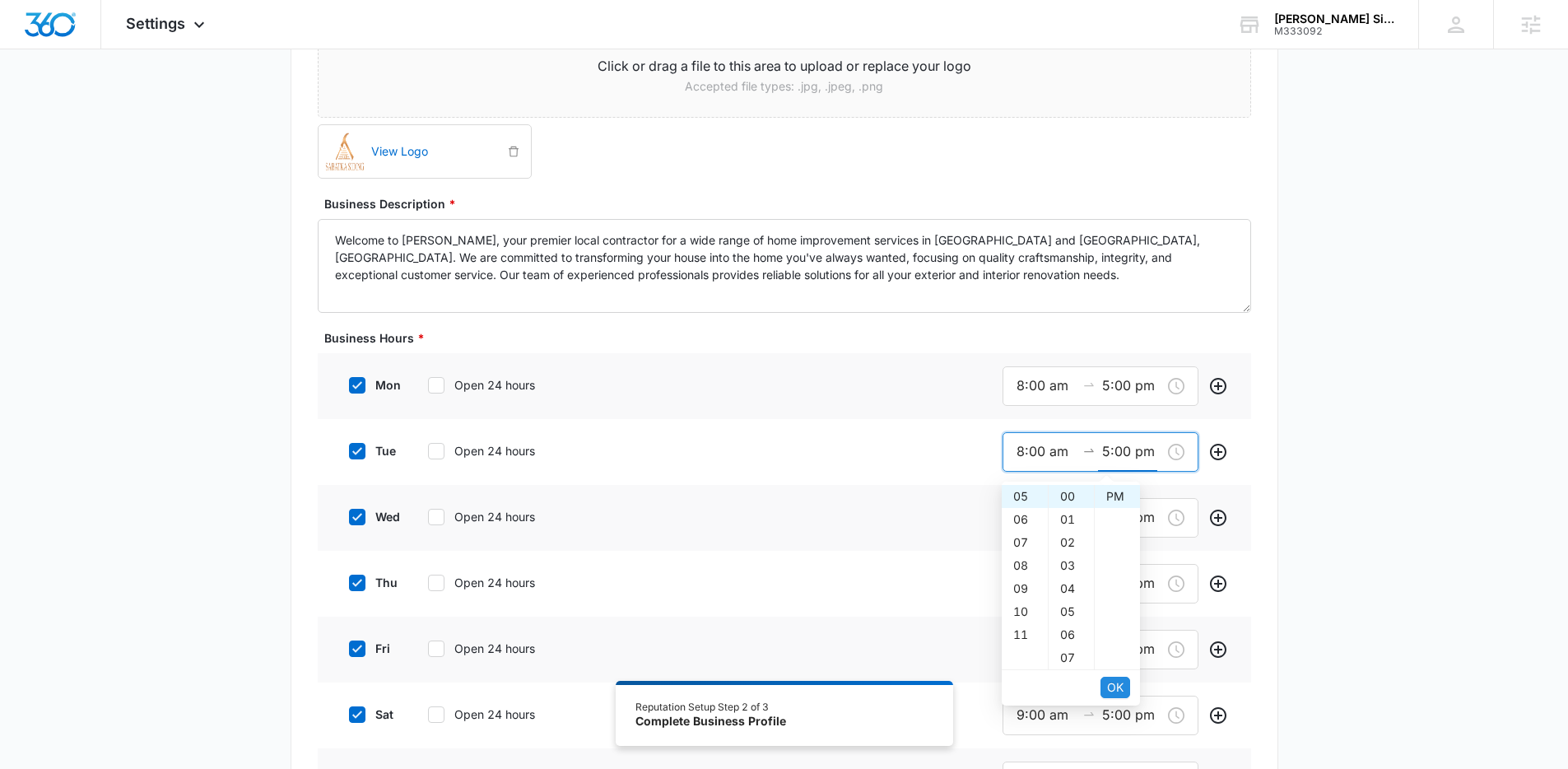
click at [1109, 695] on span "OK" at bounding box center [1116, 687] width 17 height 18
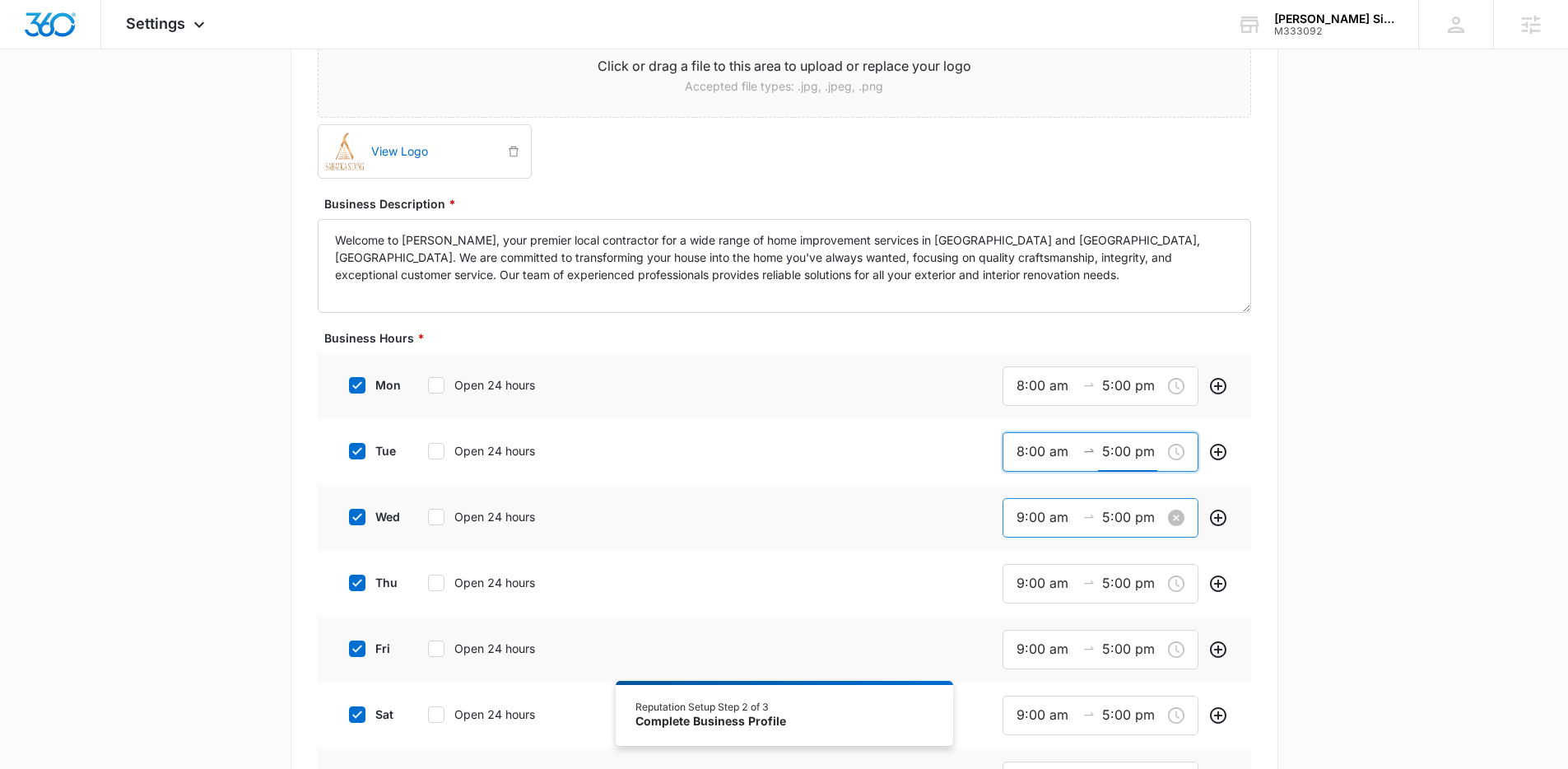
click at [1044, 517] on input "9:00 am" at bounding box center [1047, 517] width 60 height 21
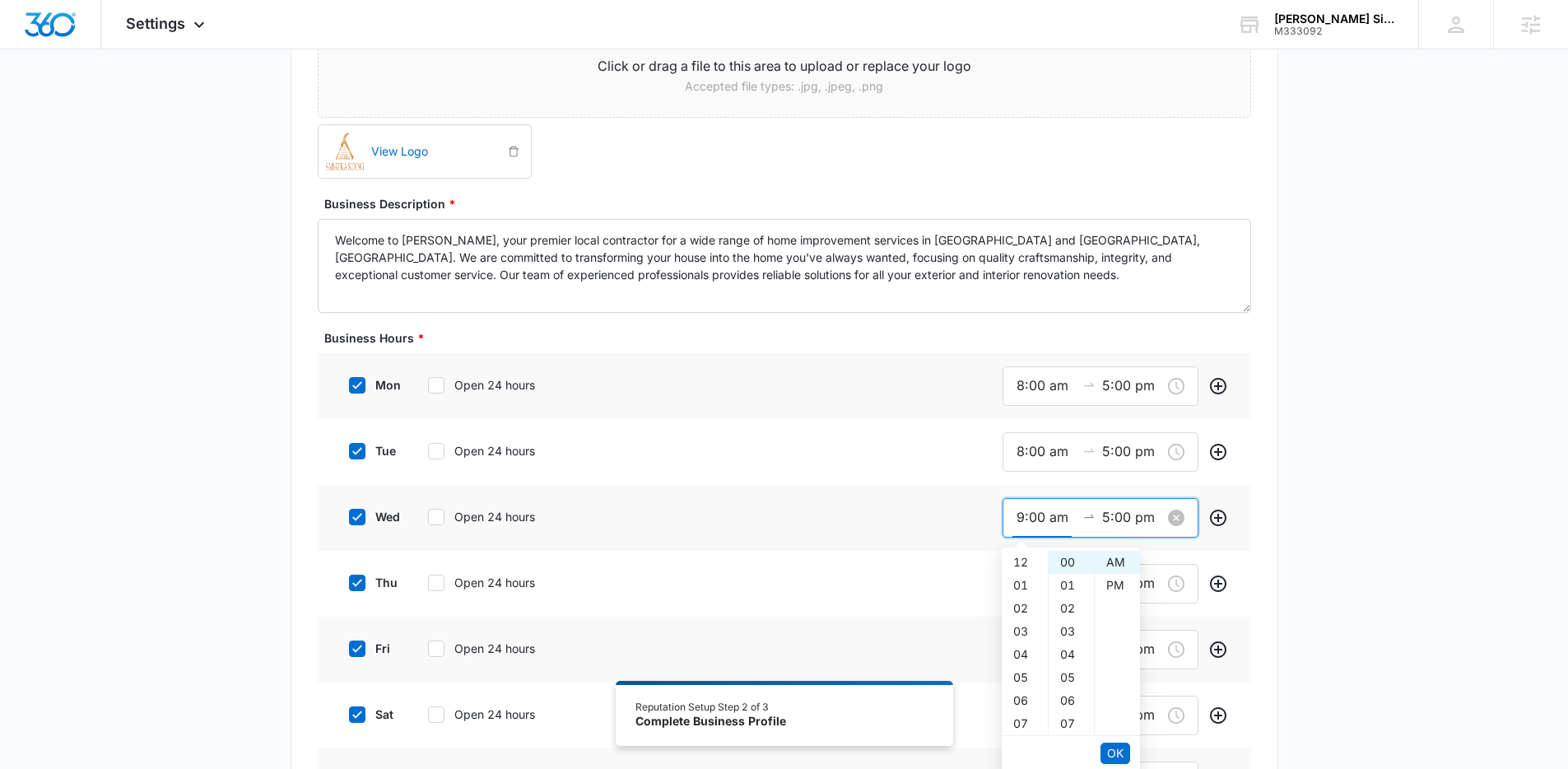
click at [1044, 517] on input "9:00 am" at bounding box center [1047, 517] width 60 height 21
paste input "8"
click at [1125, 753] on button "OK" at bounding box center [1116, 753] width 30 height 22
type input "8:00 am"
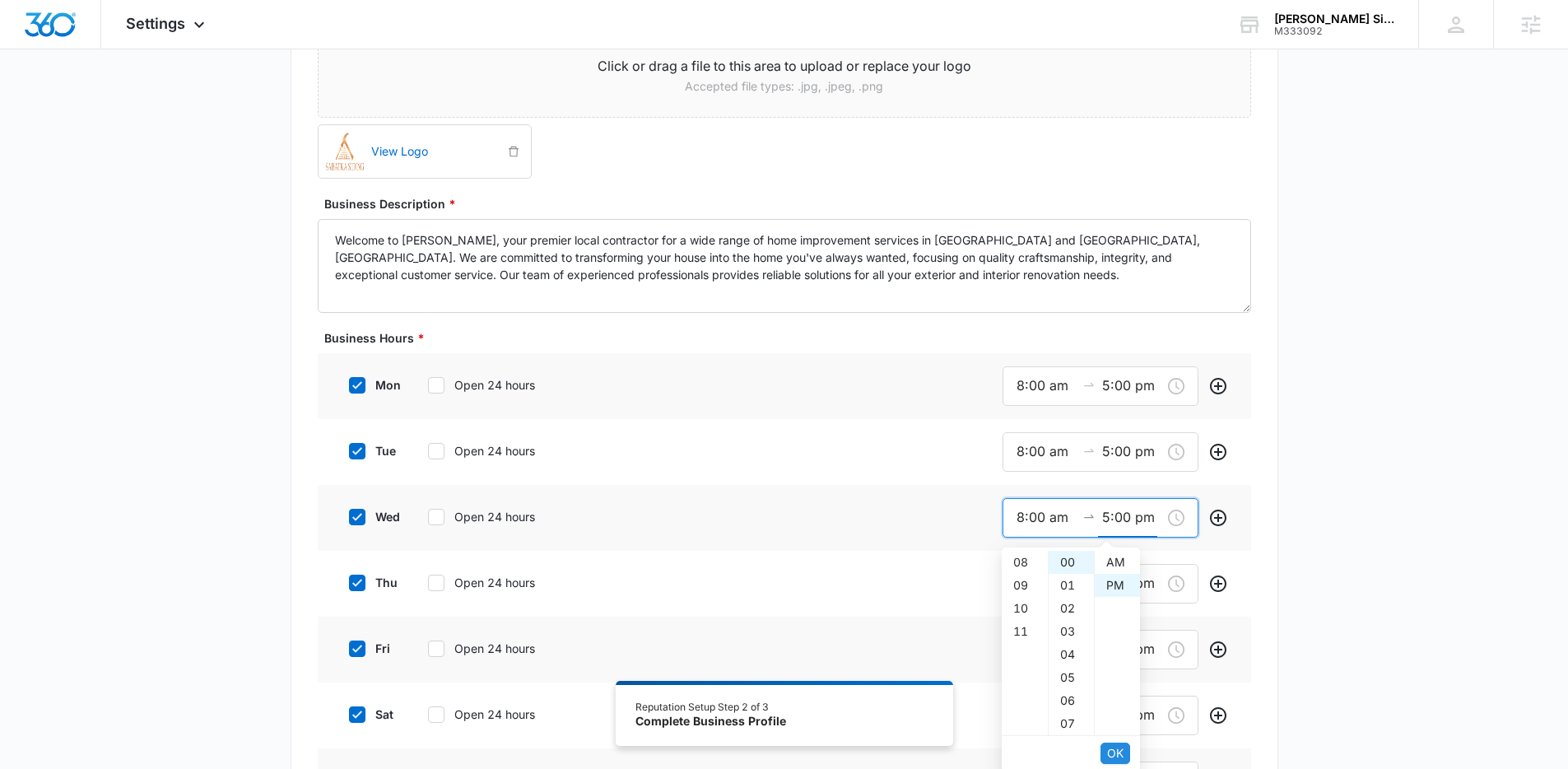
scroll to position [23, 0]
click at [1125, 753] on button "OK" at bounding box center [1116, 753] width 30 height 22
click at [1024, 581] on input "9:00 am" at bounding box center [1047, 583] width 60 height 21
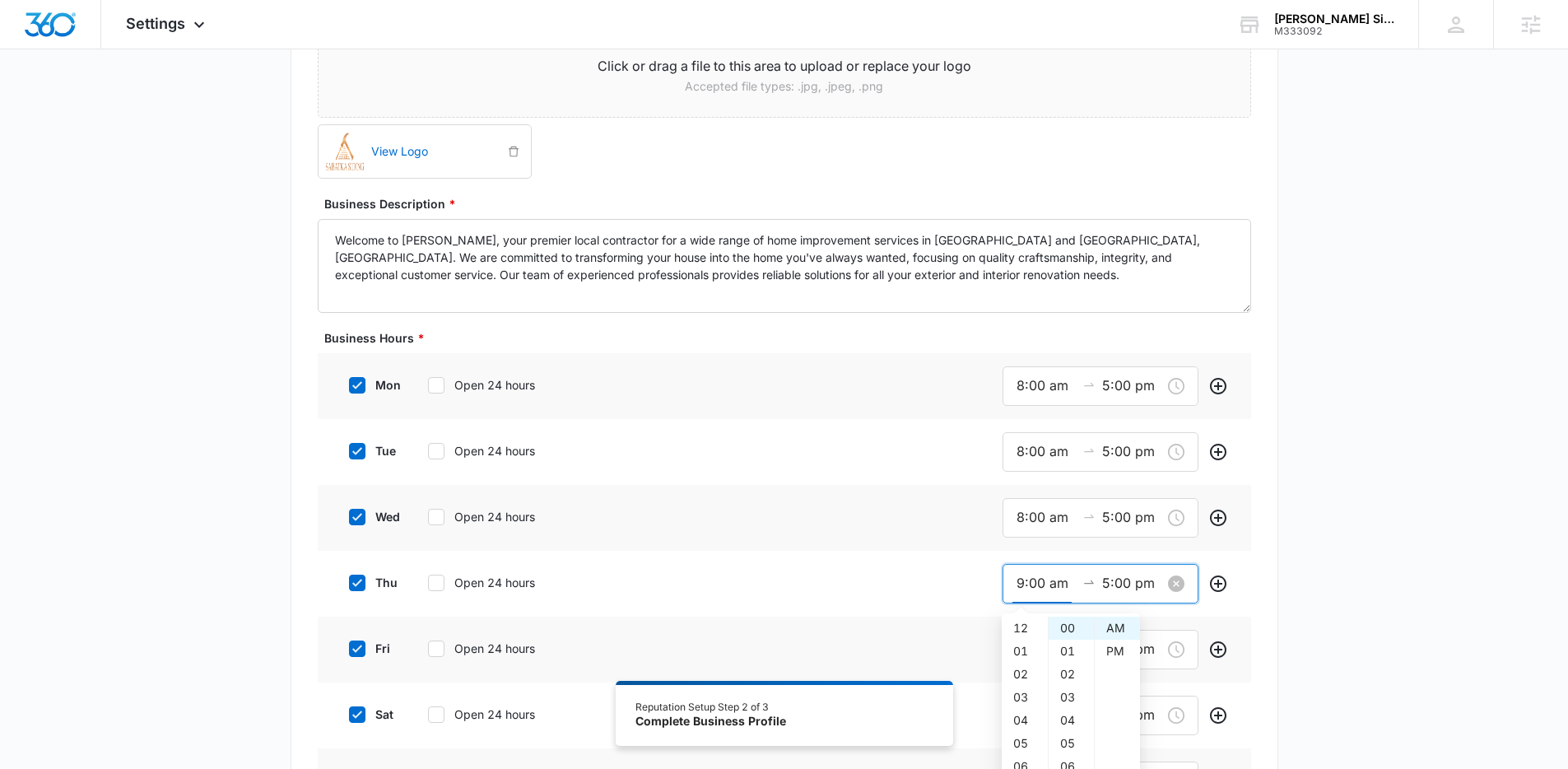
click at [1024, 581] on input "9:00 am" at bounding box center [1047, 583] width 60 height 21
paste input "8"
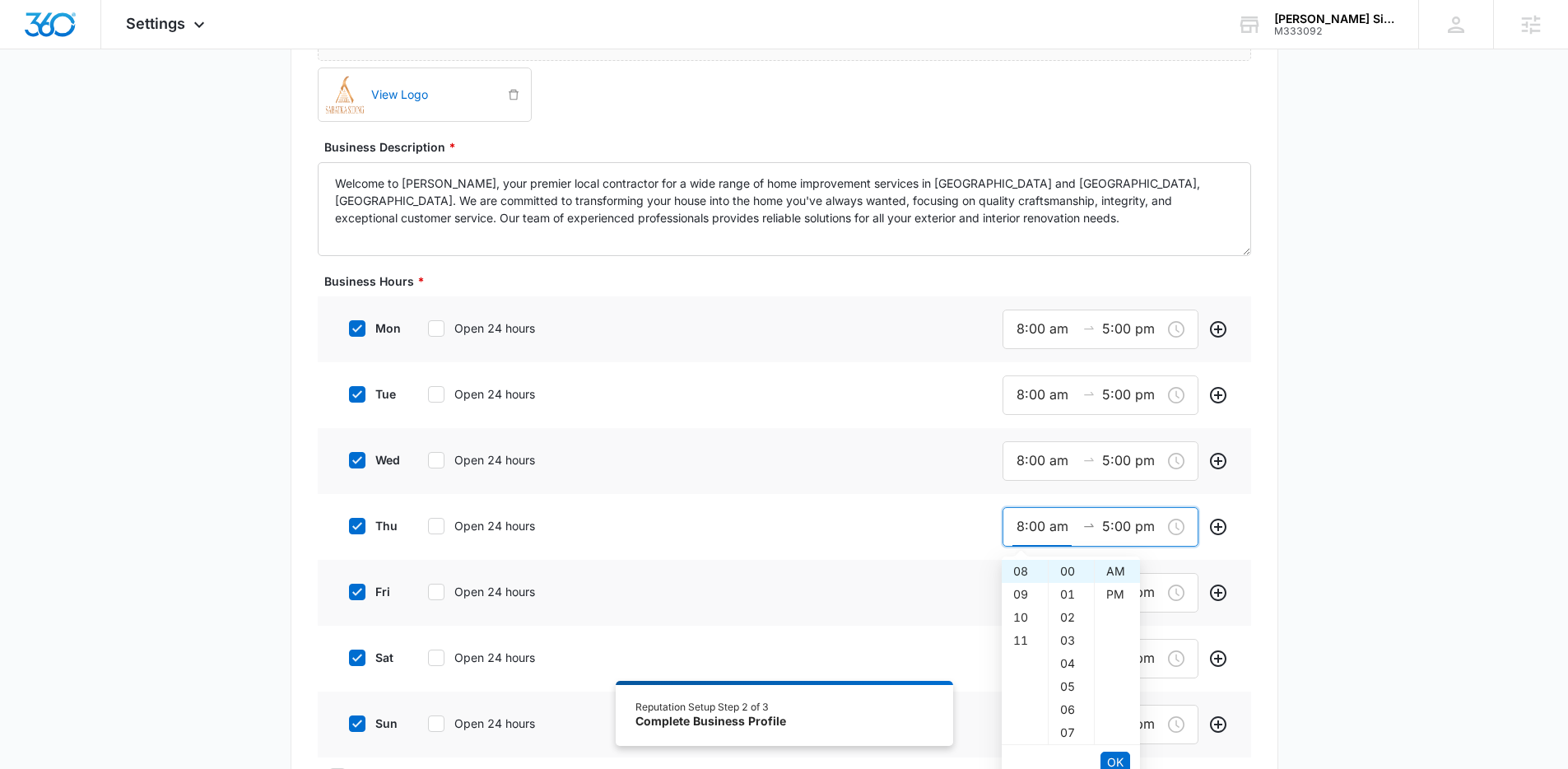
scroll to position [388, 0]
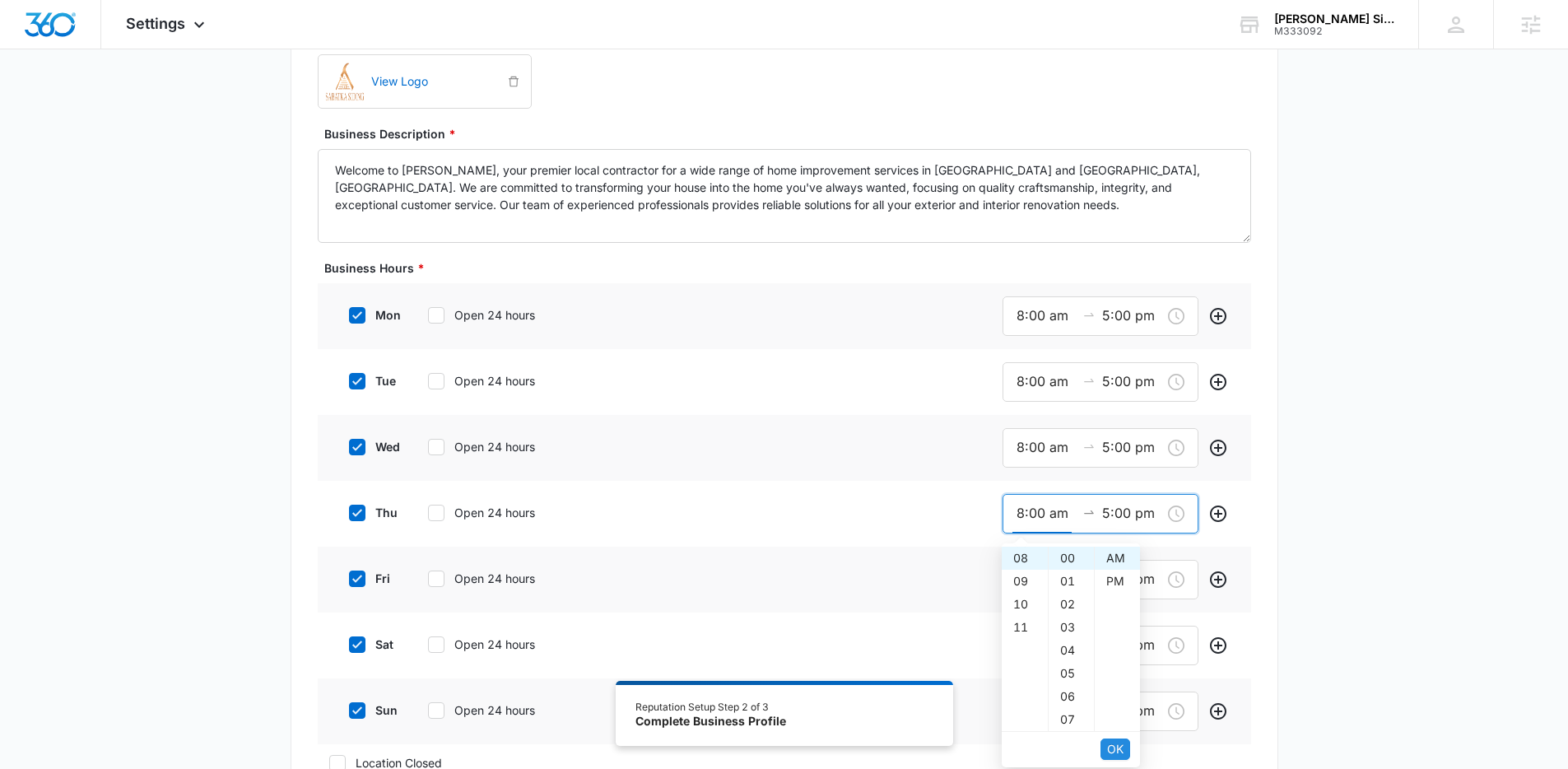
click at [1122, 744] on span "OK" at bounding box center [1116, 749] width 17 height 18
type input "8:00 am"
click at [1122, 744] on span "OK" at bounding box center [1116, 749] width 17 height 18
click at [1027, 578] on input "9:00 am" at bounding box center [1047, 578] width 60 height 21
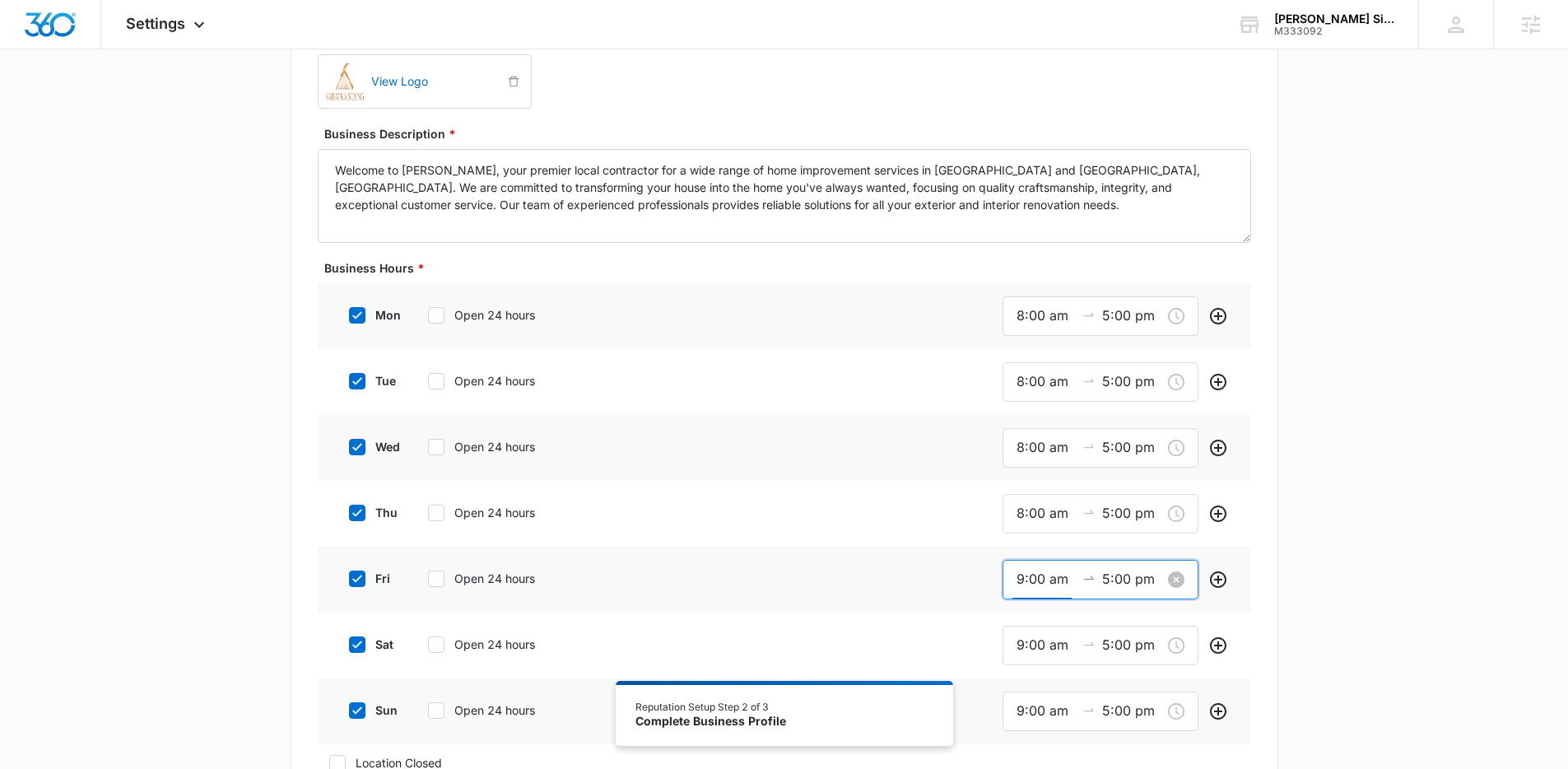
scroll to position [207, 0]
click at [1027, 578] on input "9:00 am" at bounding box center [1047, 578] width 60 height 21
paste input "8"
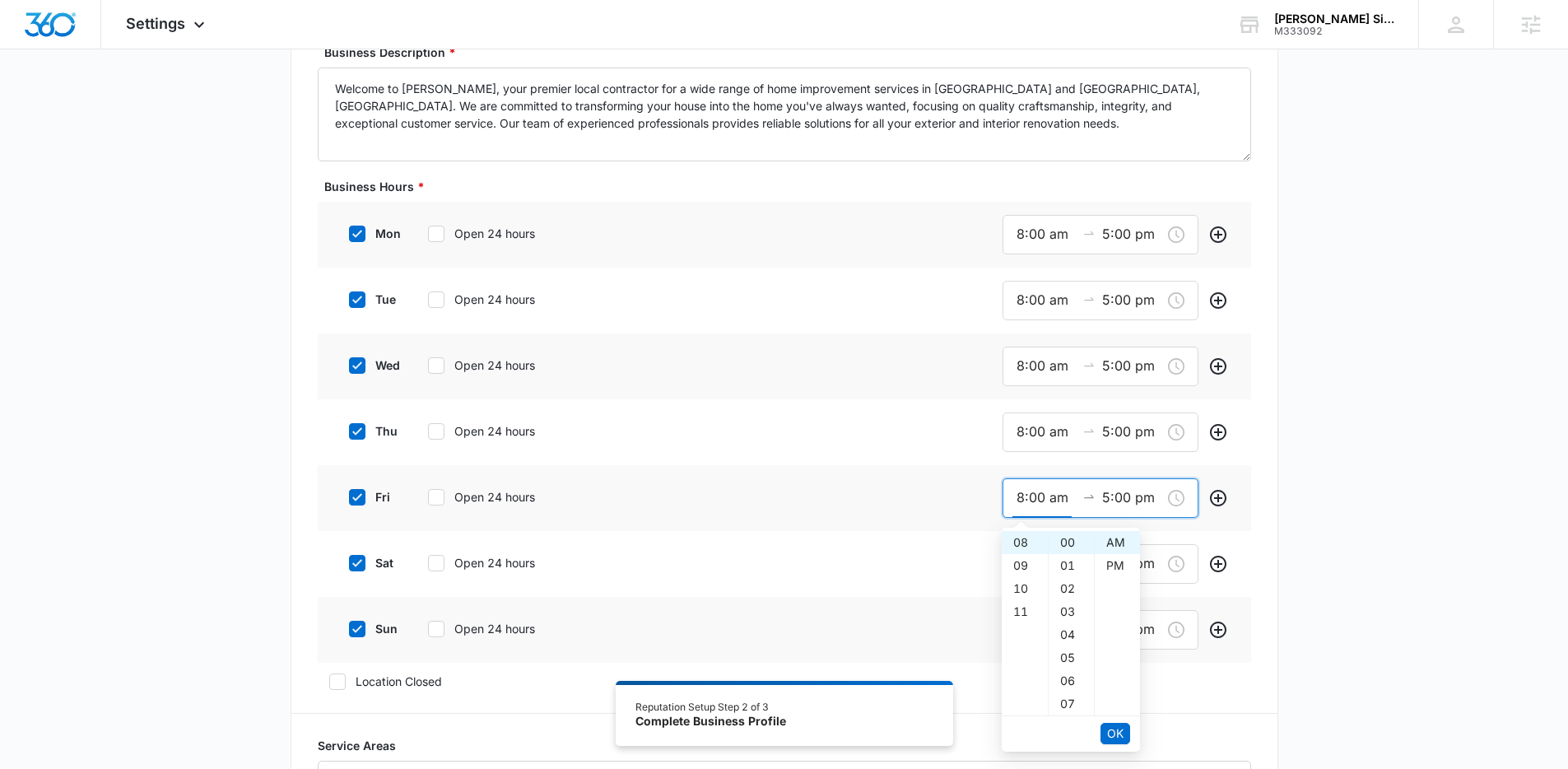
scroll to position [540, 0]
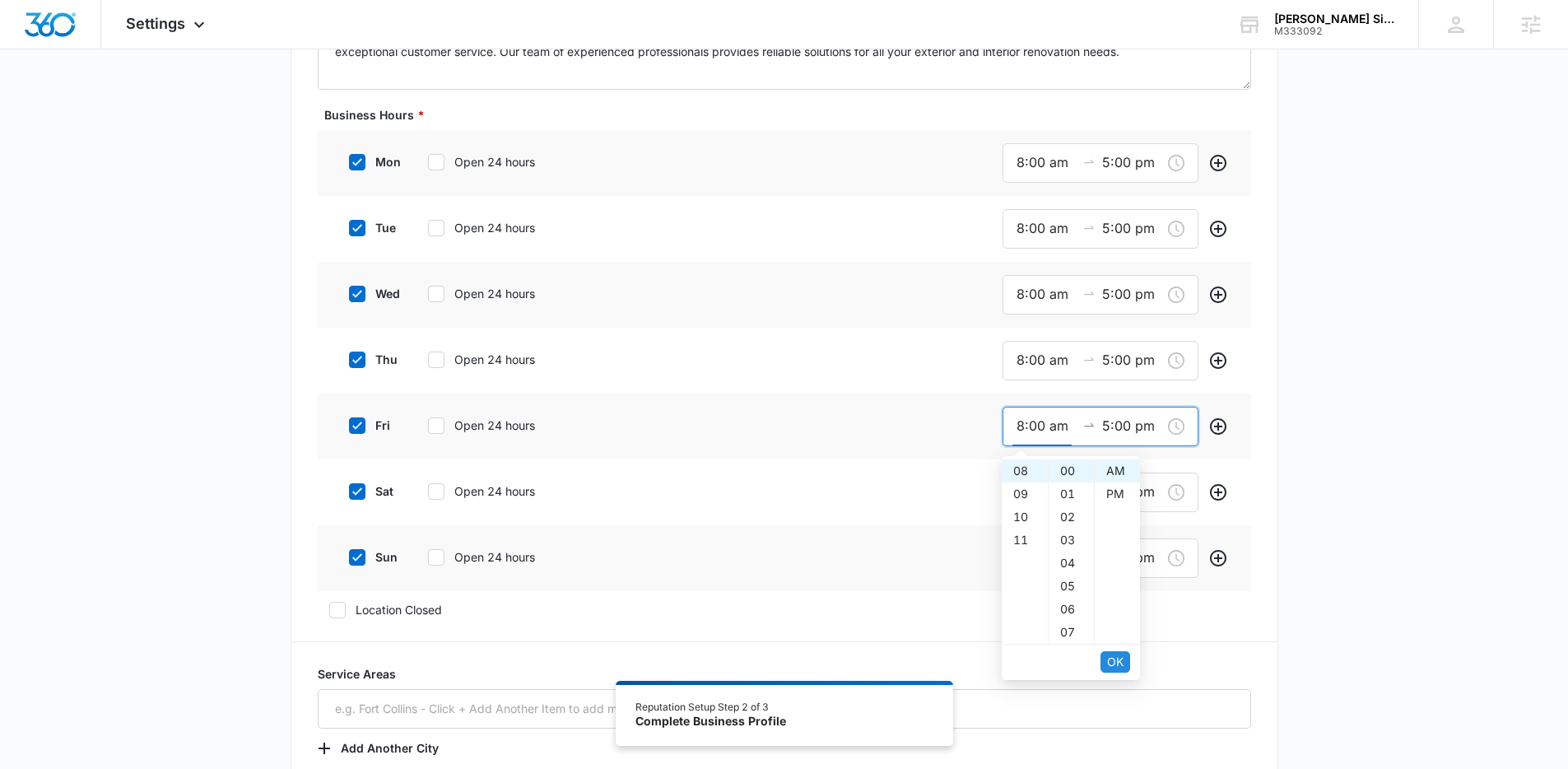
click at [1128, 665] on button "OK" at bounding box center [1116, 662] width 30 height 22
type input "8:00 am"
click at [1128, 665] on button "OK" at bounding box center [1116, 662] width 30 height 22
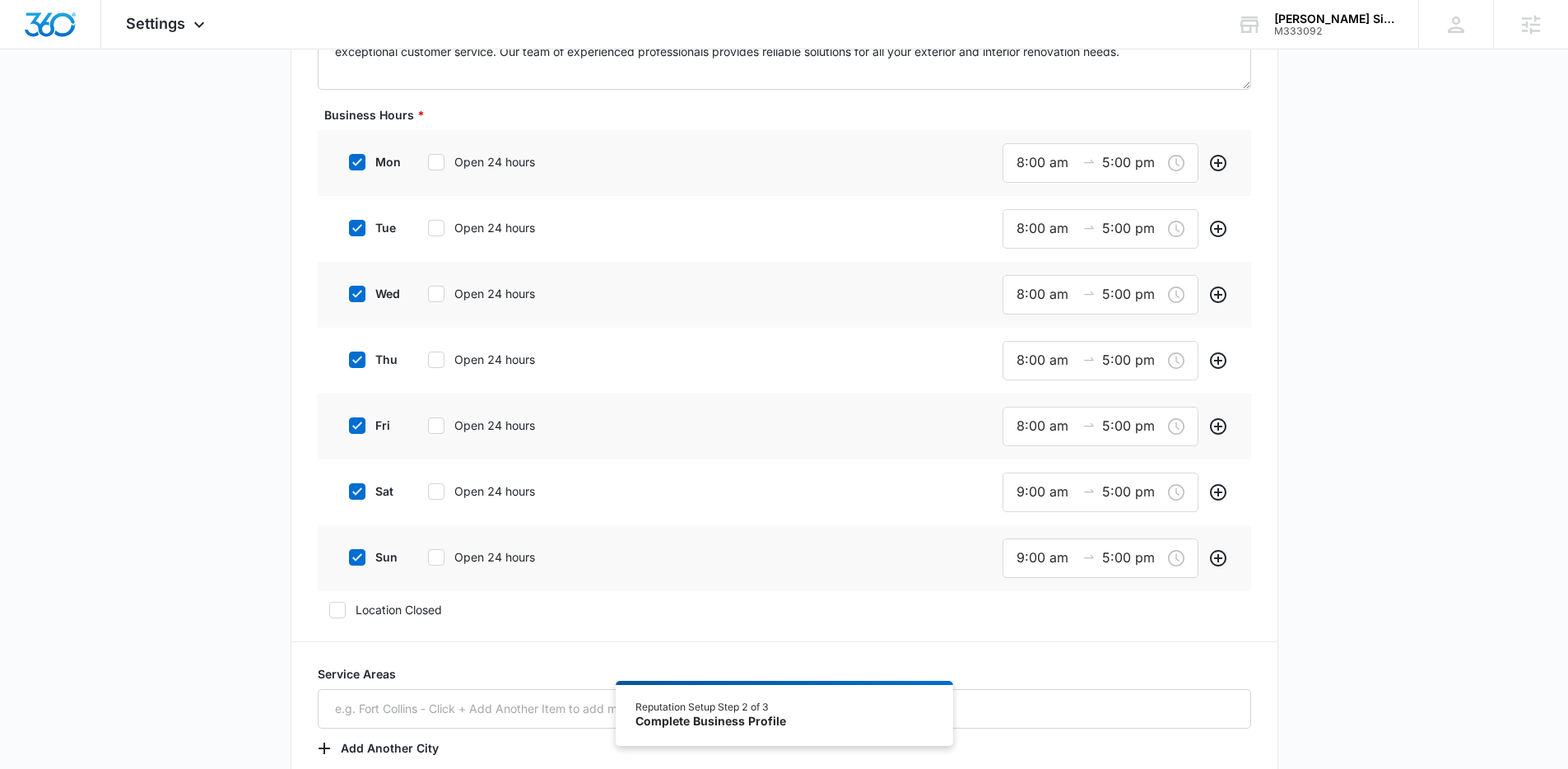
click at [360, 494] on icon at bounding box center [357, 491] width 15 height 15
click at [349, 494] on input "sat" at bounding box center [343, 491] width 12 height 12
checkbox input "false"
click at [356, 554] on icon at bounding box center [357, 554] width 10 height 7
click at [349, 554] on input "sun" at bounding box center [343, 554] width 12 height 12
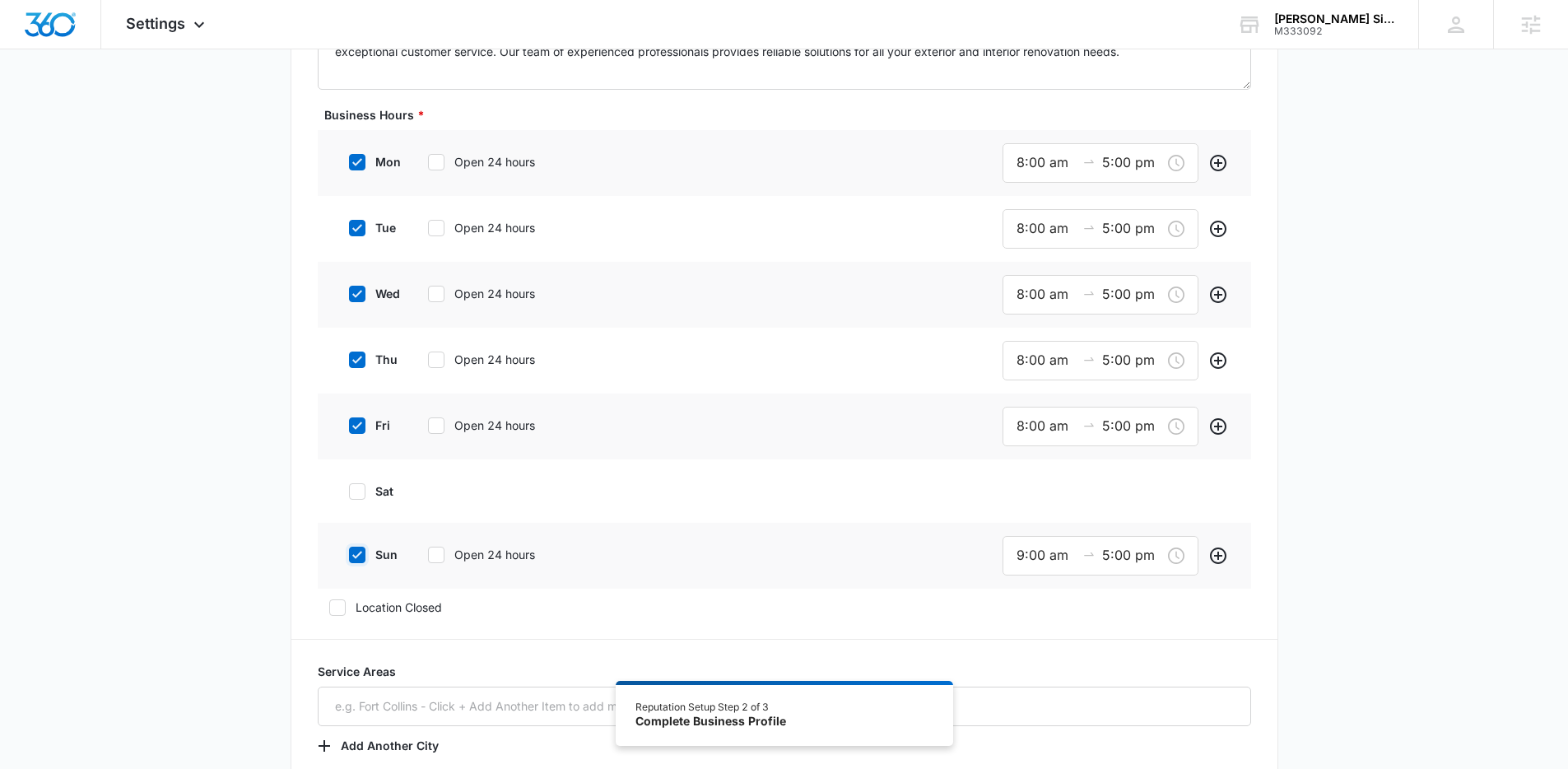
checkbox input "false"
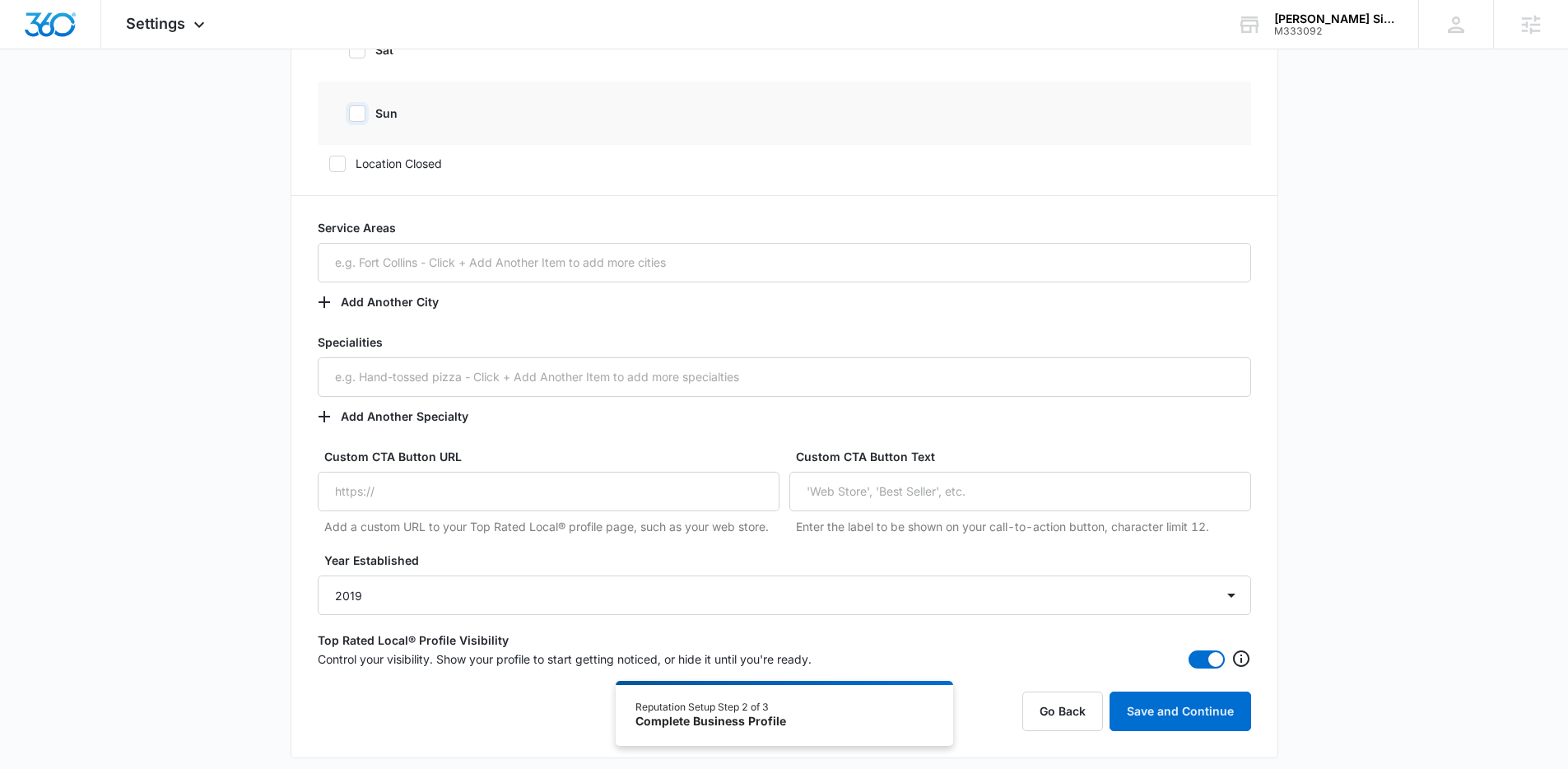
scroll to position [1062, 0]
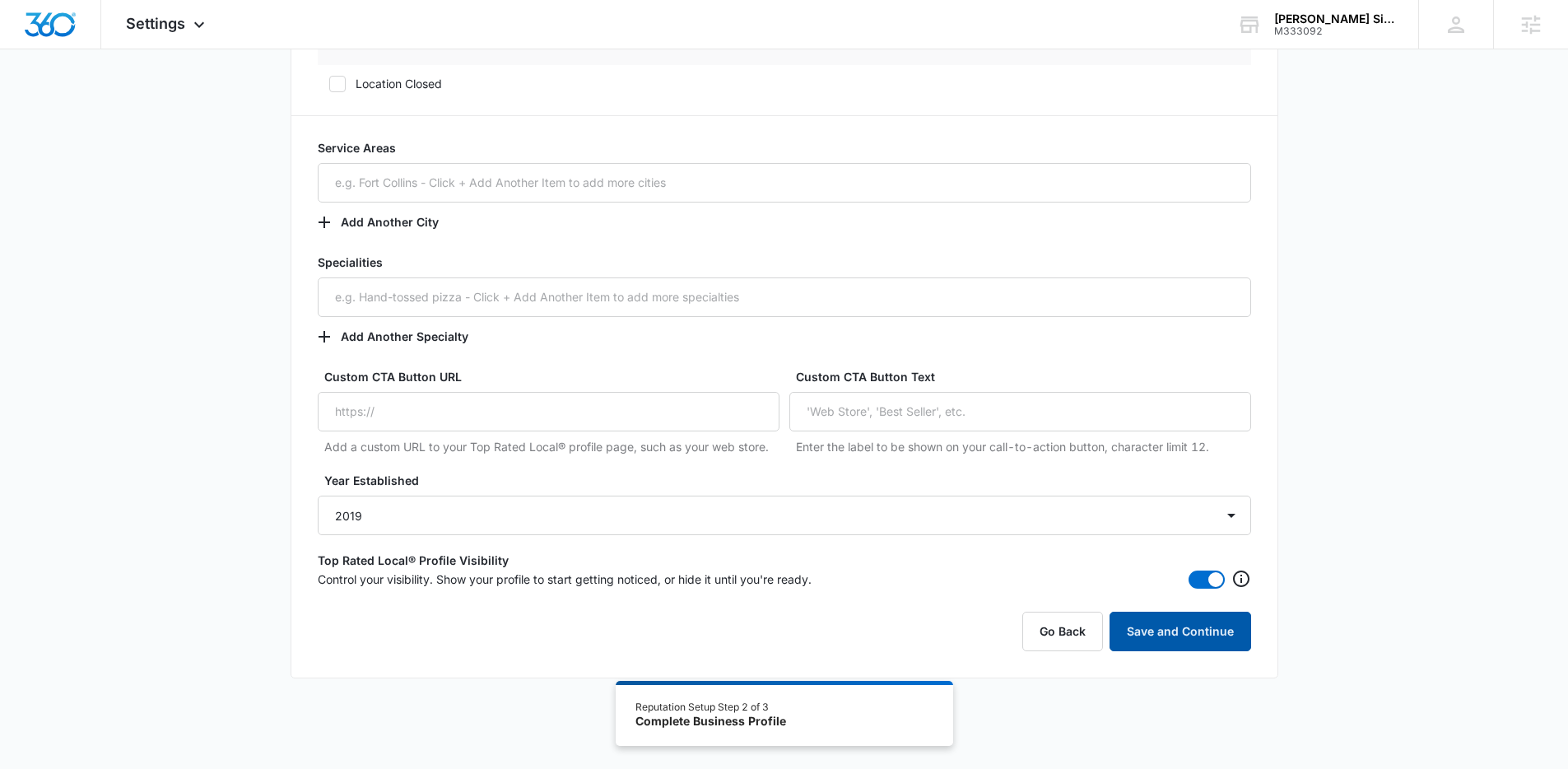
click at [1194, 617] on button "Save and Continue" at bounding box center [1180, 631] width 142 height 40
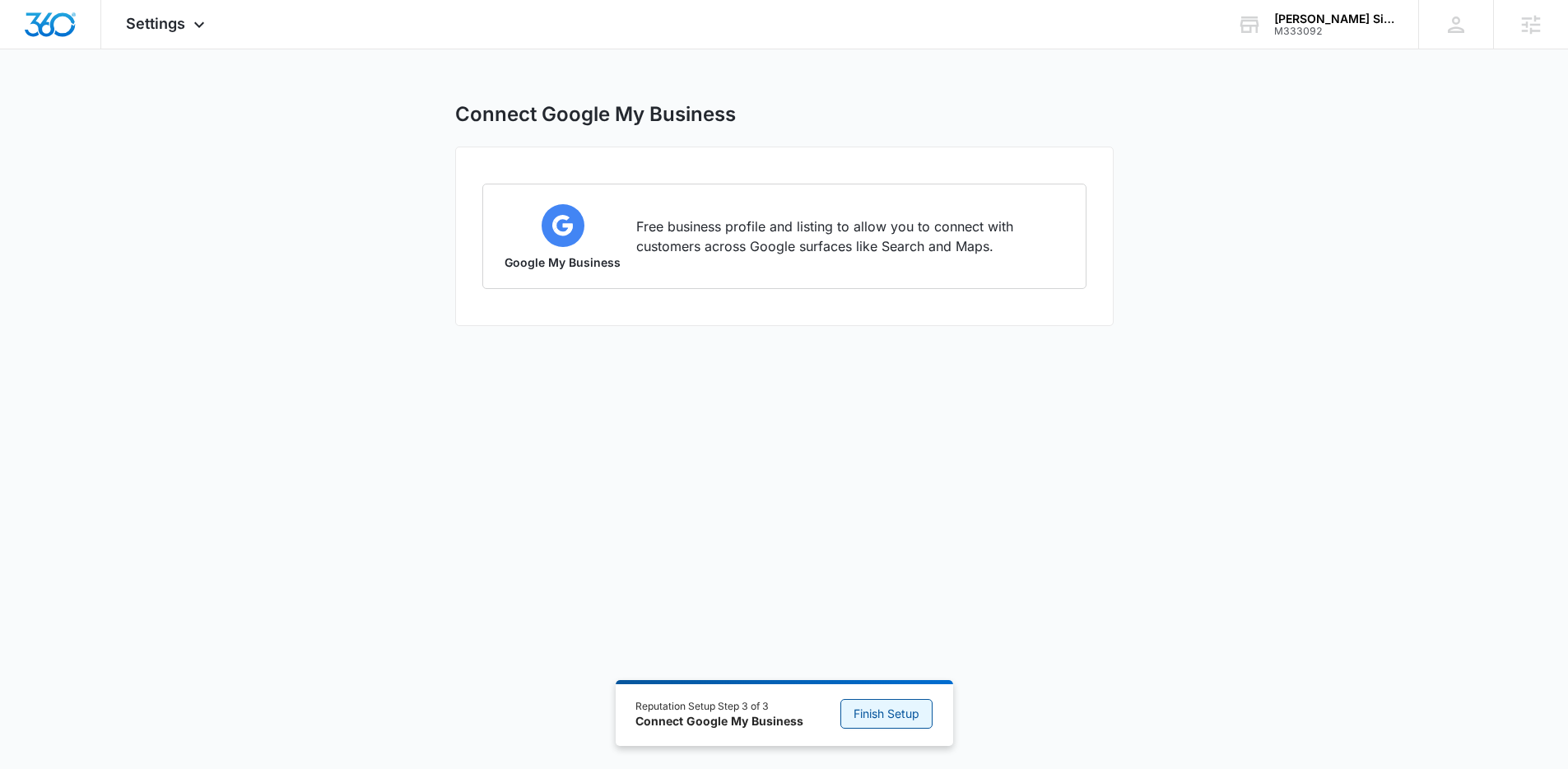
click at [900, 713] on span "Finish Setup" at bounding box center [886, 713] width 65 height 18
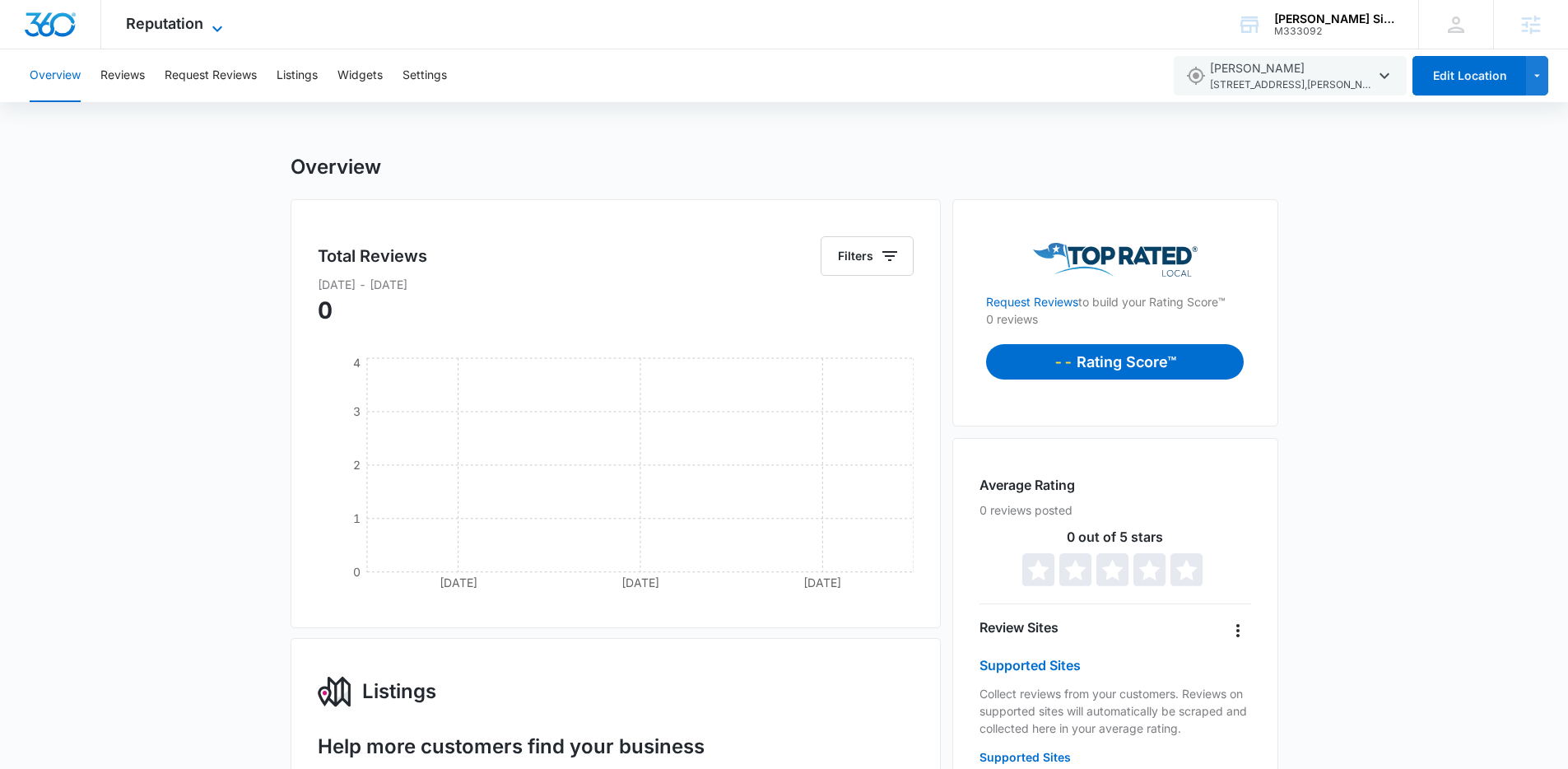
click at [197, 26] on span "Reputation" at bounding box center [164, 23] width 77 height 17
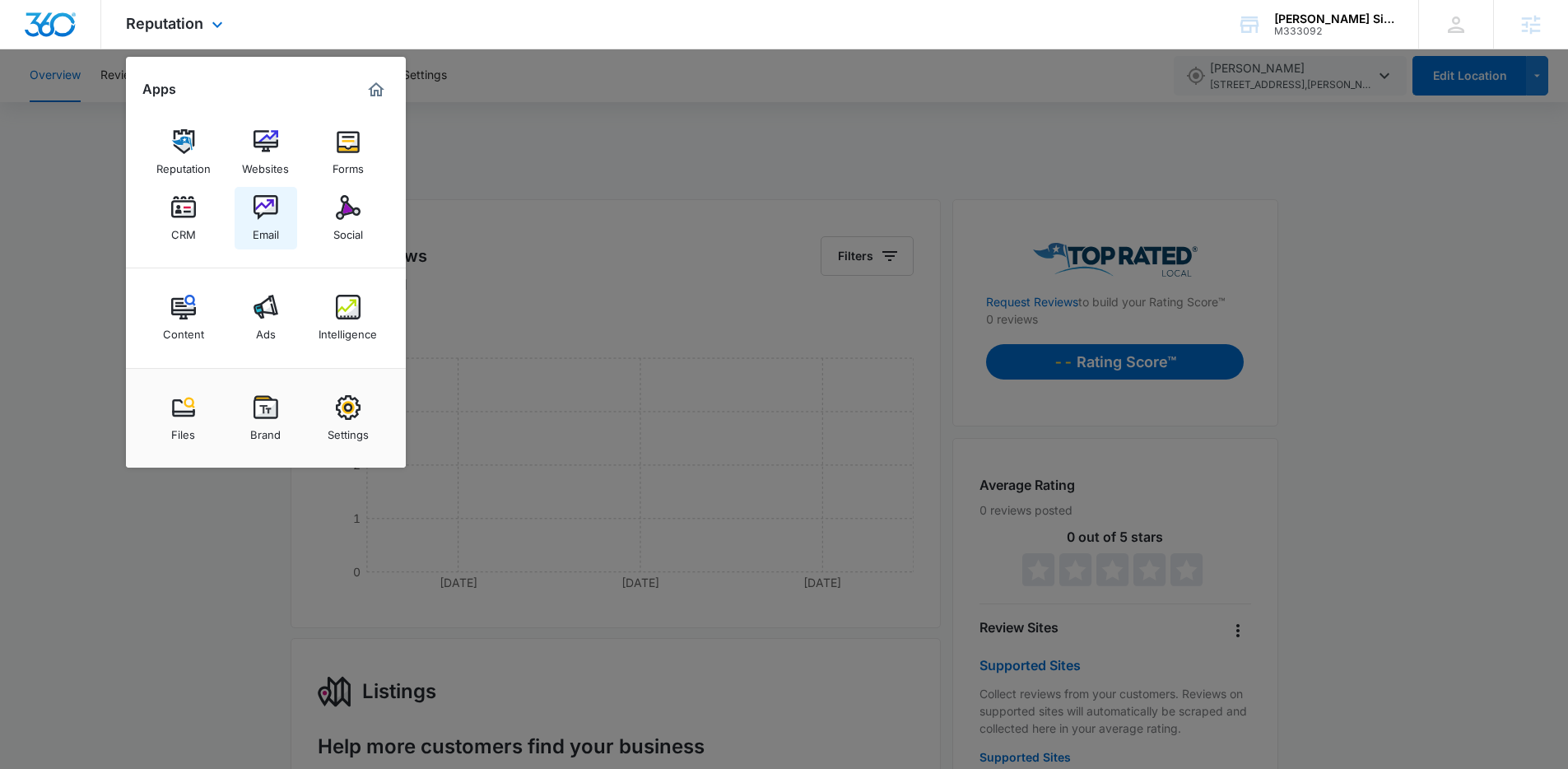
click at [265, 218] on img at bounding box center [266, 207] width 25 height 25
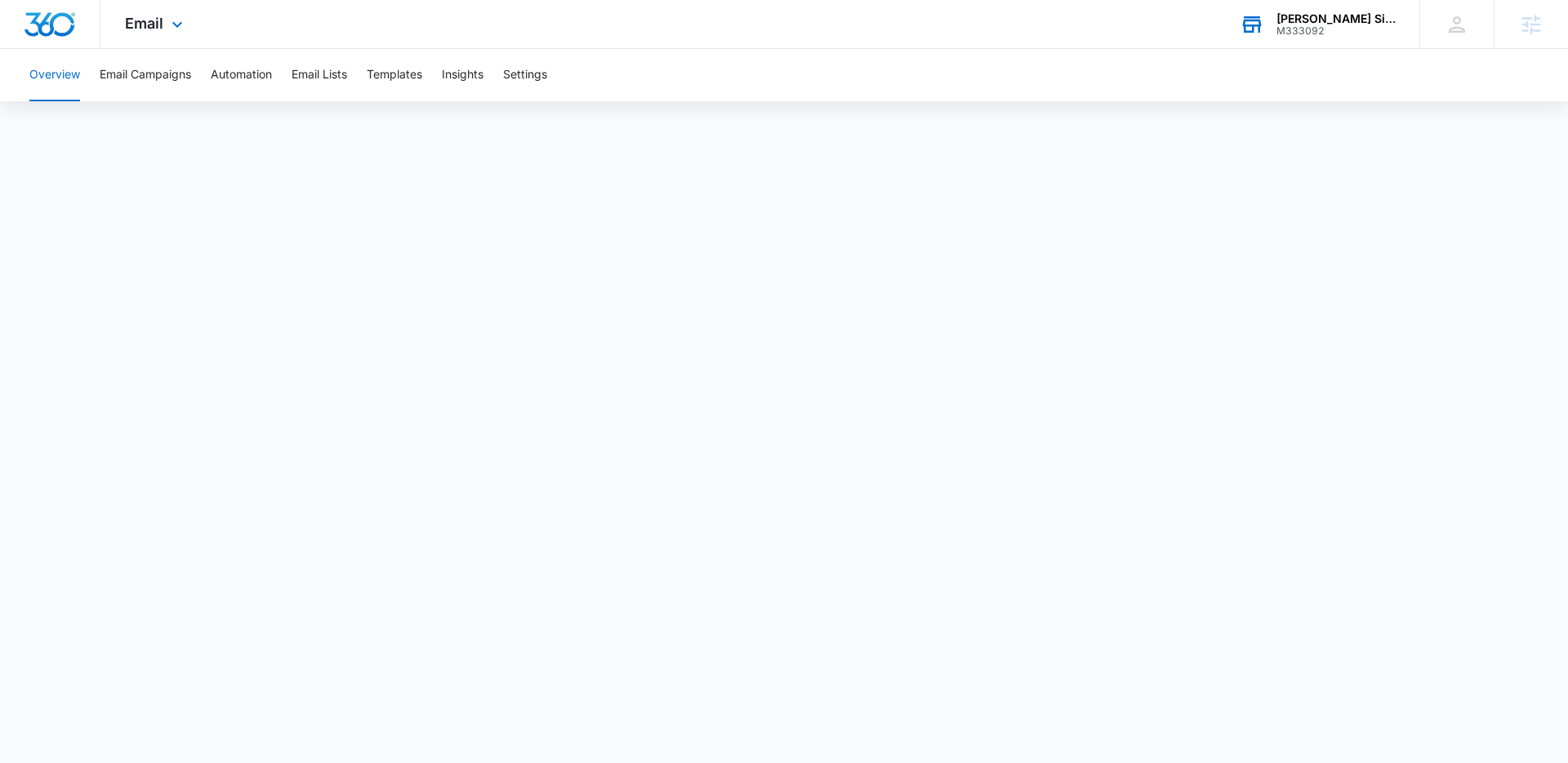
click at [1312, 23] on div "[PERSON_NAME] Siding LLC" at bounding box center [1335, 19] width 119 height 13
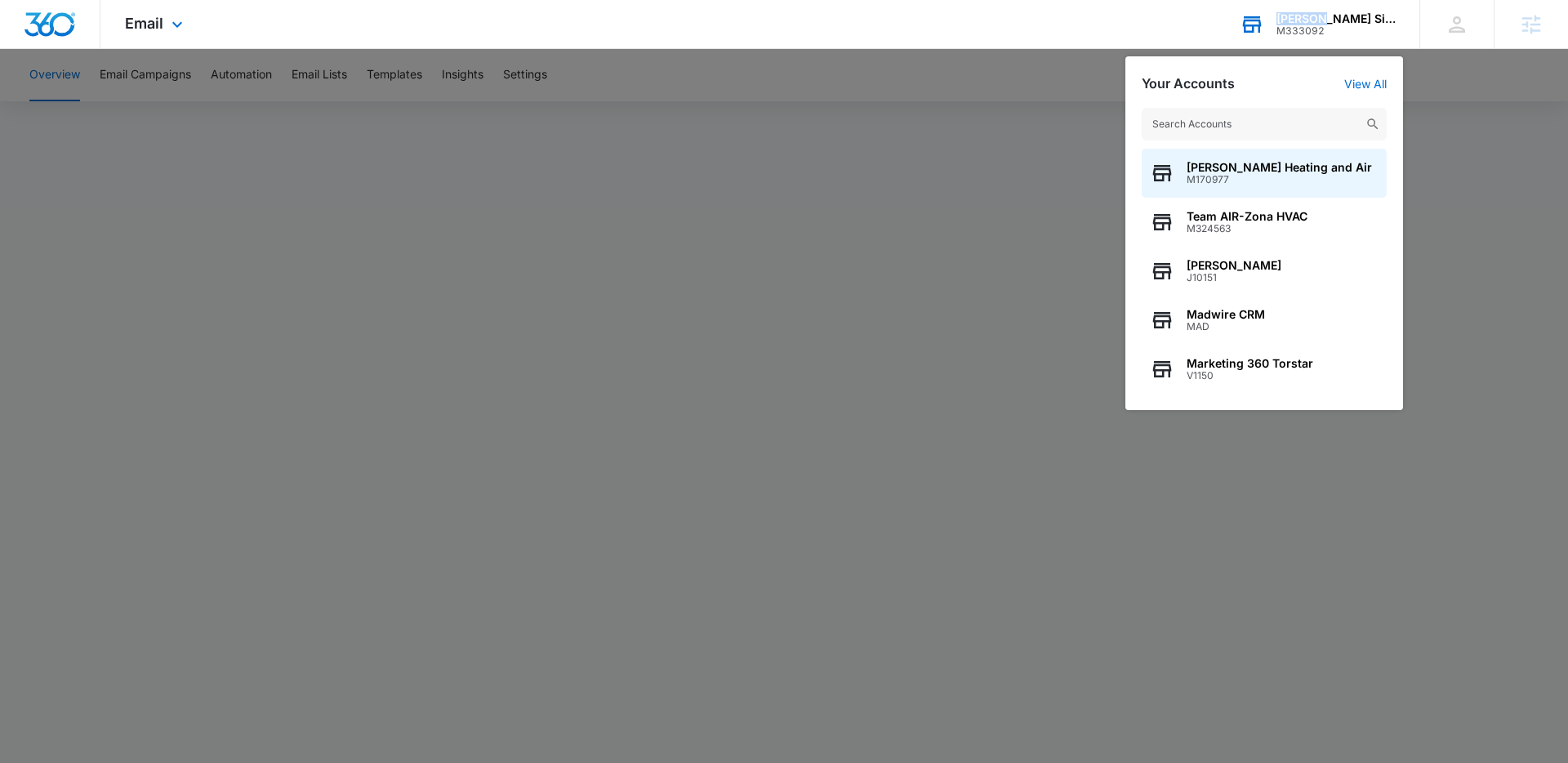
click at [1312, 23] on div "[PERSON_NAME] Siding LLC" at bounding box center [1335, 19] width 119 height 13
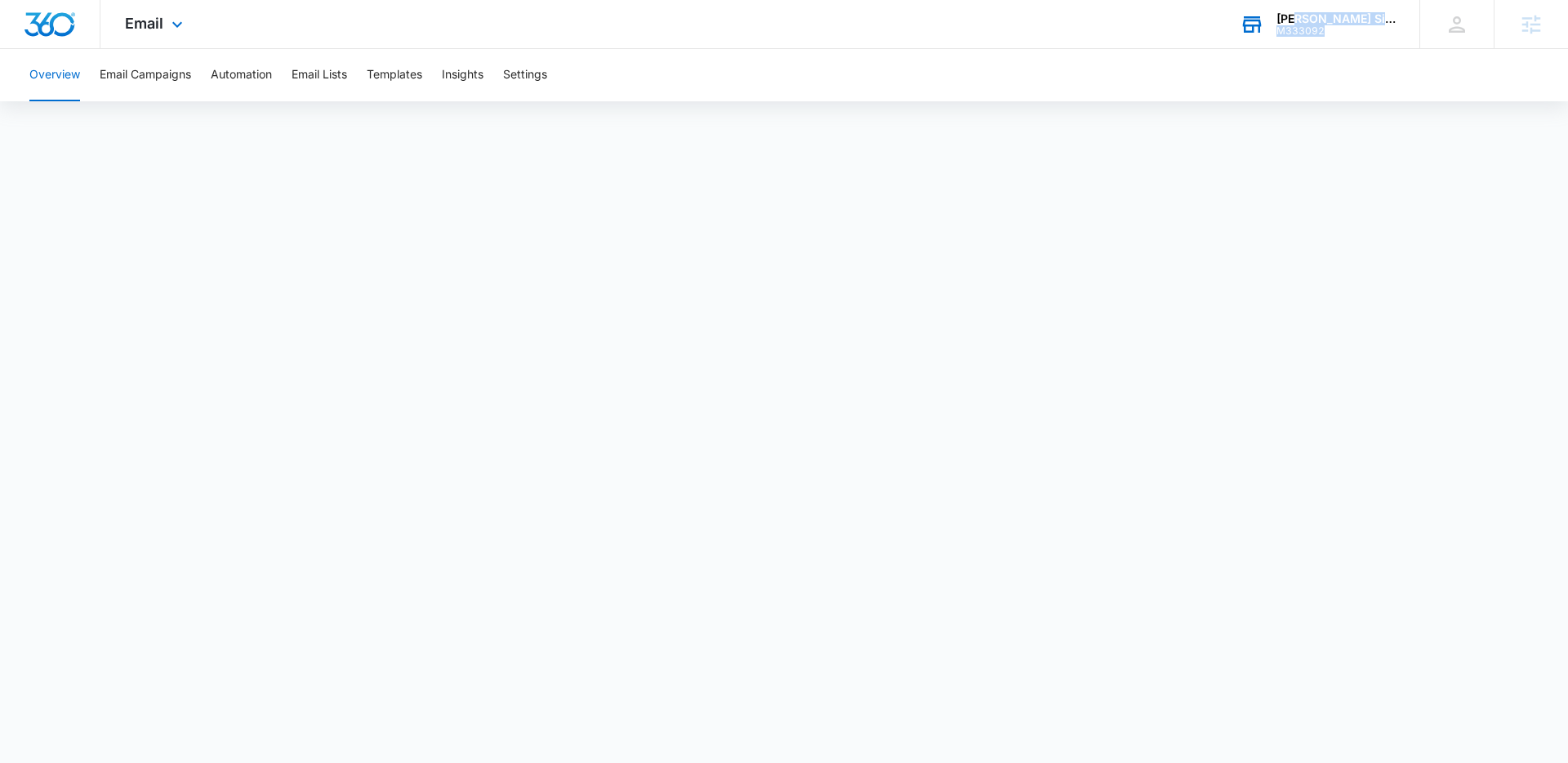
click at [1313, 25] on div "Sabatka Siding LLC M333092" at bounding box center [1335, 25] width 119 height 25
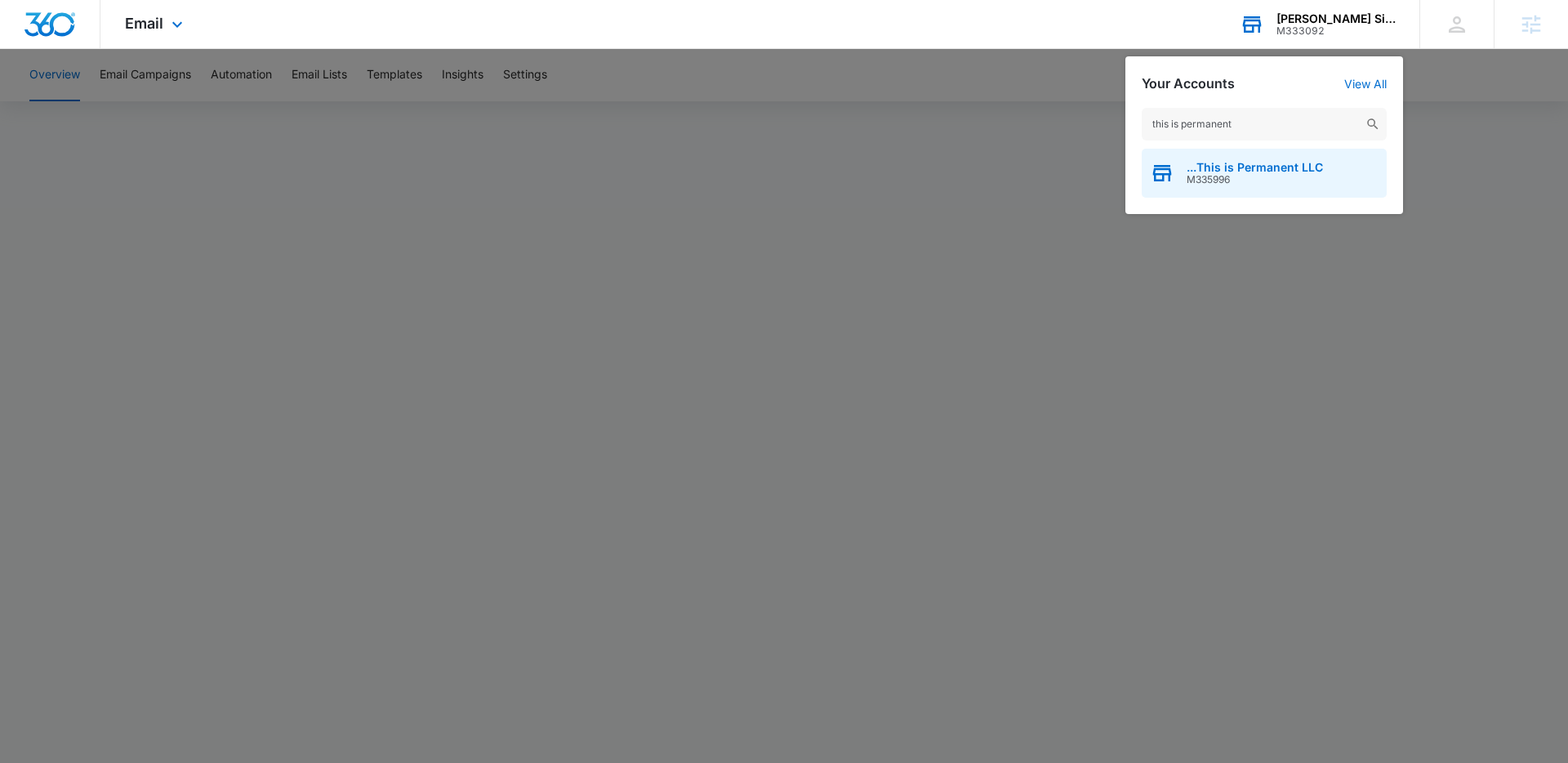
type input "this is permanent"
click at [1273, 168] on span "...This is Permanent LLC" at bounding box center [1255, 168] width 136 height 13
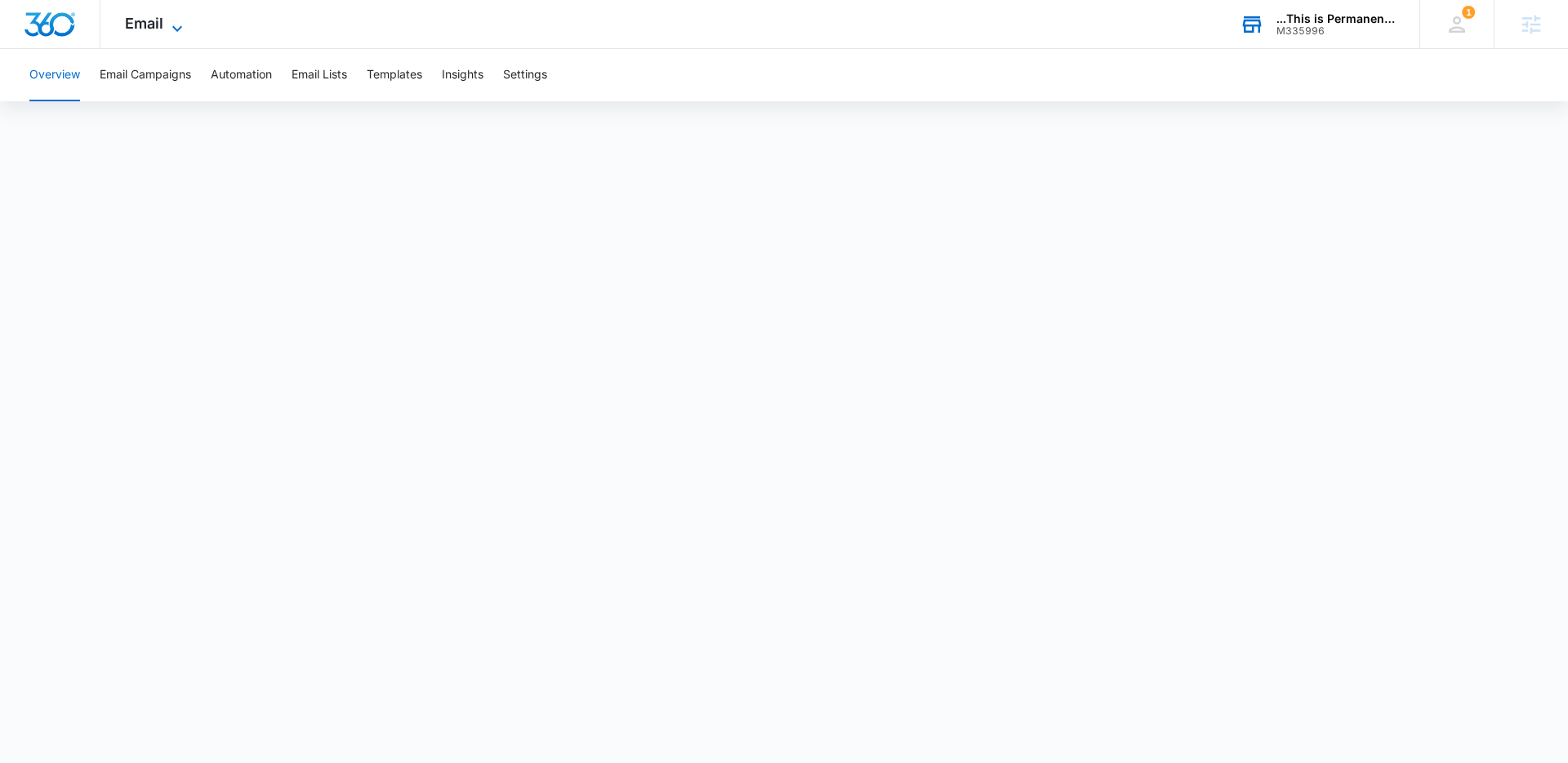
click at [168, 22] on icon at bounding box center [178, 29] width 20 height 20
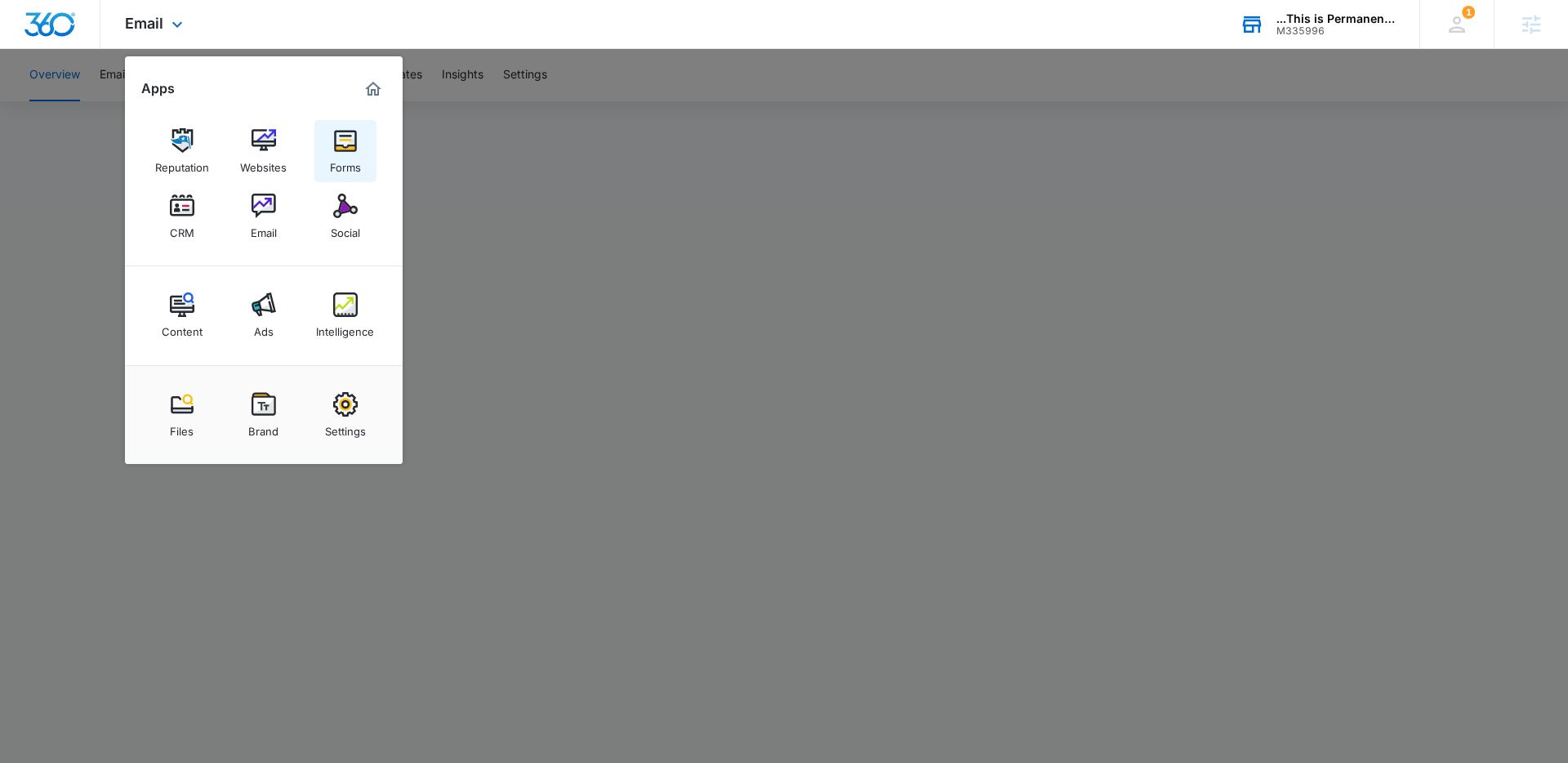
click at [343, 146] on img at bounding box center [345, 141] width 25 height 25
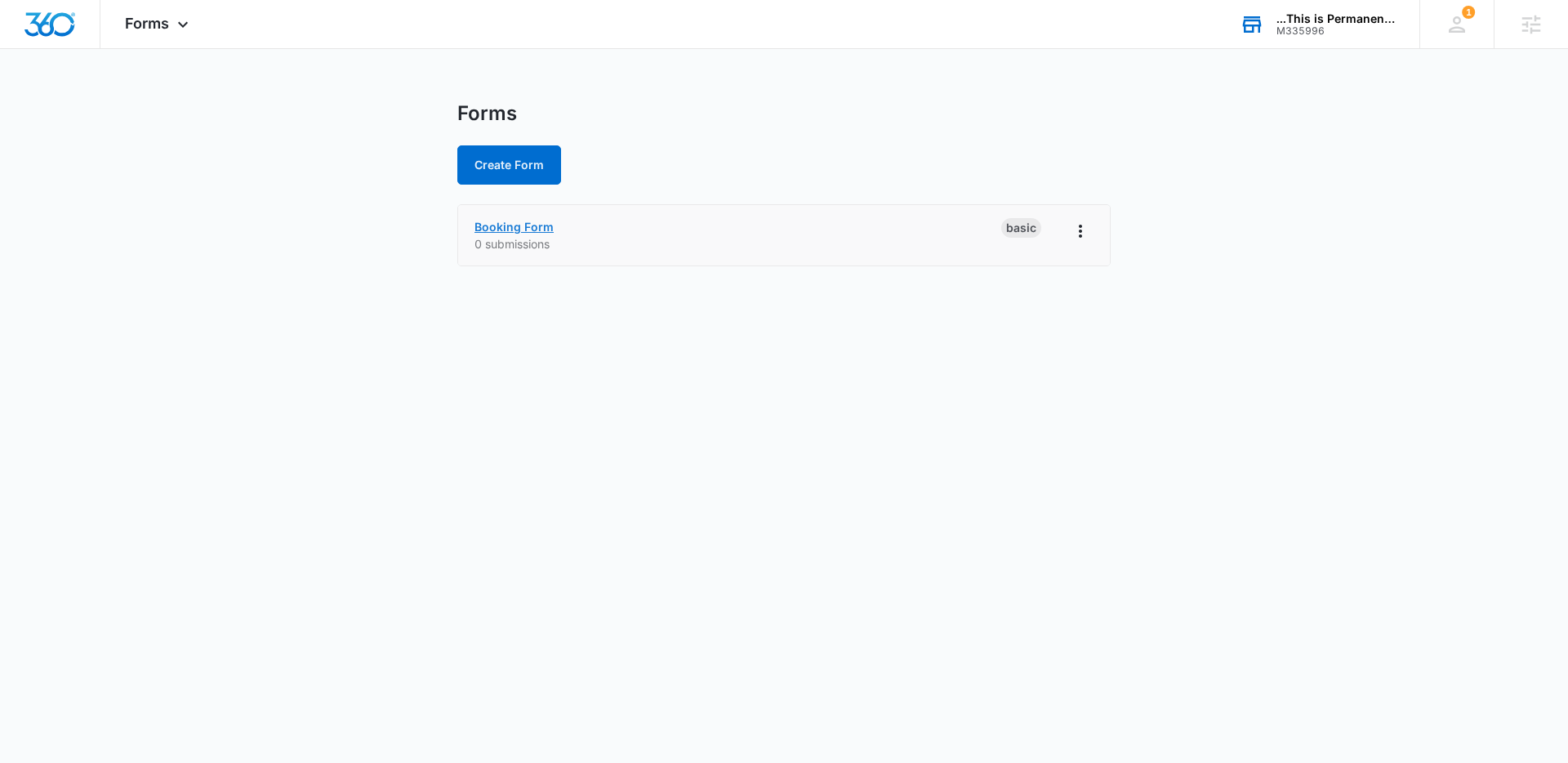
click at [530, 224] on link "Booking Form" at bounding box center [514, 226] width 79 height 14
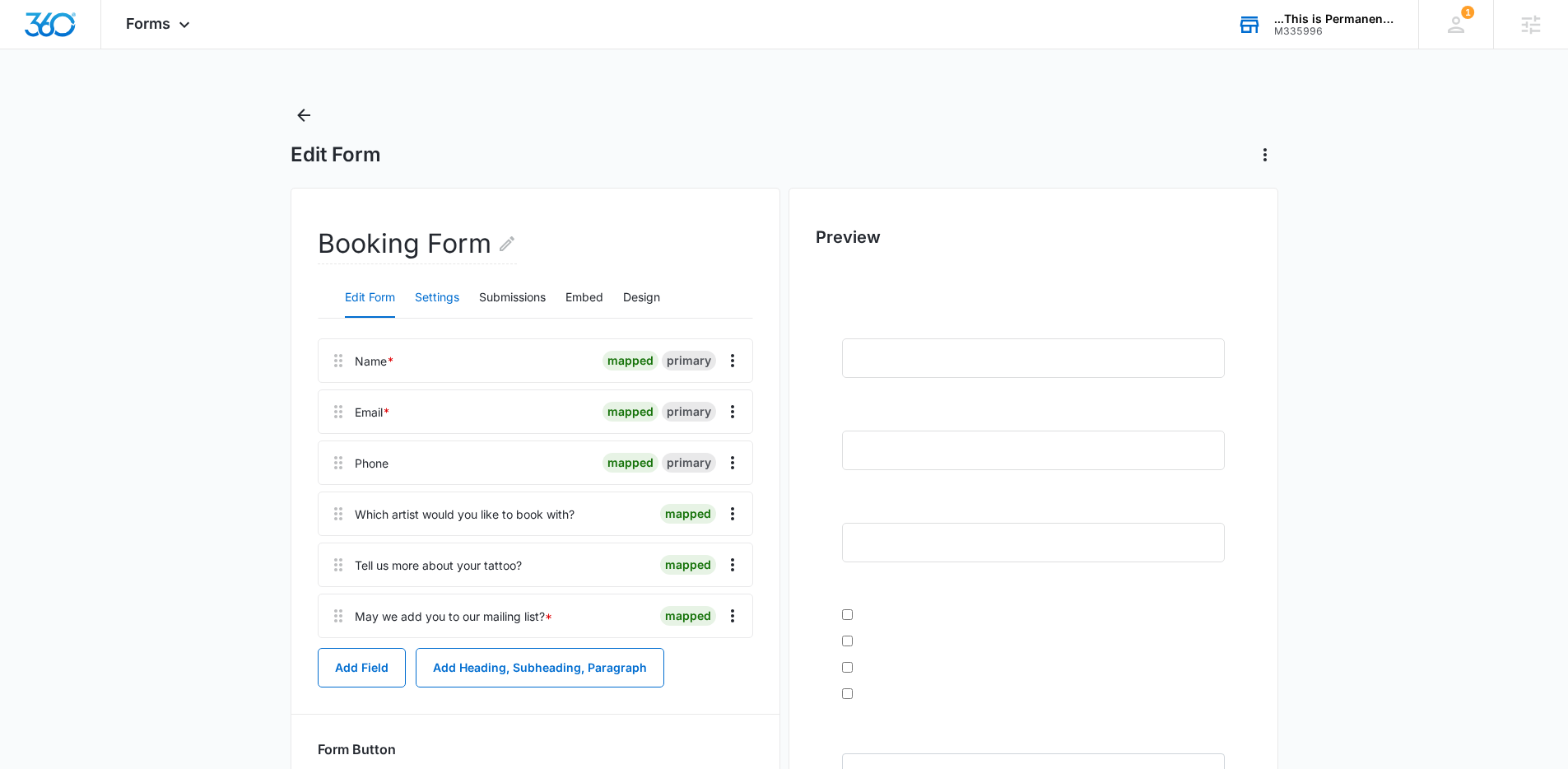
click at [447, 300] on button "Settings" at bounding box center [438, 298] width 45 height 40
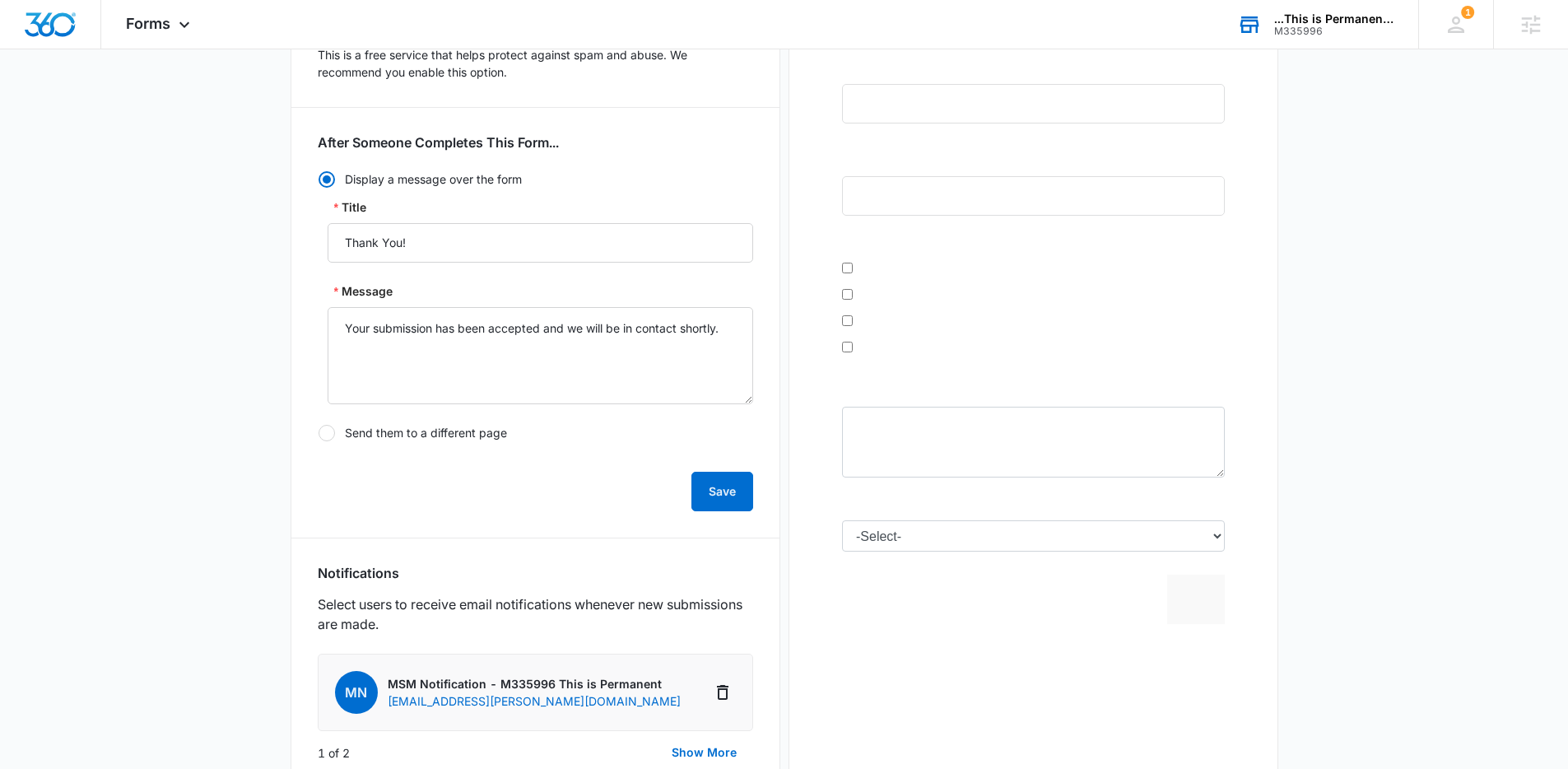
scroll to position [518, 0]
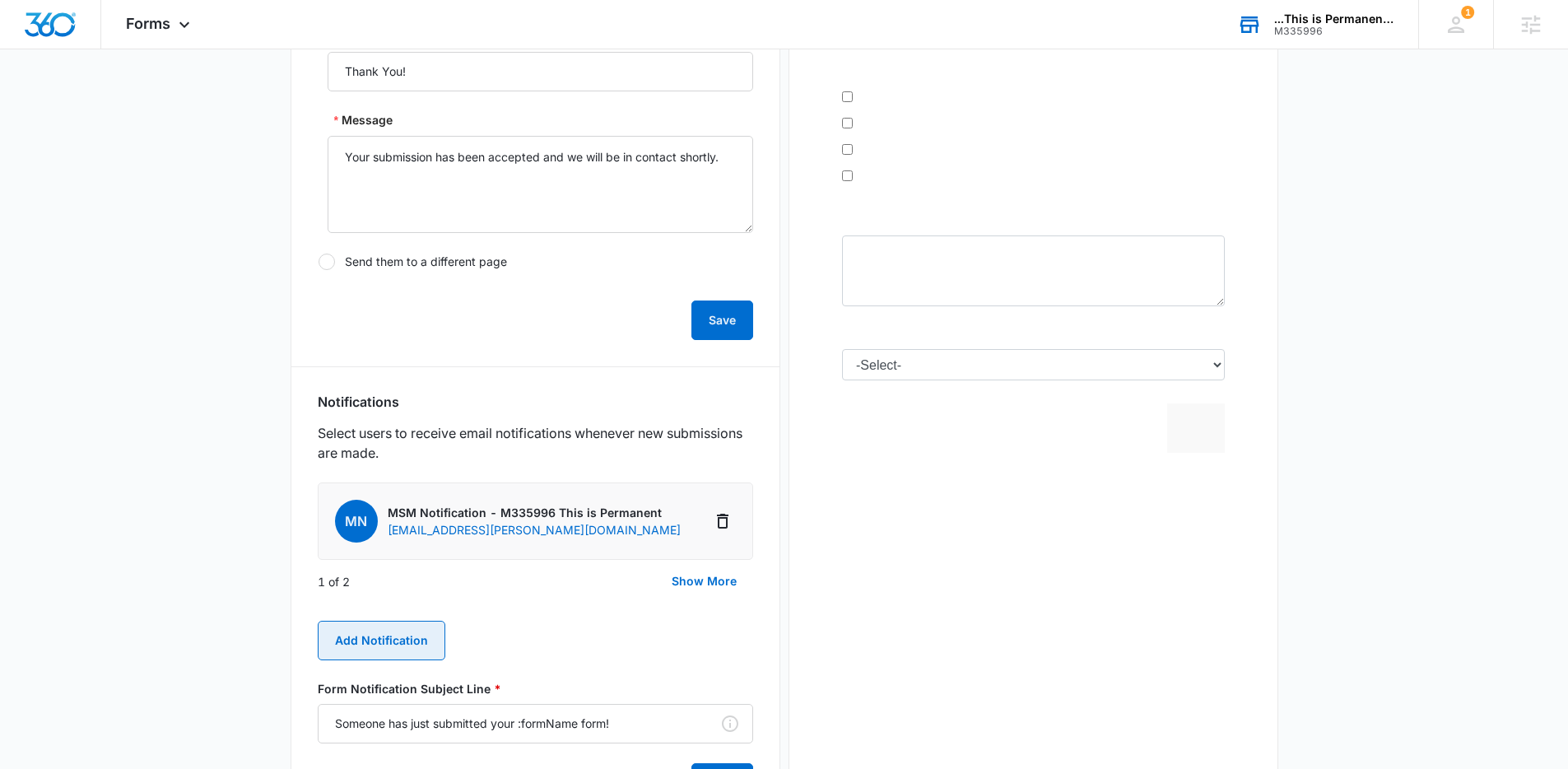
click at [388, 646] on button "Add Notification" at bounding box center [381, 641] width 128 height 40
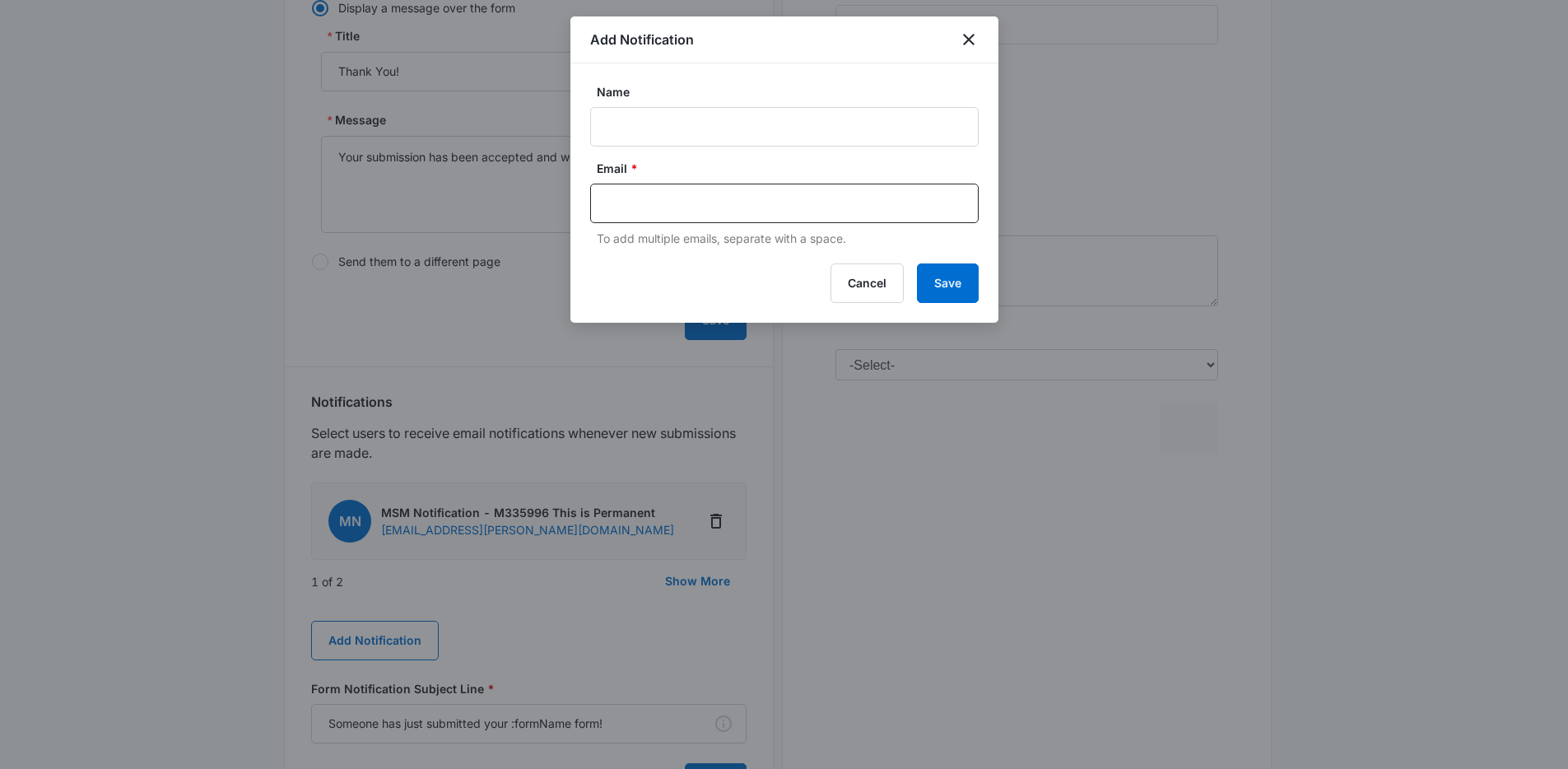
click at [694, 224] on div "Email * To add multiple emails, separate with a space." at bounding box center [784, 203] width 389 height 87
click at [677, 215] on input "text" at bounding box center [786, 203] width 357 height 25
paste input "9023057775@mms.uscc.net"
type input "9023057775@mms.uscc.net"
click at [657, 123] on input "Name" at bounding box center [784, 127] width 389 height 40
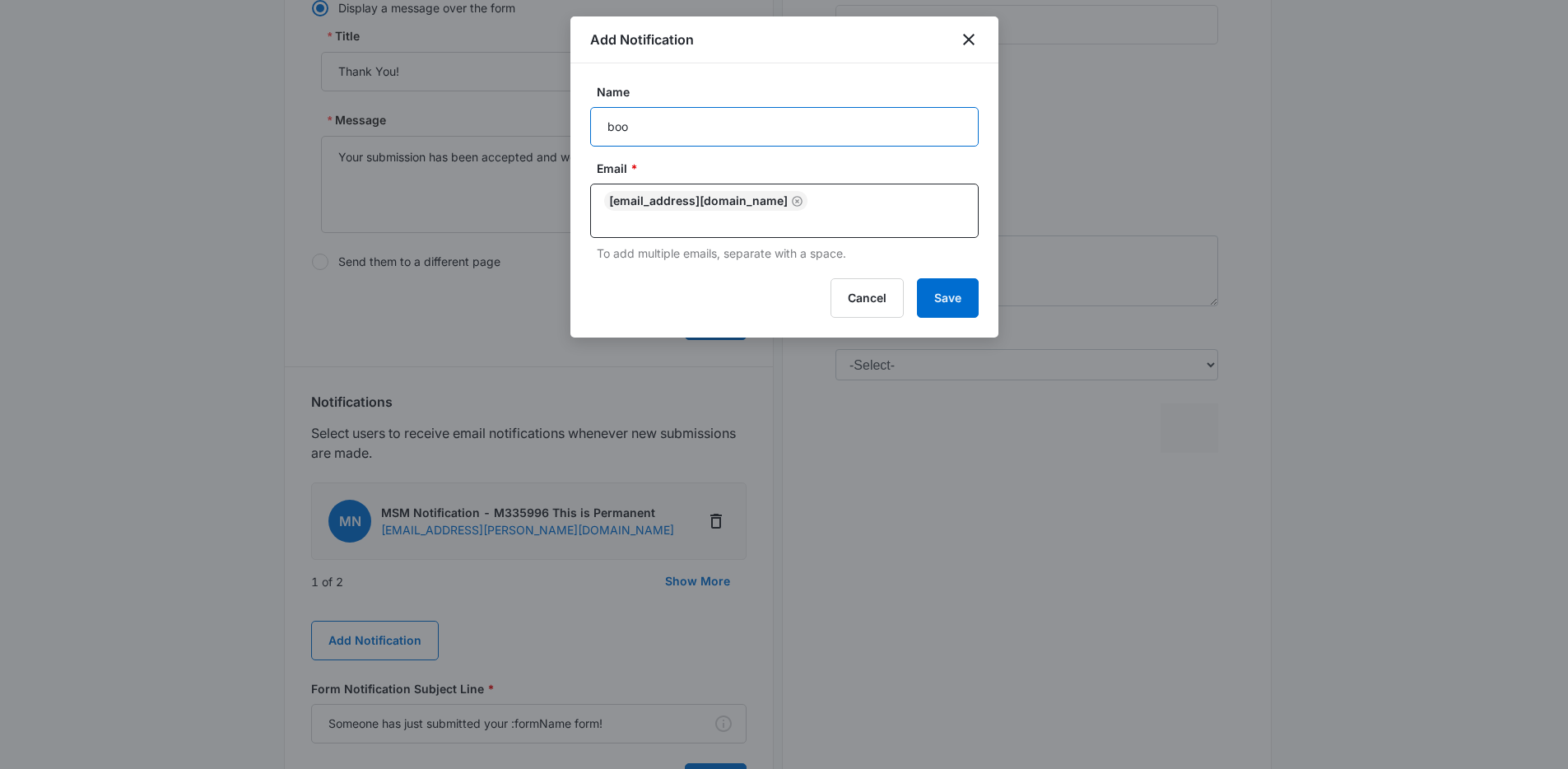
type input "Booking Form Submission"
click at [952, 278] on button "Save" at bounding box center [947, 298] width 61 height 40
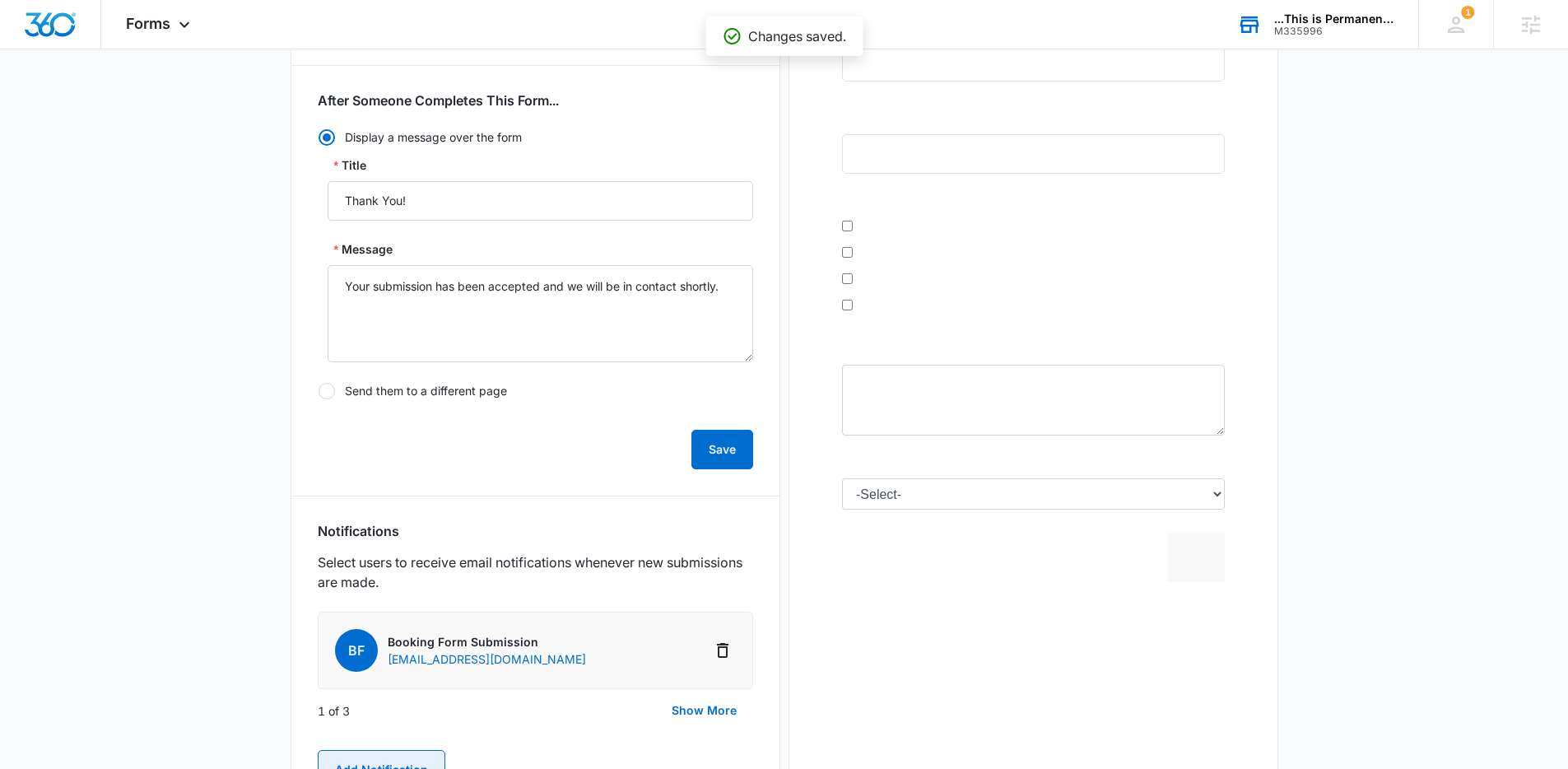
scroll to position [0, 0]
